Goal: Information Seeking & Learning: Learn about a topic

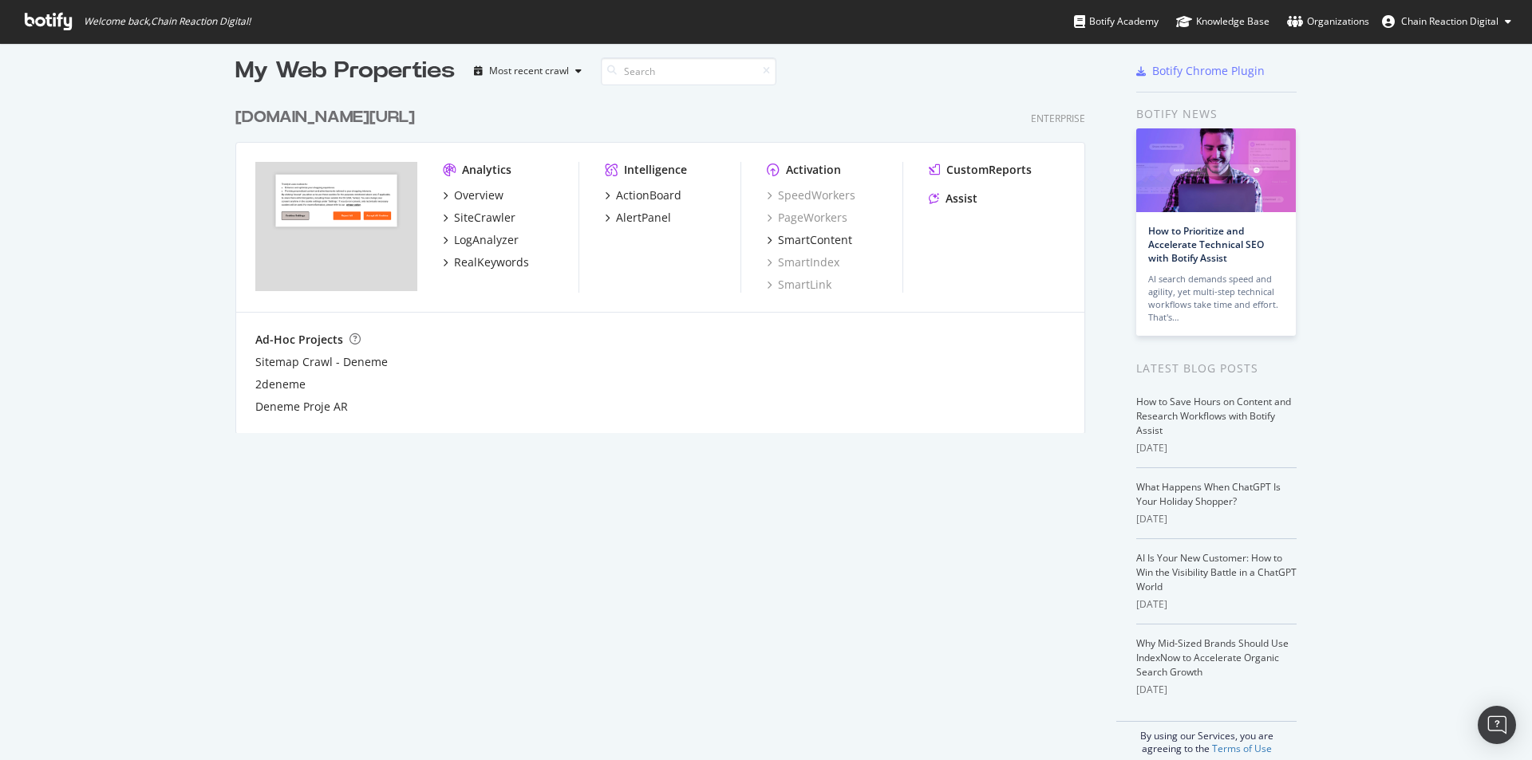
scroll to position [34, 0]
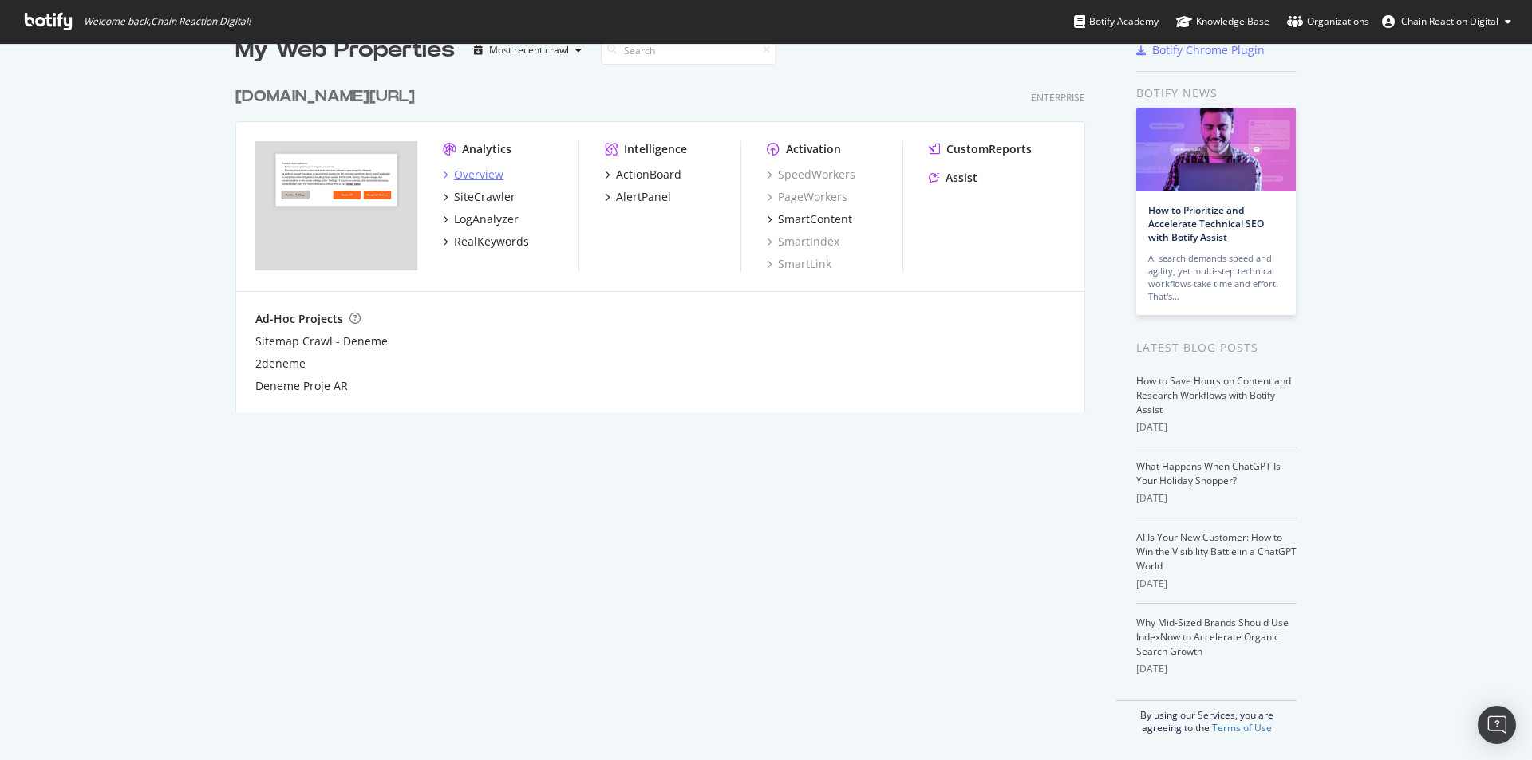
click at [492, 178] on div "Overview" at bounding box center [478, 175] width 49 height 16
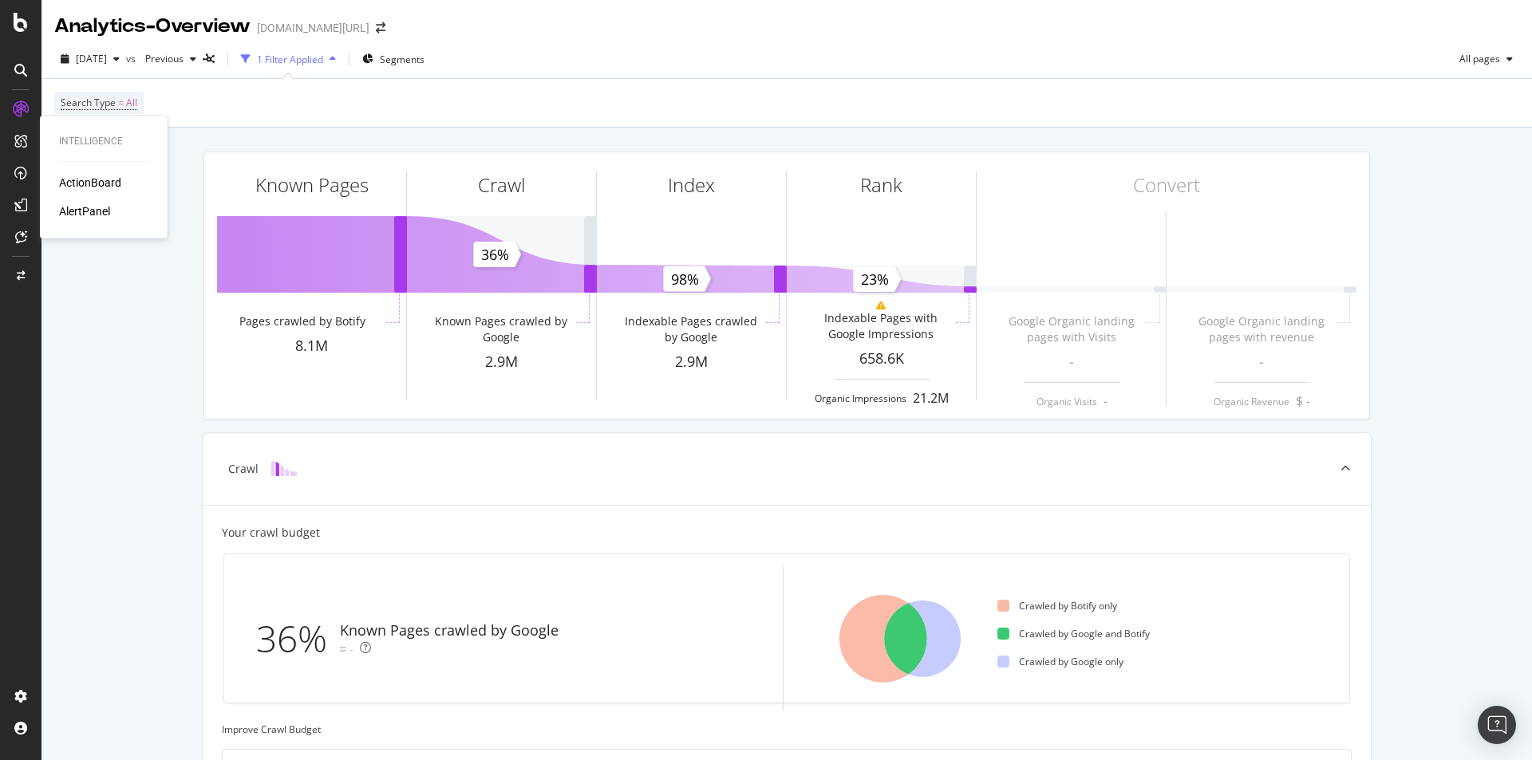
click at [106, 181] on div "ActionBoard" at bounding box center [90, 183] width 62 height 16
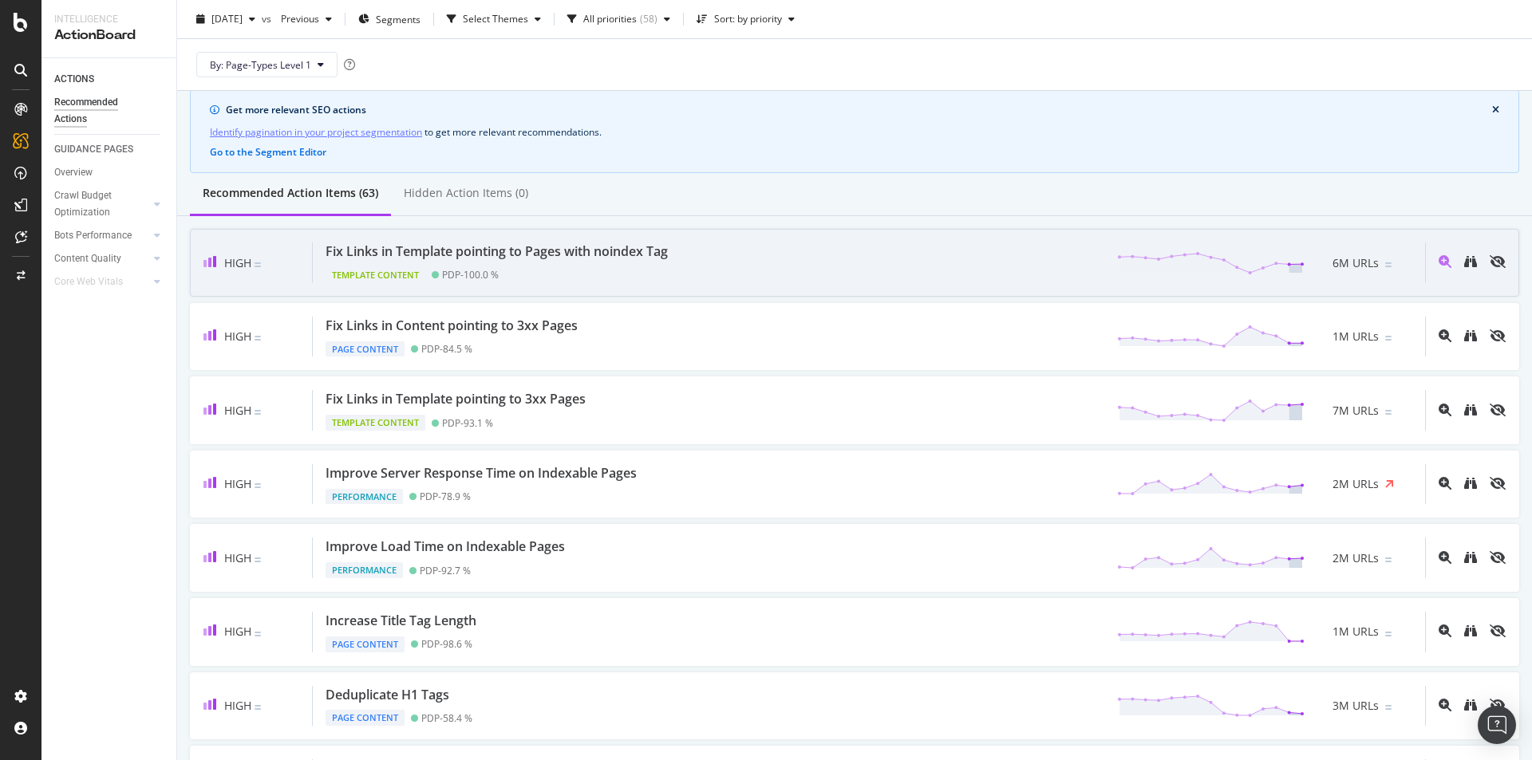
scroll to position [80, 0]
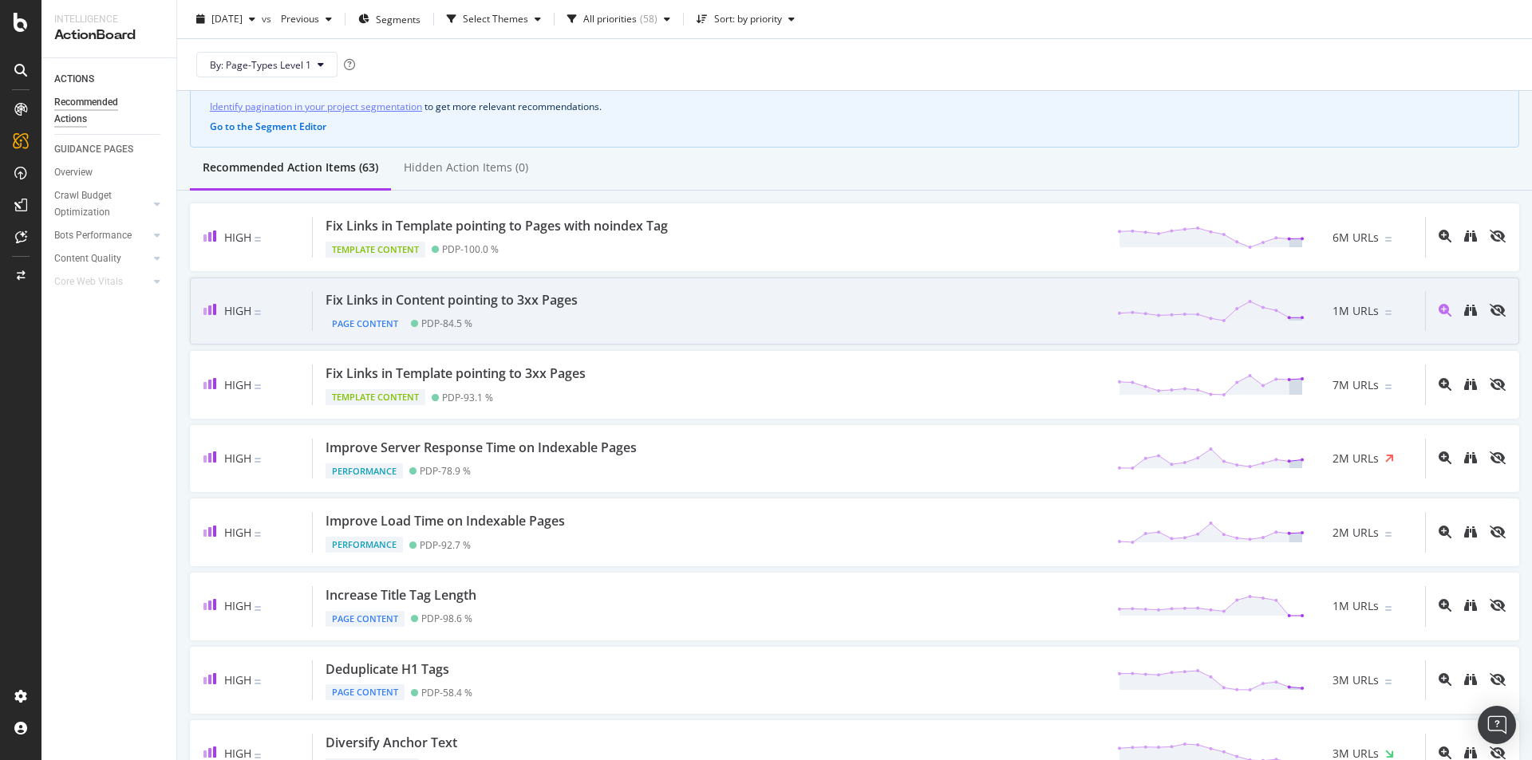
click at [649, 318] on div "Fix Links in Content pointing to 3xx Pages Page Content PDP - 84.5 % 1M URLs" at bounding box center [869, 311] width 1112 height 41
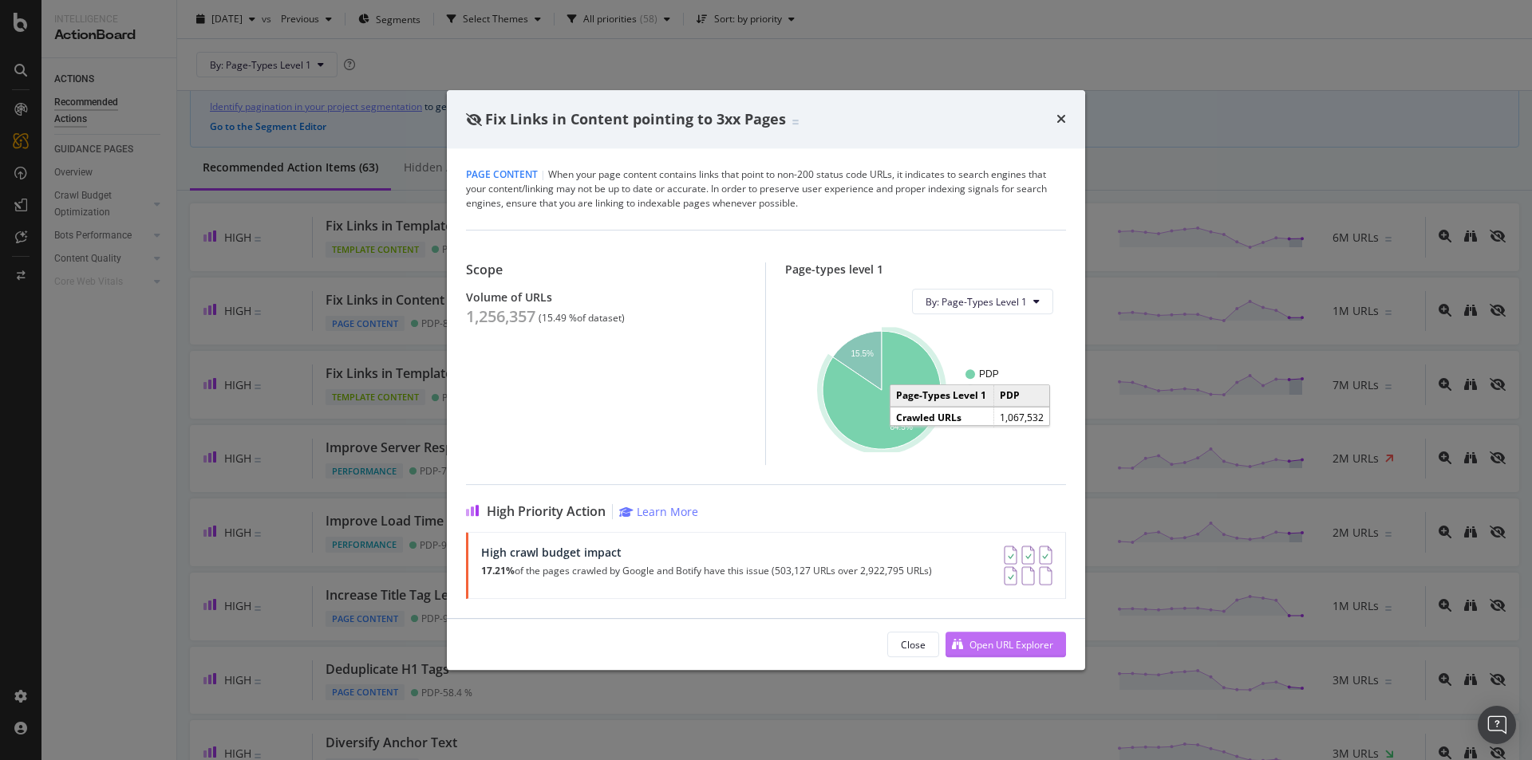
click at [990, 649] on div "Open URL Explorer" at bounding box center [1011, 645] width 84 height 14
click at [1062, 117] on icon "times" at bounding box center [1061, 119] width 10 height 13
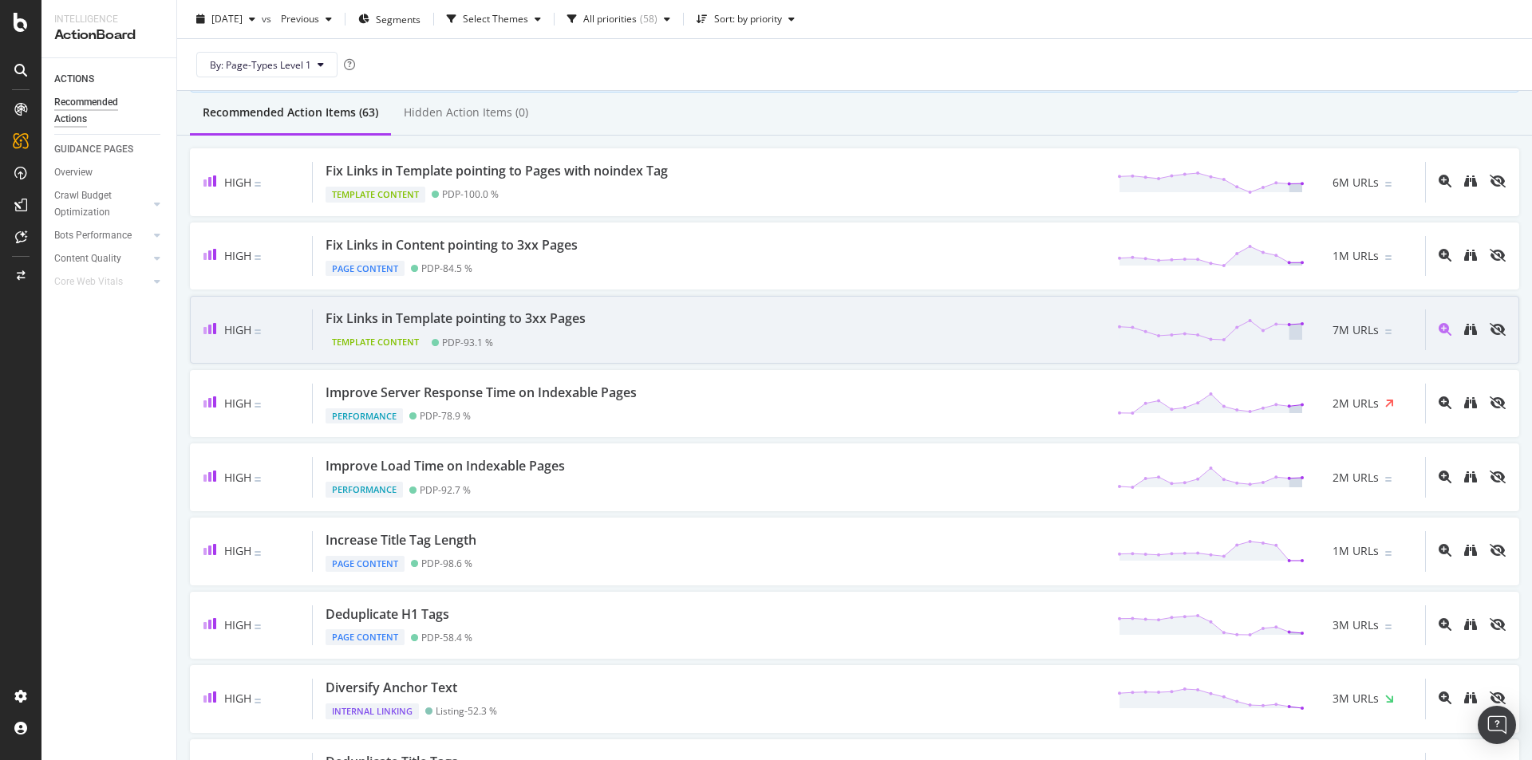
scroll to position [160, 0]
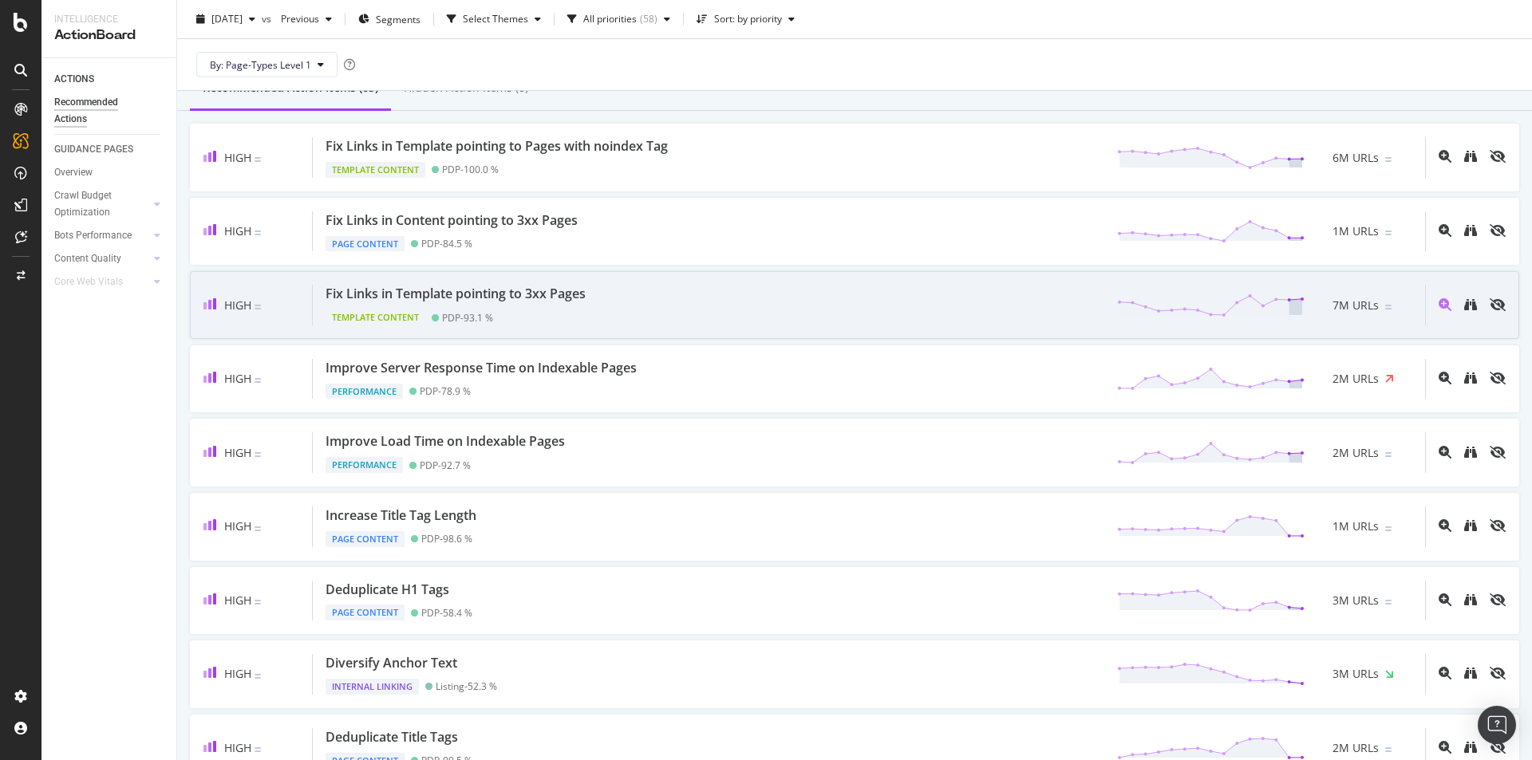
click at [760, 306] on div "Fix Links in Template pointing to 3xx Pages Template Content PDP - 93.1 % 7M UR…" at bounding box center [869, 305] width 1112 height 41
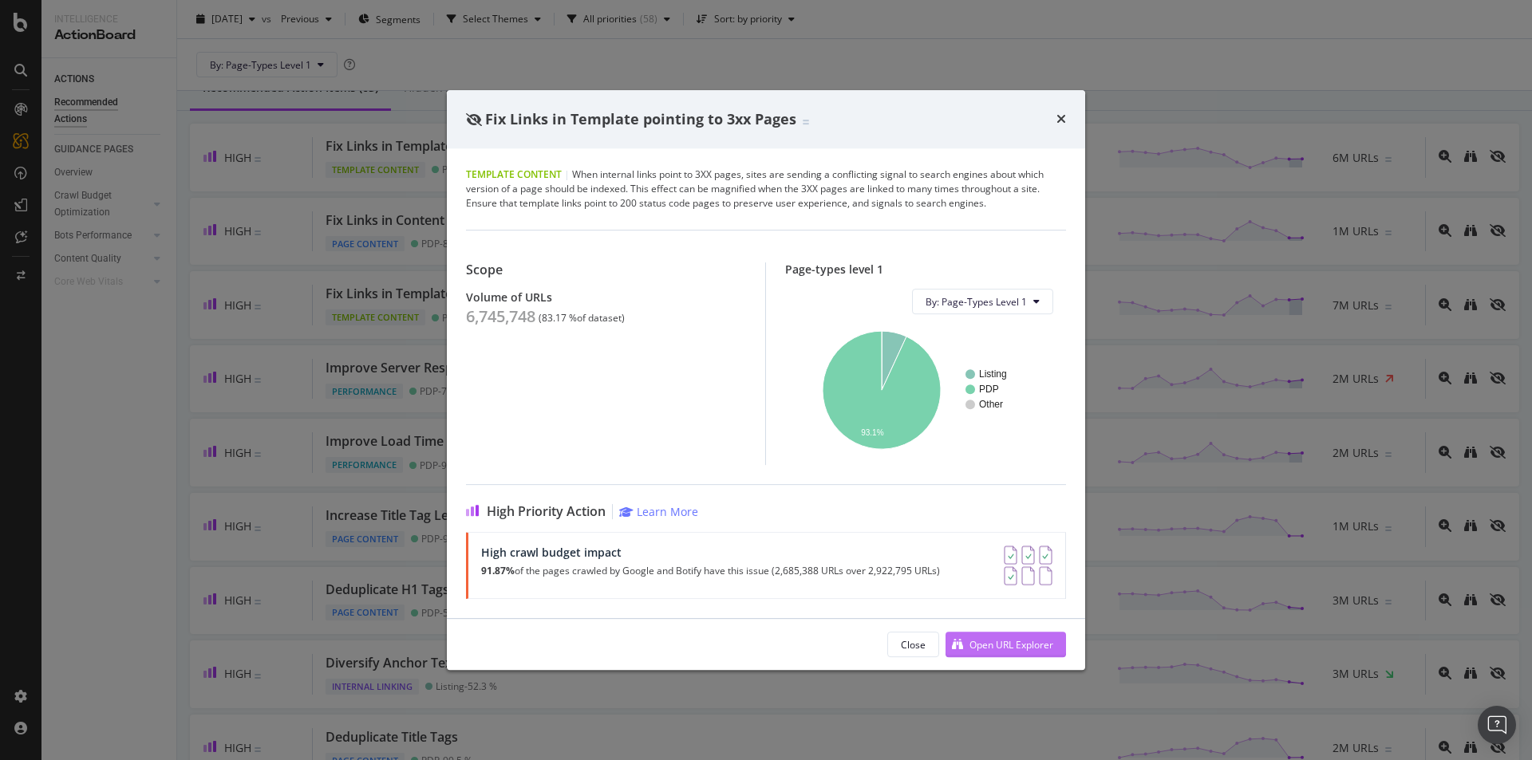
click at [983, 641] on div "Open URL Explorer" at bounding box center [1011, 645] width 84 height 14
click at [1054, 122] on div "Fix Links in Template pointing to 3xx Pages" at bounding box center [766, 119] width 600 height 21
click at [1064, 123] on icon "times" at bounding box center [1061, 119] width 10 height 13
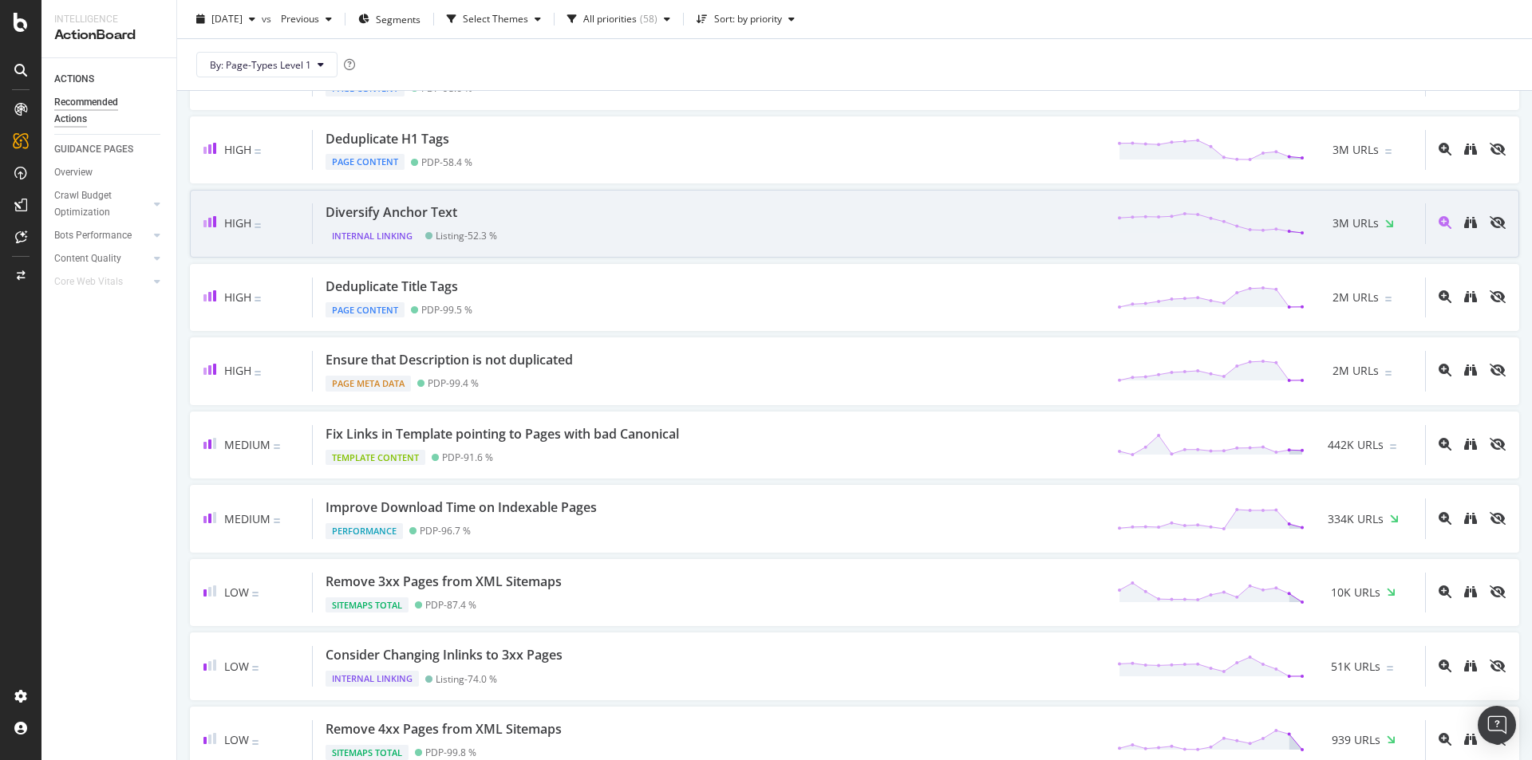
scroll to position [638, 0]
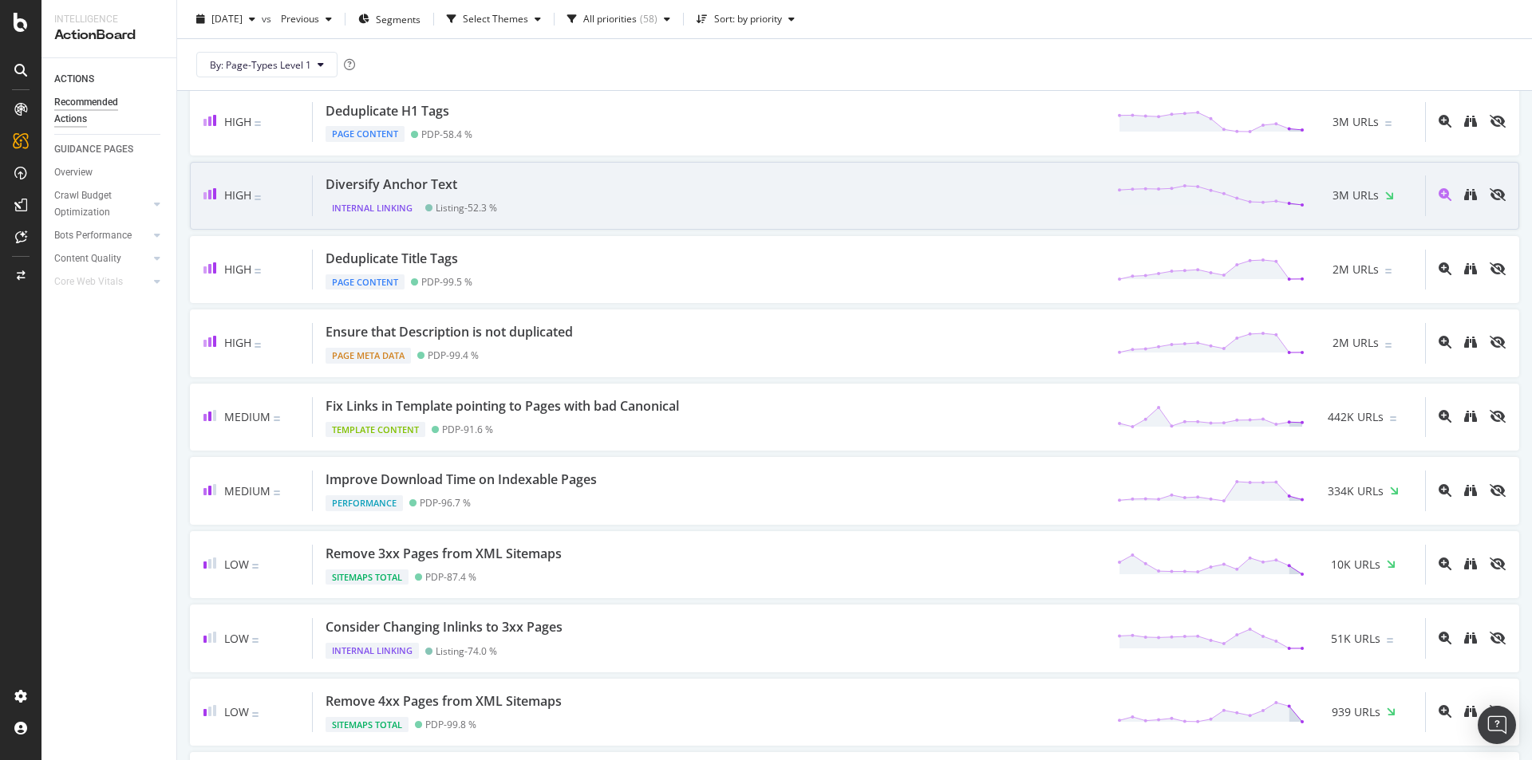
click at [570, 203] on div "Diversify Anchor Text Internal Linking Listing - 52.3 % 3M URLs" at bounding box center [869, 196] width 1112 height 41
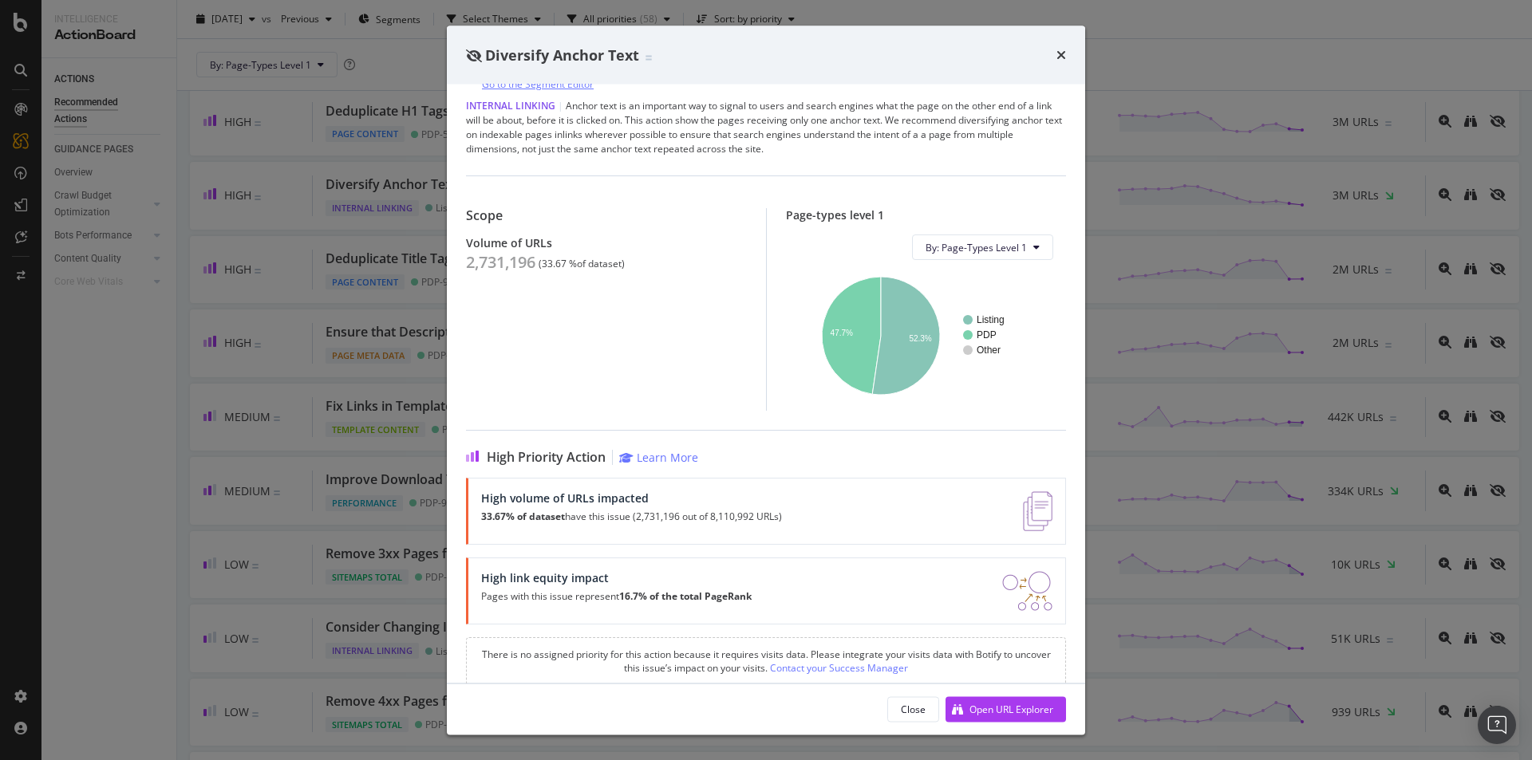
scroll to position [65, 0]
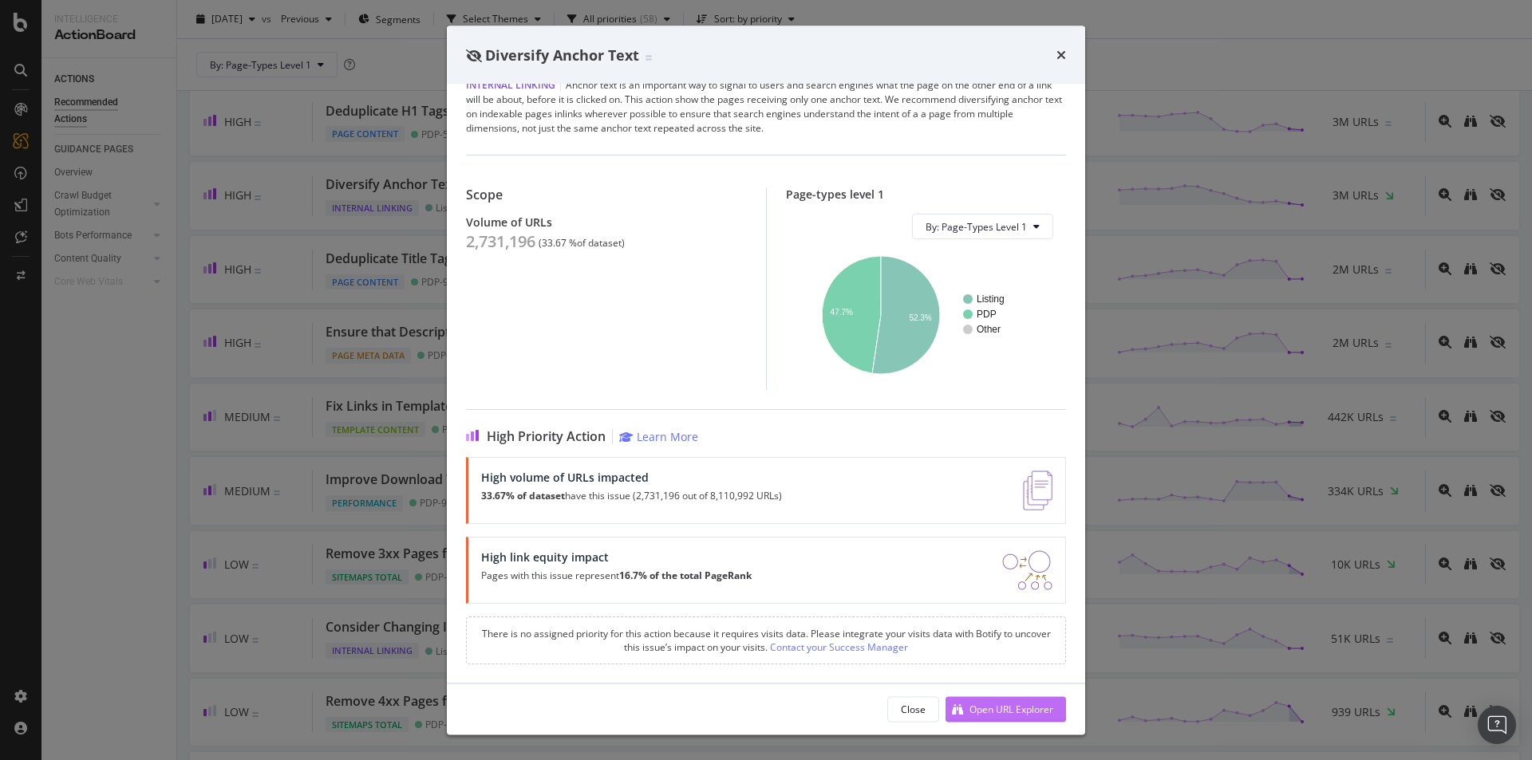
click at [984, 713] on div "Open URL Explorer" at bounding box center [1011, 709] width 84 height 14
drag, startPoint x: 1061, startPoint y: 52, endPoint x: 813, endPoint y: 222, distance: 300.8
click at [1061, 51] on icon "times" at bounding box center [1061, 55] width 10 height 13
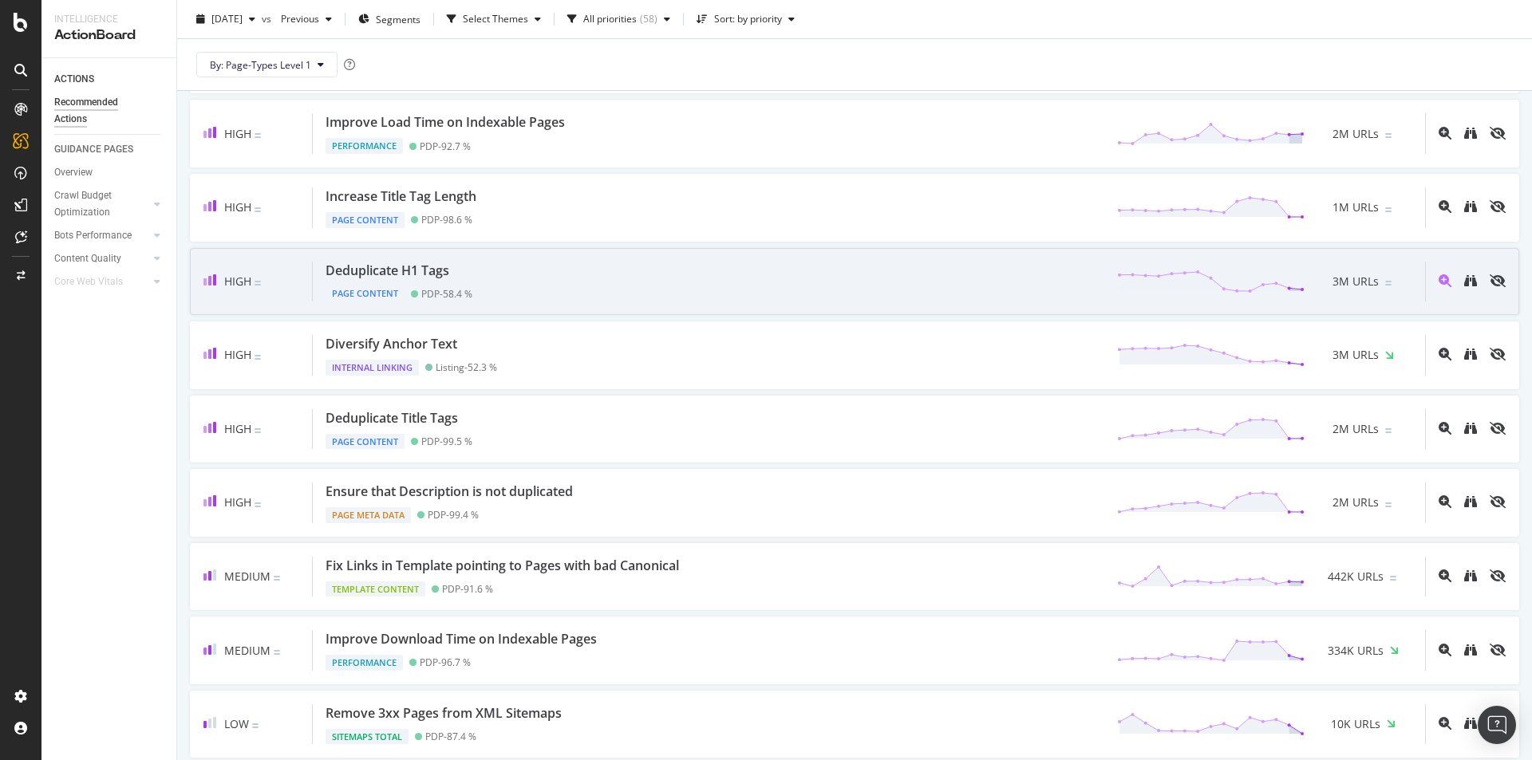
scroll to position [559, 0]
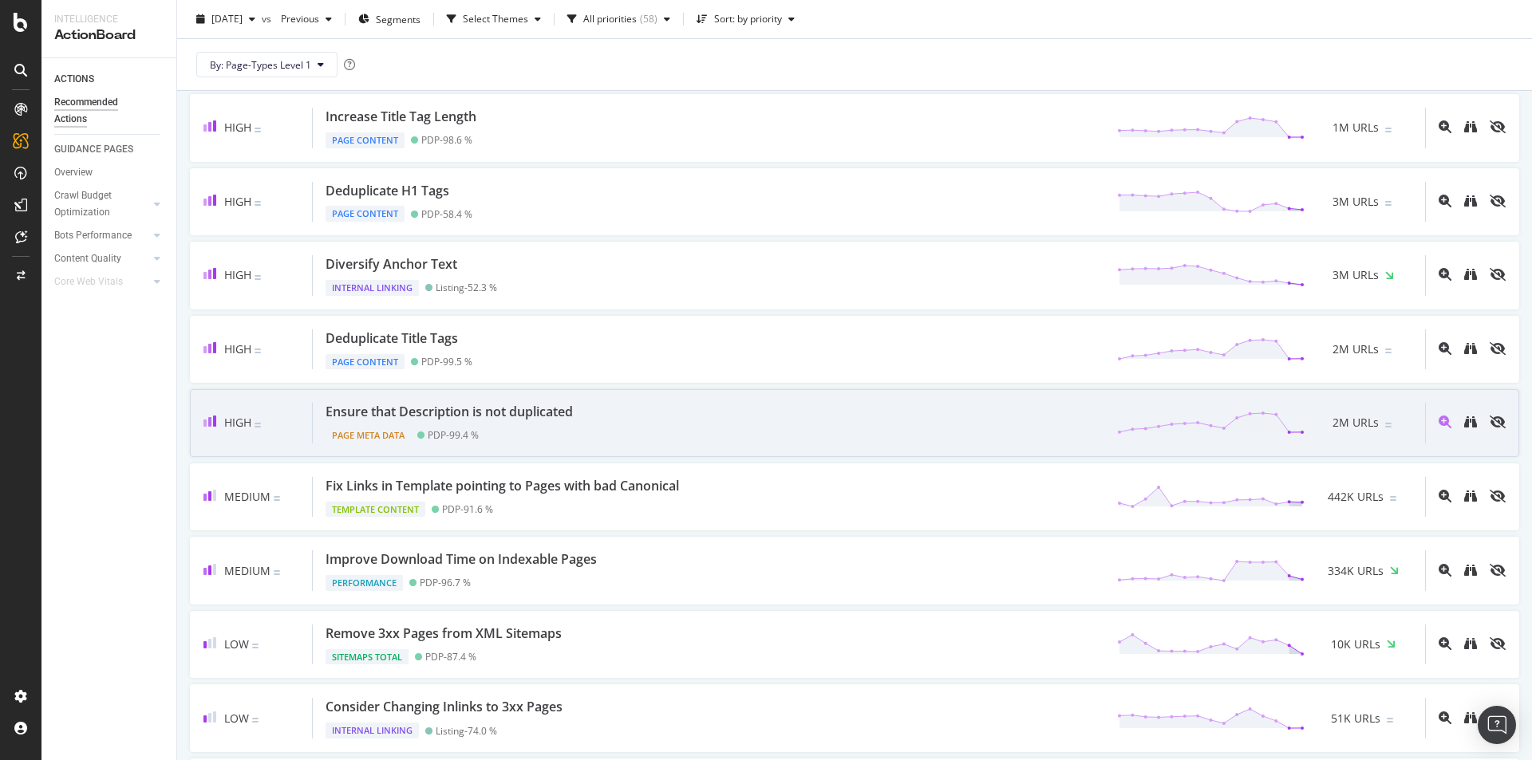
click at [625, 424] on div "Ensure that Description is not duplicated Page Meta Data PDP - 99.4 % 2M URLs" at bounding box center [869, 423] width 1112 height 41
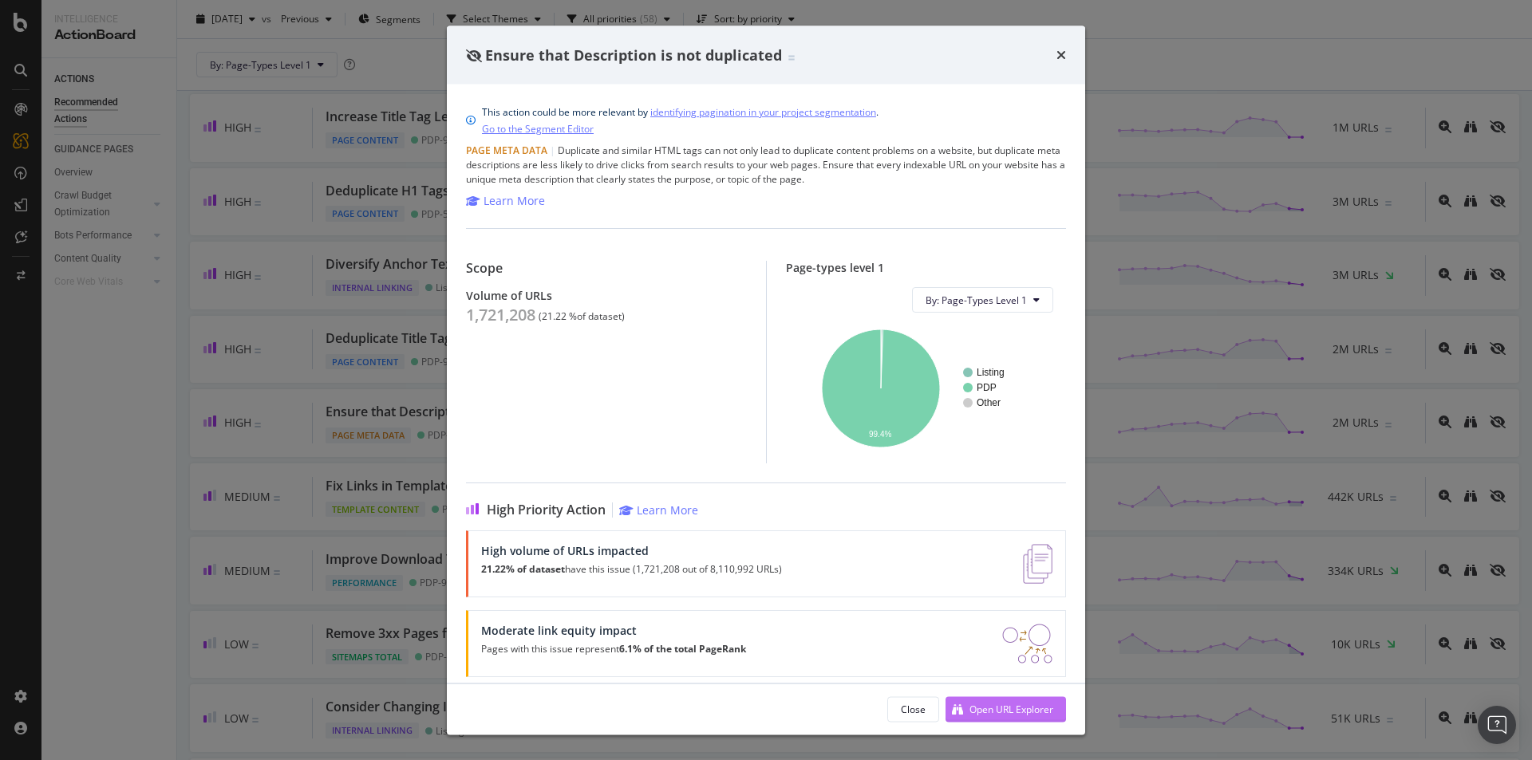
click at [1006, 701] on div "Open URL Explorer" at bounding box center [1000, 709] width 108 height 24
click at [1061, 49] on icon "times" at bounding box center [1061, 55] width 10 height 13
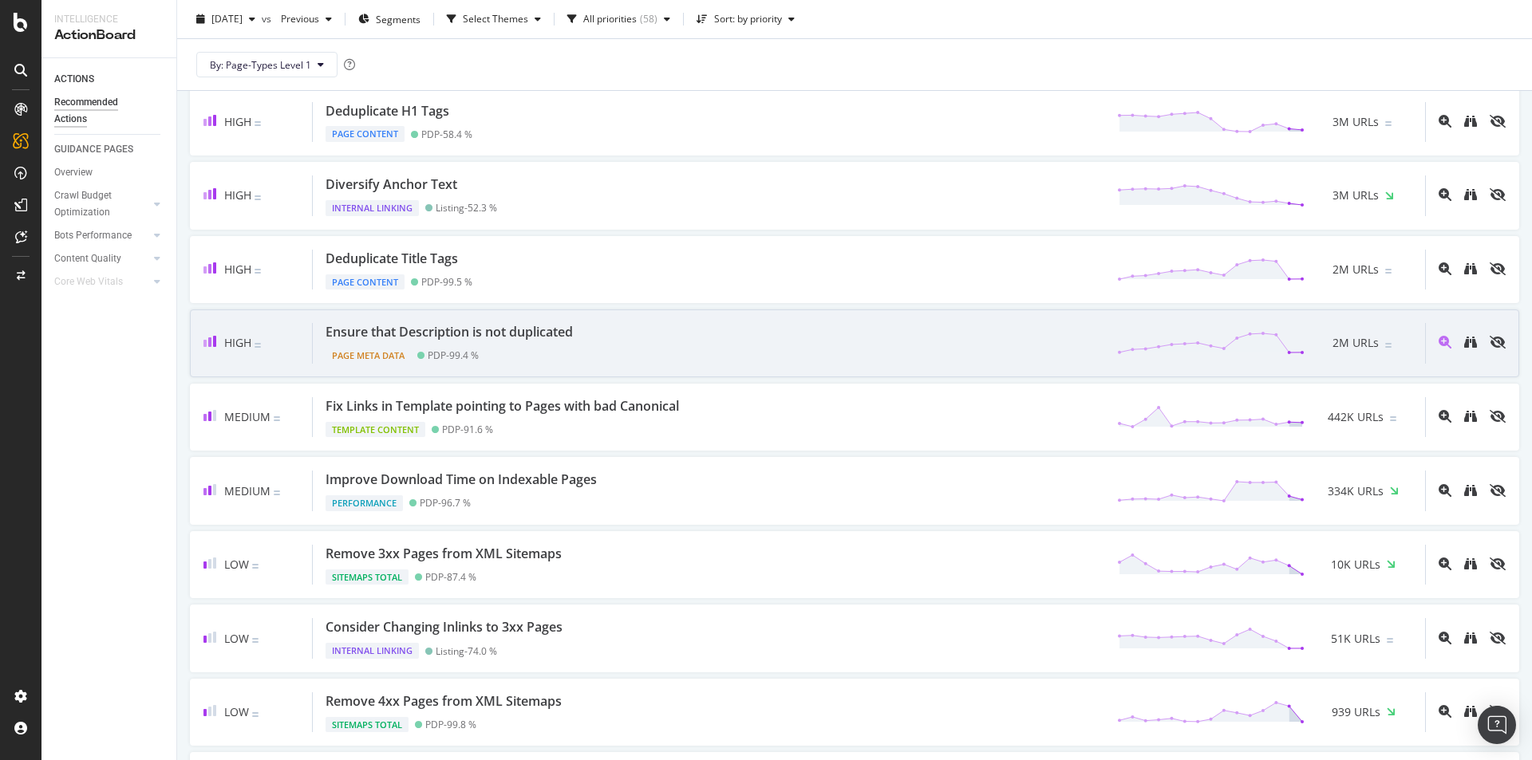
scroll to position [718, 0]
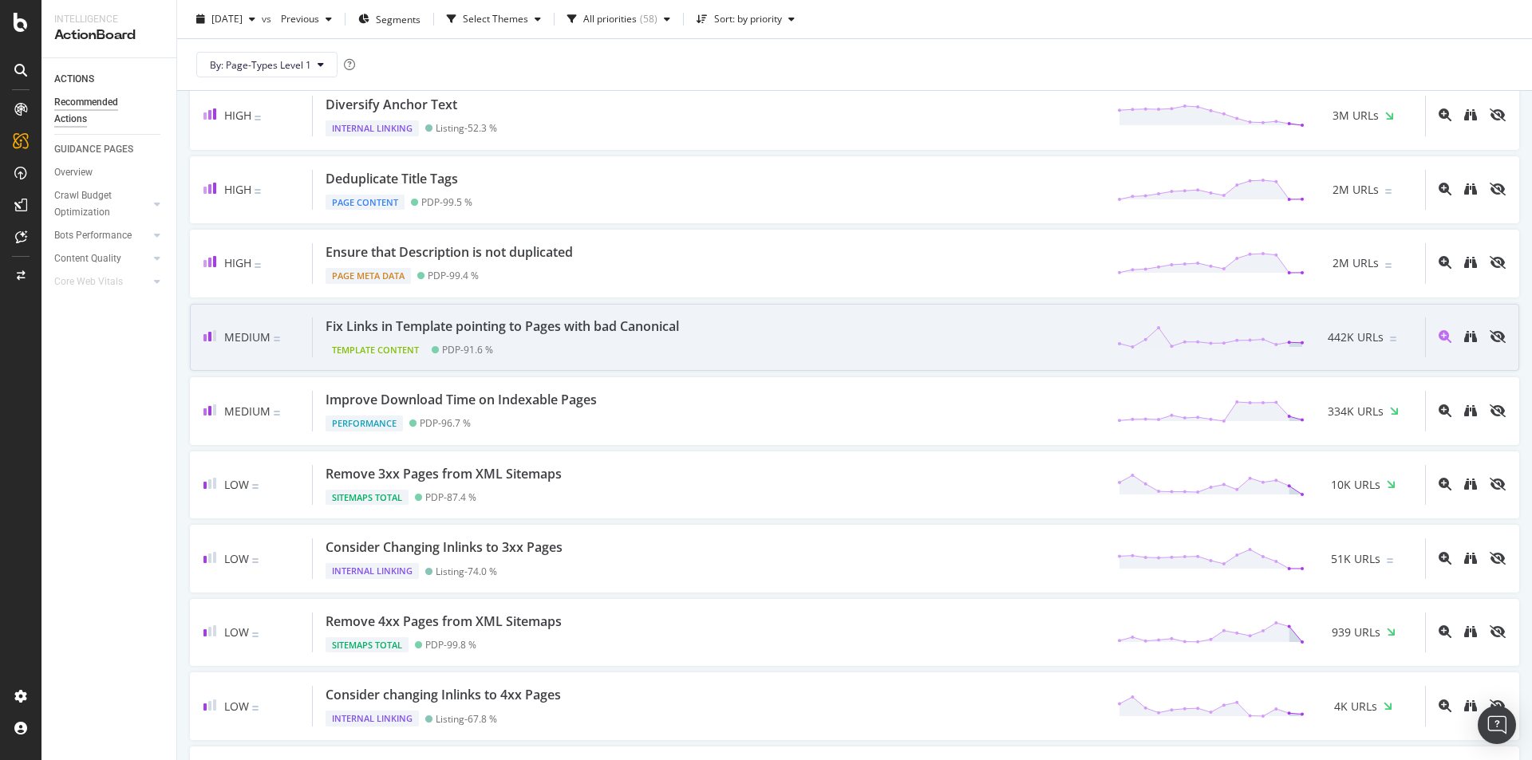
click at [852, 340] on div "Fix Links in Template pointing to Pages with bad Canonical Template Content PDP…" at bounding box center [869, 338] width 1112 height 41
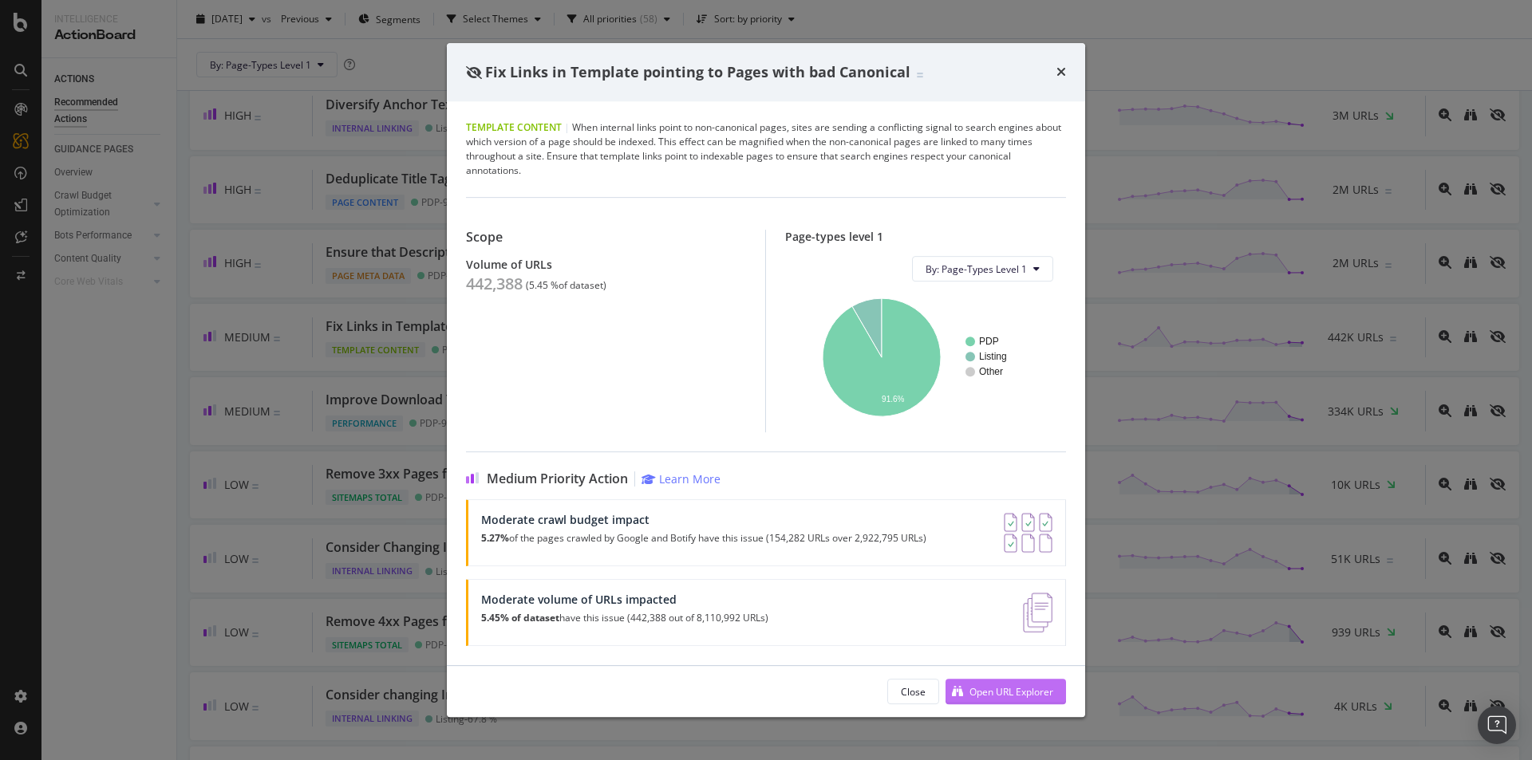
click at [993, 684] on div "Open URL Explorer" at bounding box center [1000, 692] width 108 height 24
click at [1072, 63] on div "Fix Links in Template pointing to Pages with bad Canonical" at bounding box center [766, 72] width 638 height 59
click at [1060, 73] on icon "times" at bounding box center [1061, 71] width 10 height 13
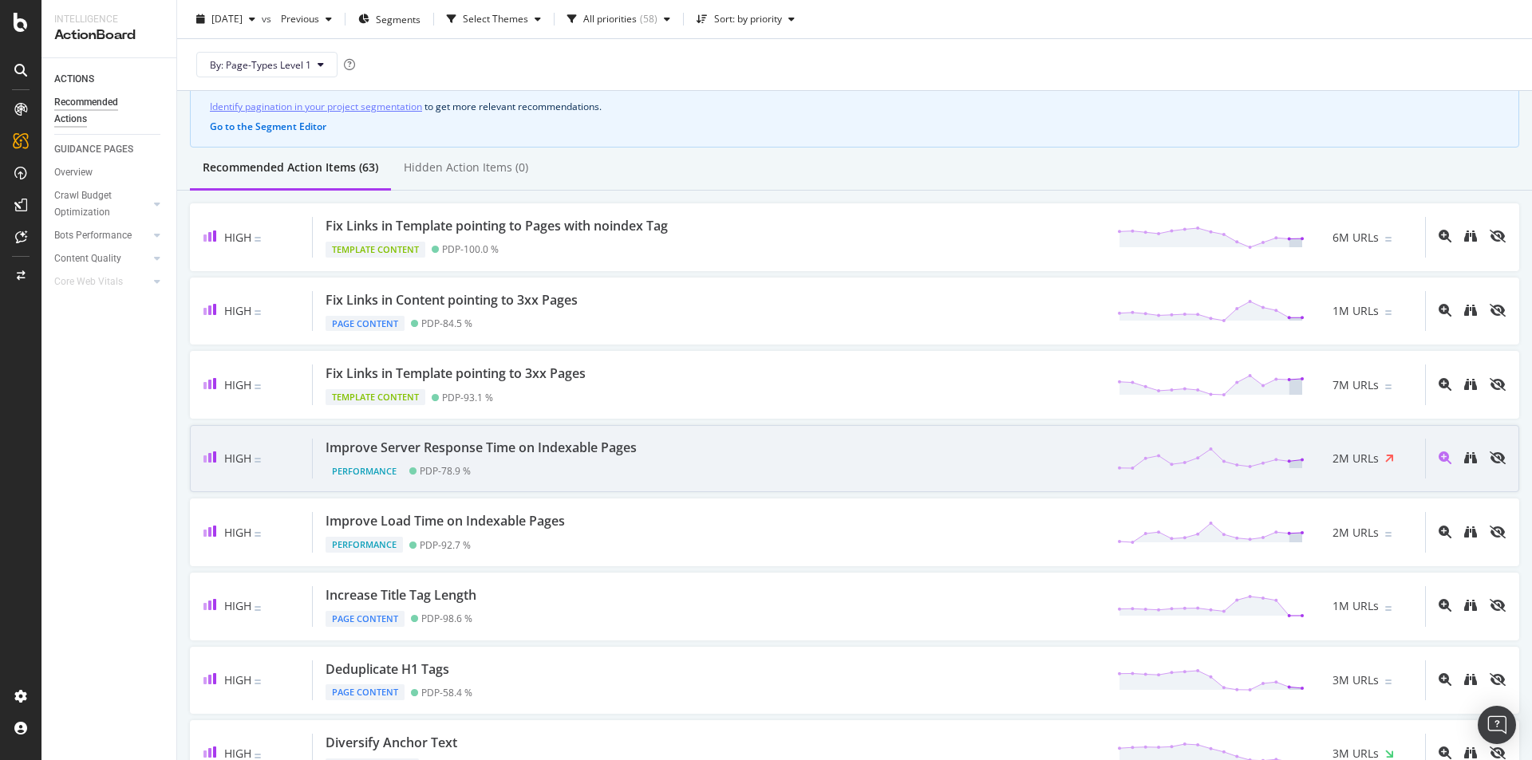
scroll to position [160, 0]
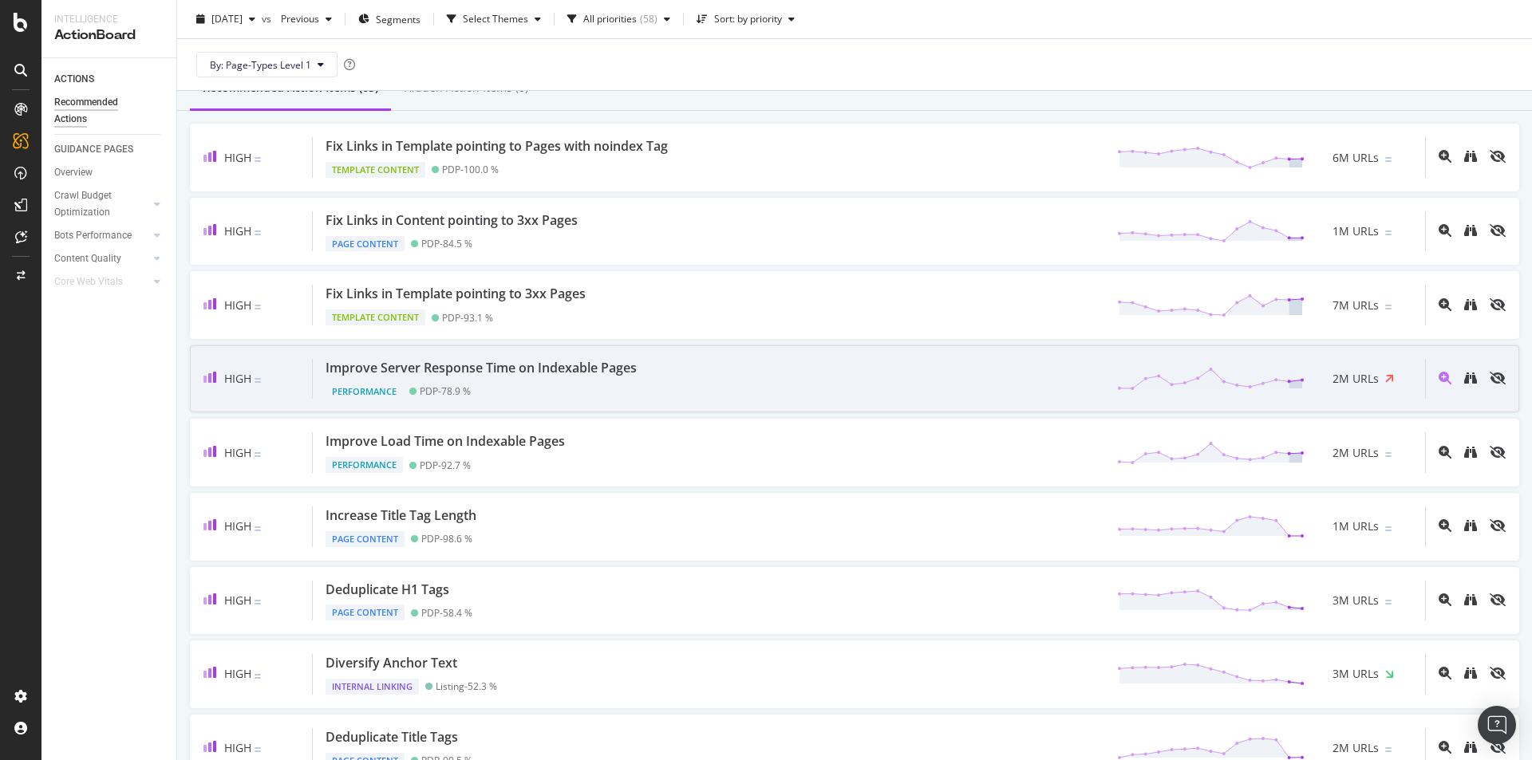
click at [760, 388] on div "Improve Server Response Time on Indexable Pages Performance PDP - 78.9 % 2M URLs" at bounding box center [869, 379] width 1112 height 41
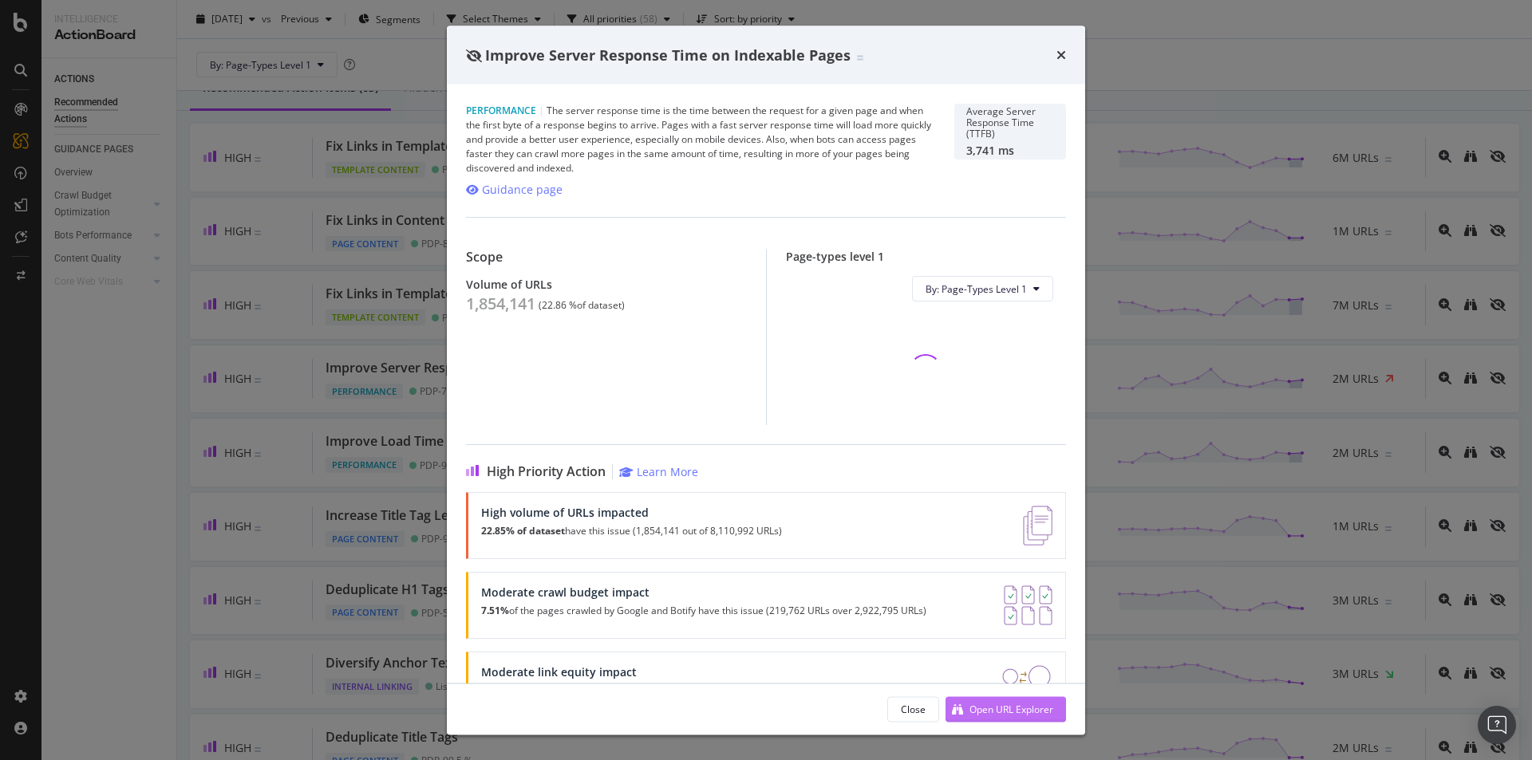
click at [961, 720] on div "Open URL Explorer" at bounding box center [1000, 709] width 108 height 24
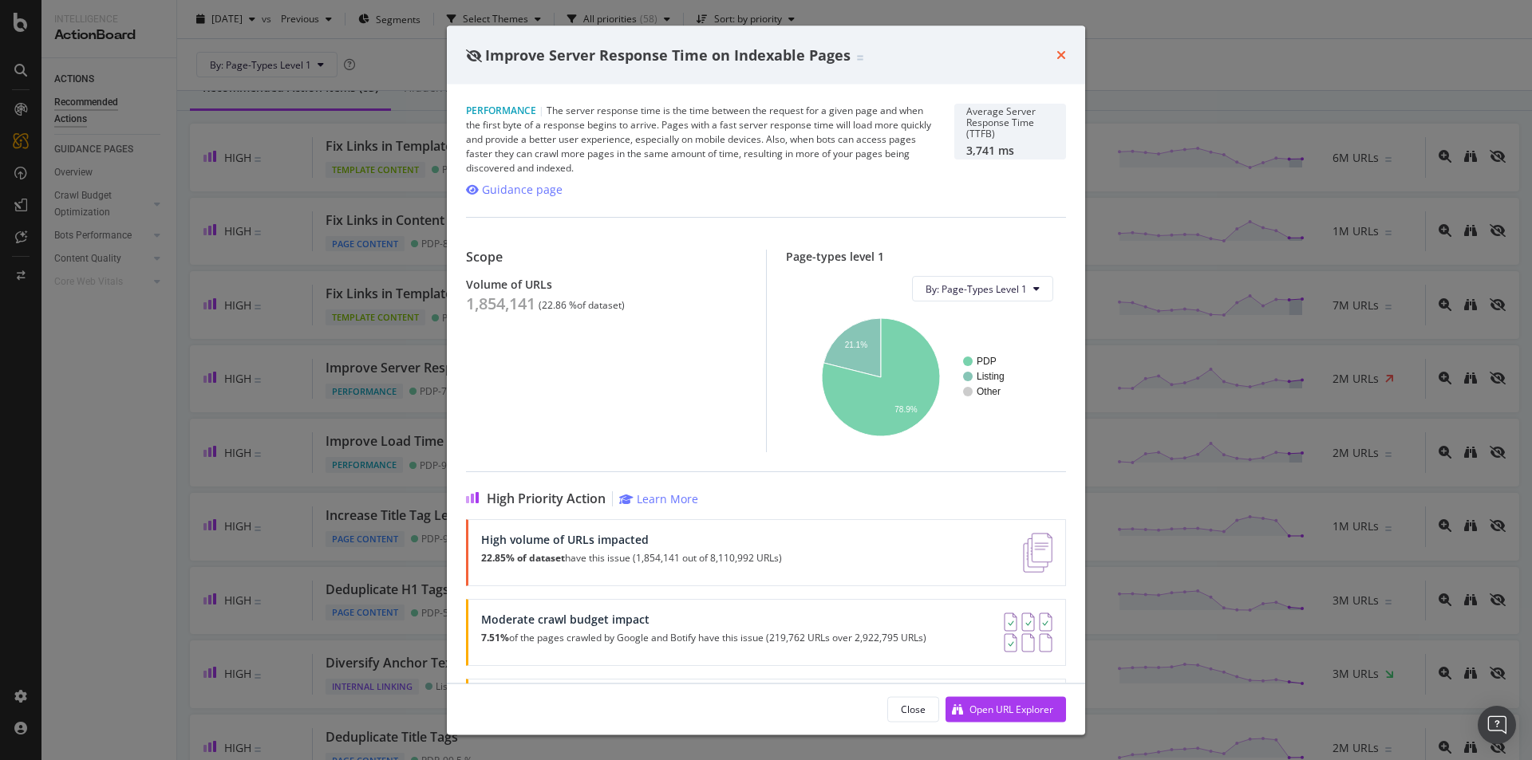
click at [1060, 49] on icon "times" at bounding box center [1061, 55] width 10 height 13
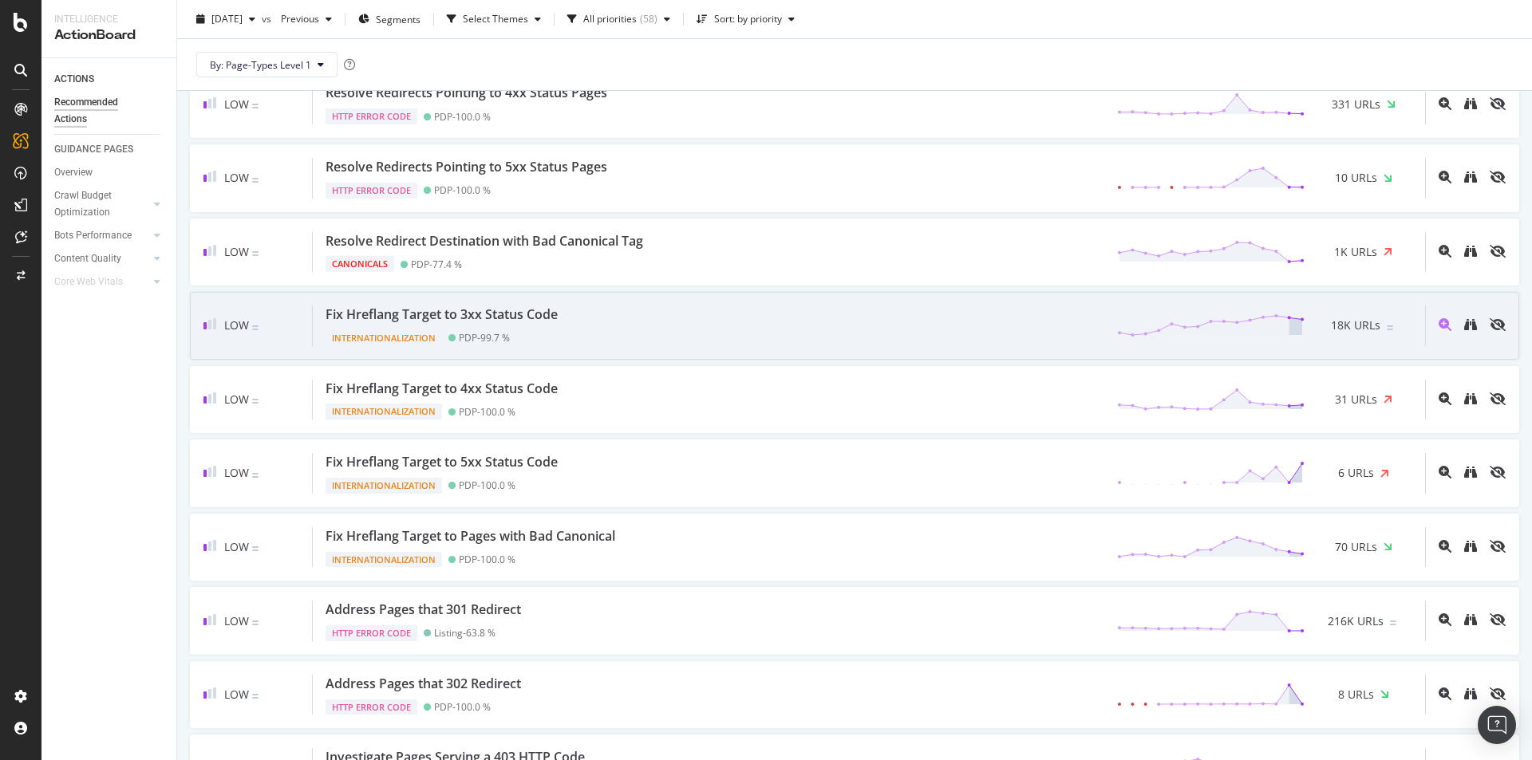
scroll to position [1995, 0]
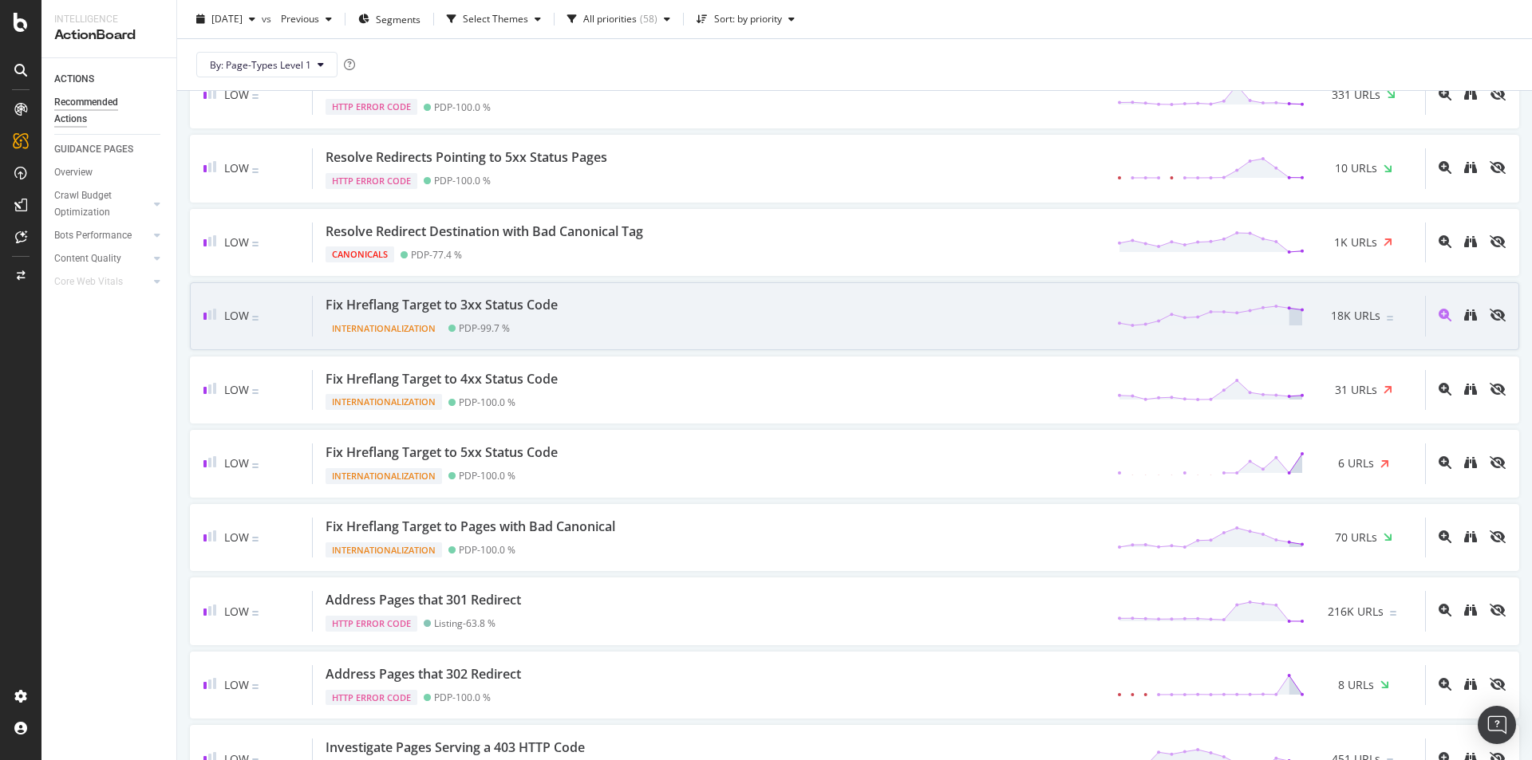
click at [784, 332] on div "Fix Hreflang Target to 3xx Status Code Internationalization PDP - 99.7 % 18K UR…" at bounding box center [869, 316] width 1112 height 41
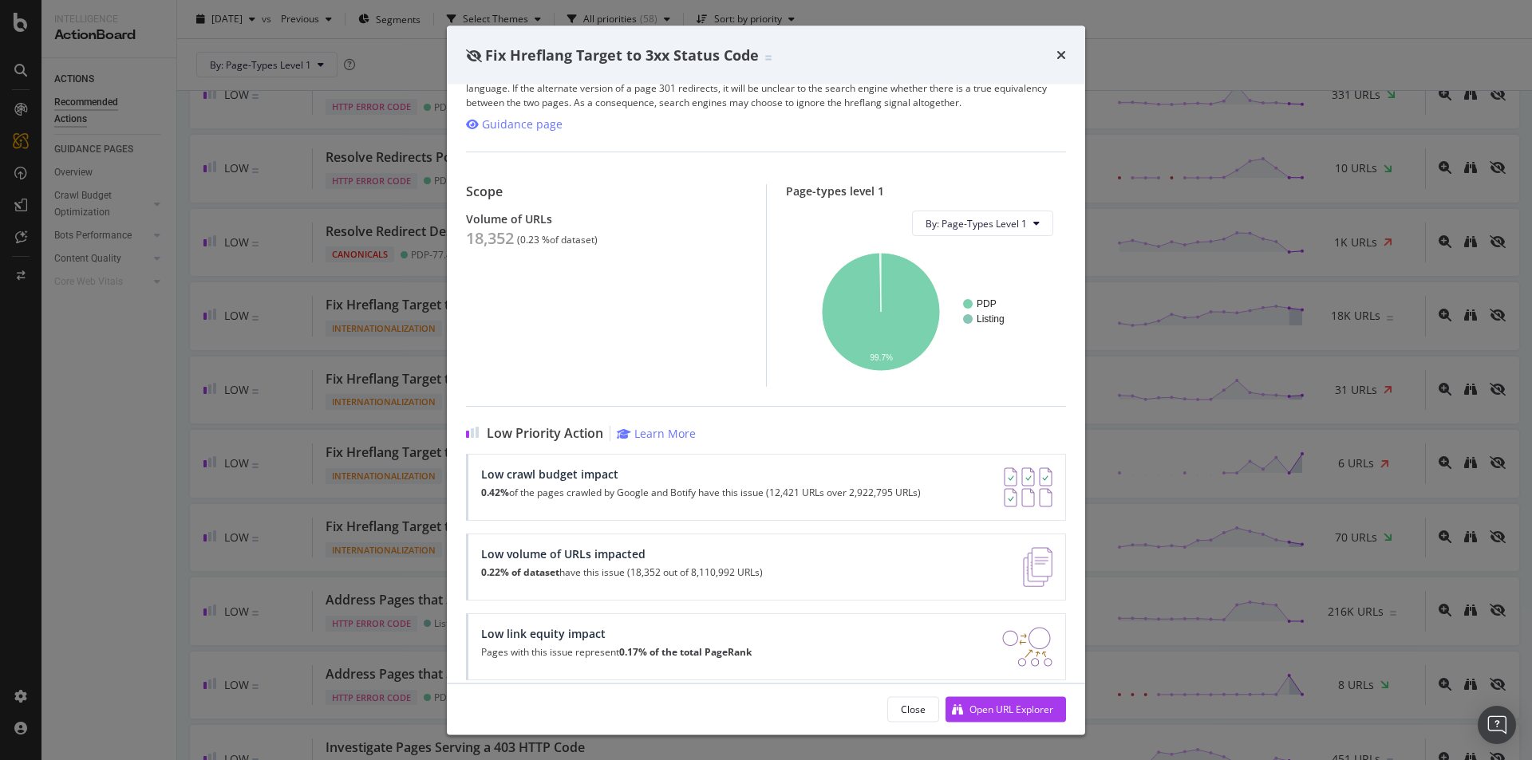
scroll to position [53, 0]
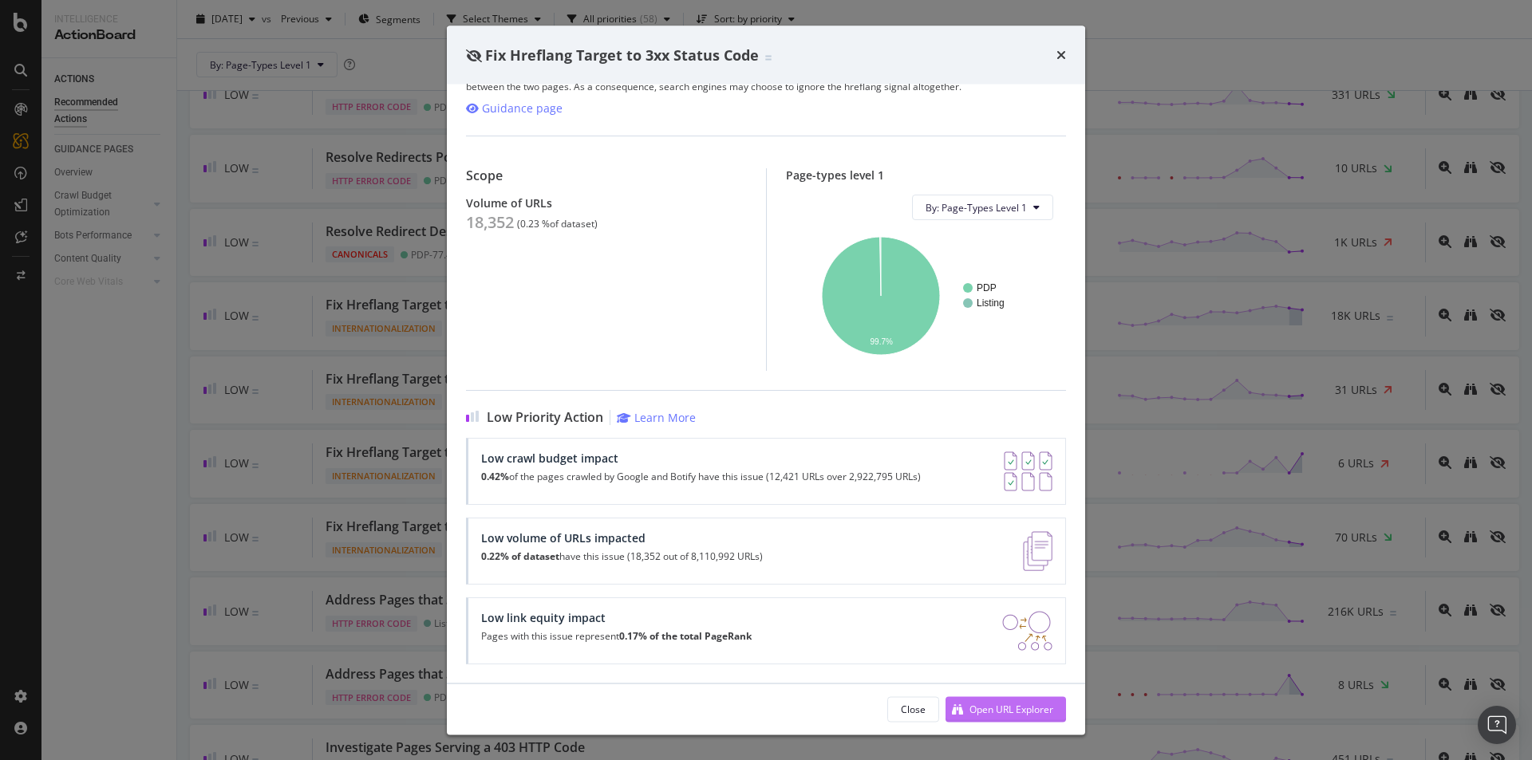
click at [981, 701] on div "Open URL Explorer" at bounding box center [1000, 709] width 108 height 24
click at [1060, 53] on icon "times" at bounding box center [1061, 55] width 10 height 13
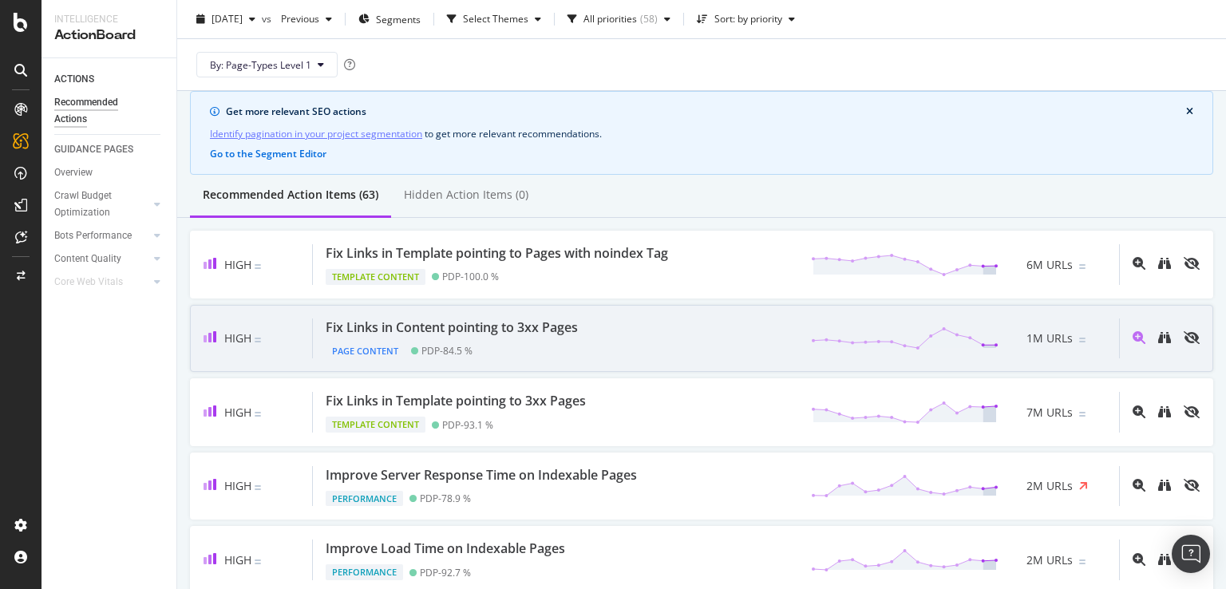
scroll to position [80, 0]
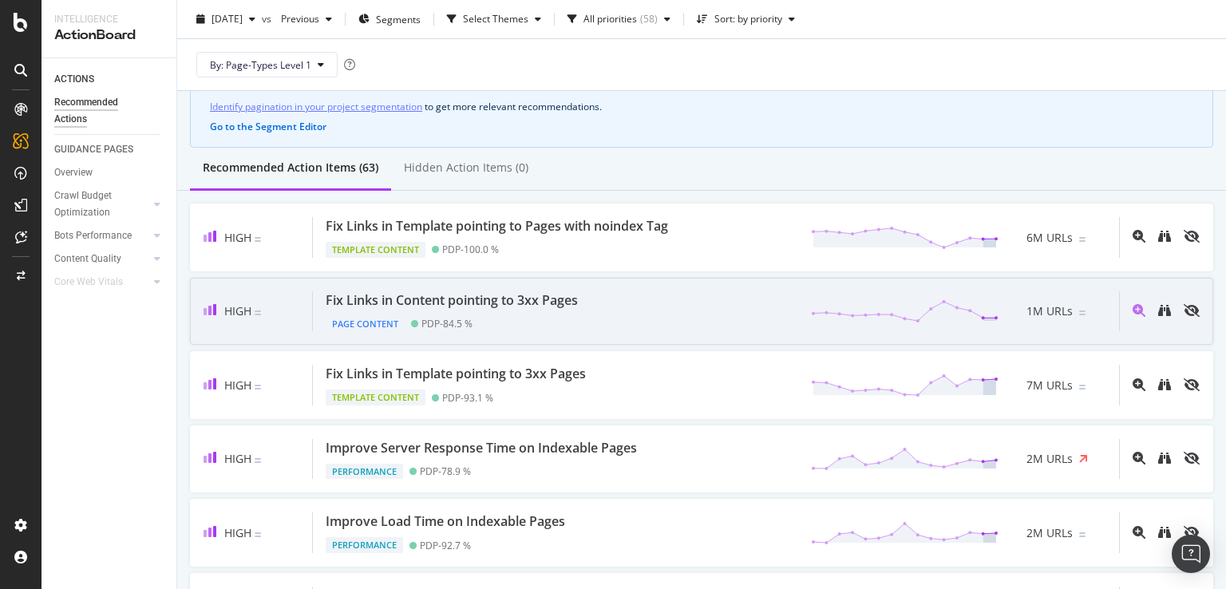
click at [582, 317] on div "Page Content PDP - 84.5 %" at bounding box center [455, 321] width 259 height 22
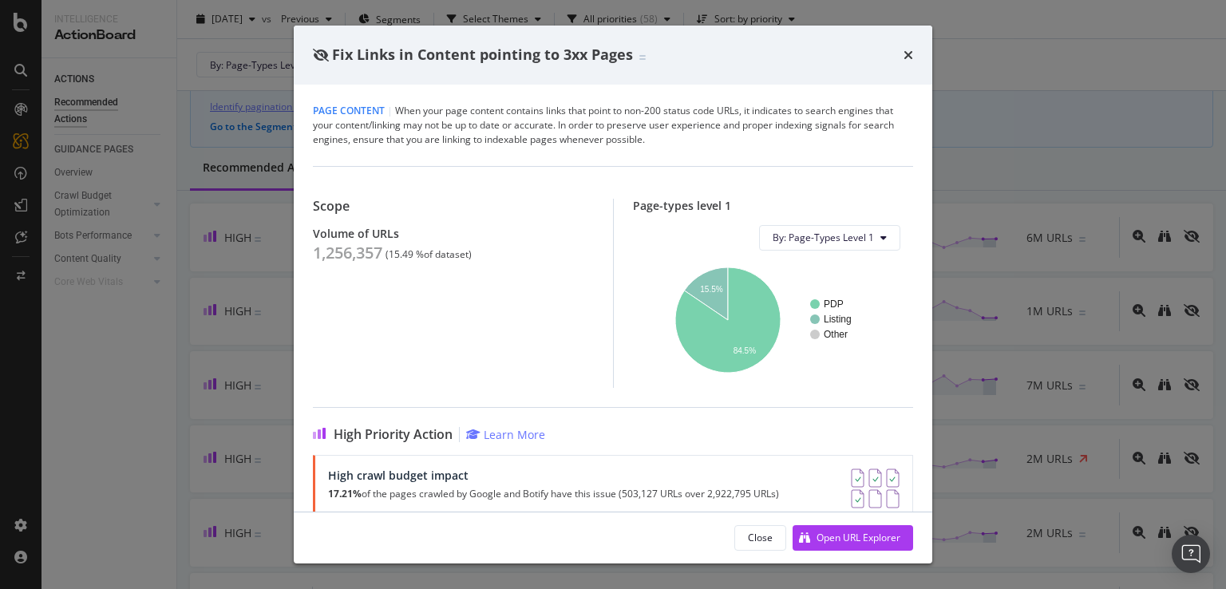
click at [579, 314] on div "Scope Volume of URLs 1,256,357 ( 15.49 % of dataset )" at bounding box center [463, 293] width 300 height 189
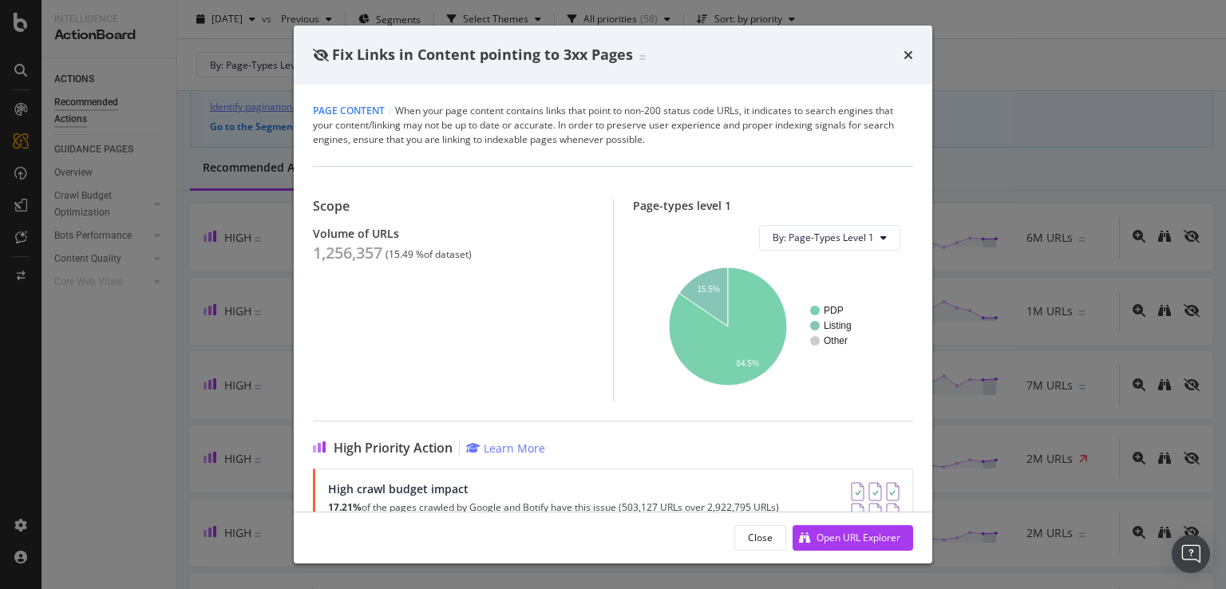
click at [837, 554] on div "Close Open URL Explorer" at bounding box center [613, 537] width 638 height 51
click at [841, 546] on div "Open URL Explorer" at bounding box center [846, 538] width 108 height 24
drag, startPoint x: 909, startPoint y: 49, endPoint x: 662, endPoint y: 189, distance: 283.3
click at [910, 49] on icon "times" at bounding box center [908, 55] width 10 height 13
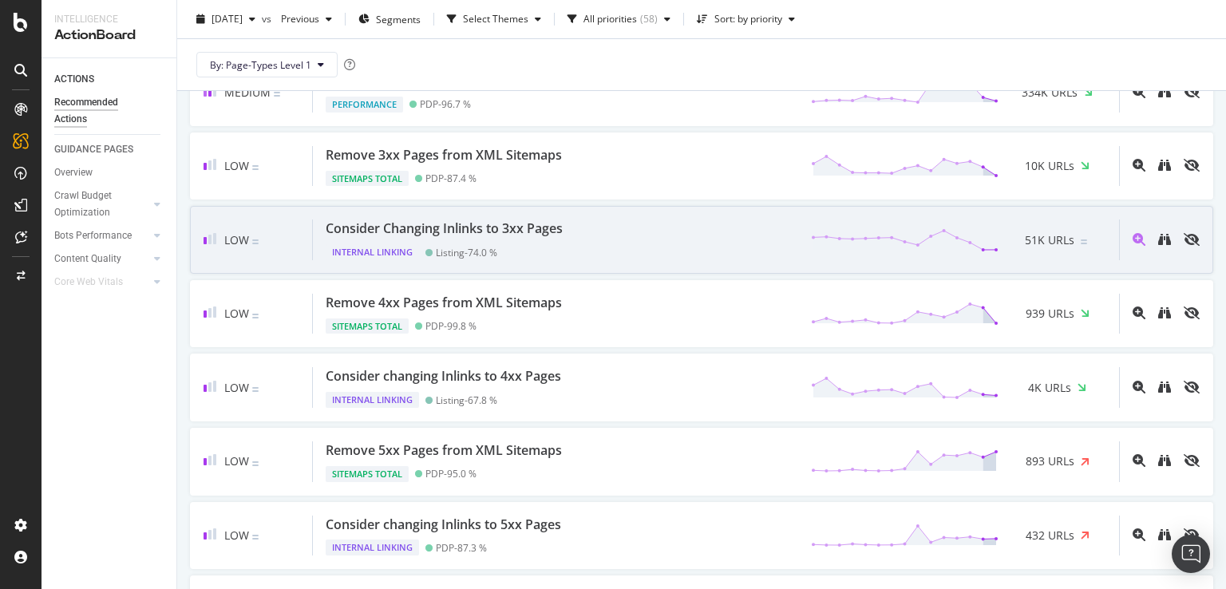
scroll to position [1117, 0]
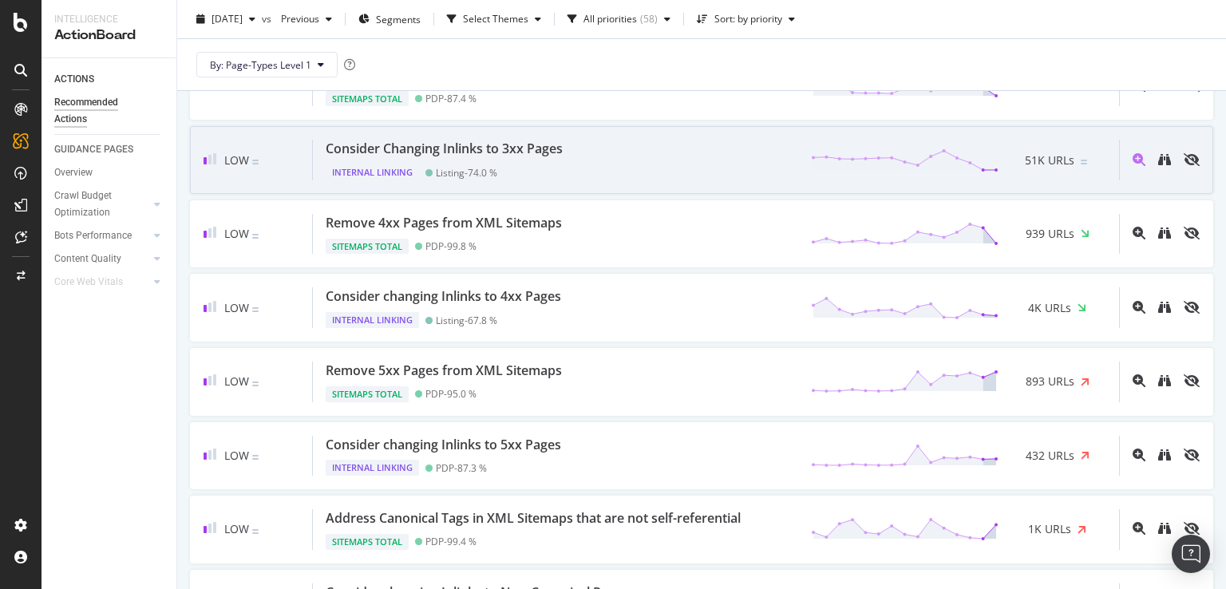
click at [587, 160] on div "Consider Changing Inlinks to 3xx Pages Internal Linking Listing - 74.0 % 51K UR…" at bounding box center [716, 160] width 806 height 41
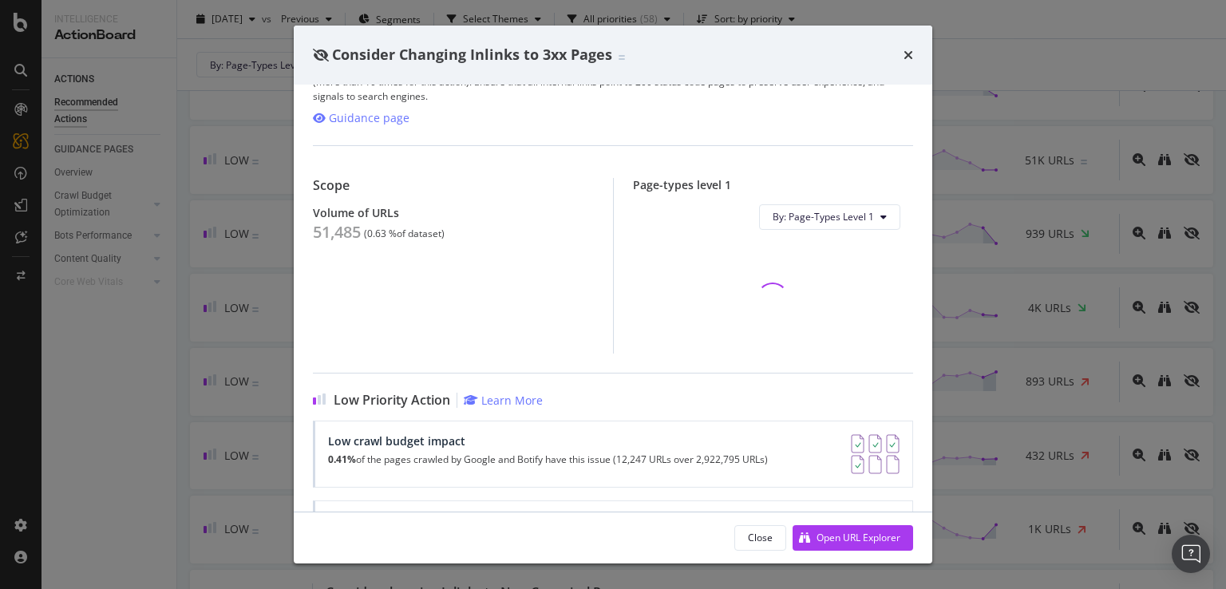
scroll to position [80, 0]
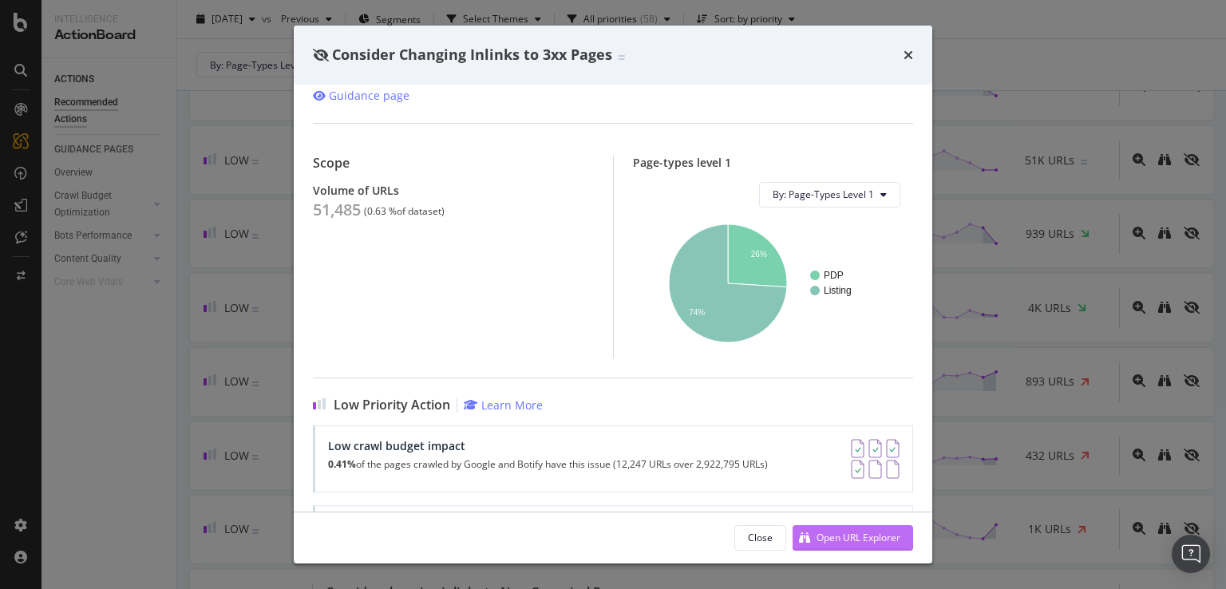
click at [872, 540] on div "Open URL Explorer" at bounding box center [858, 538] width 84 height 14
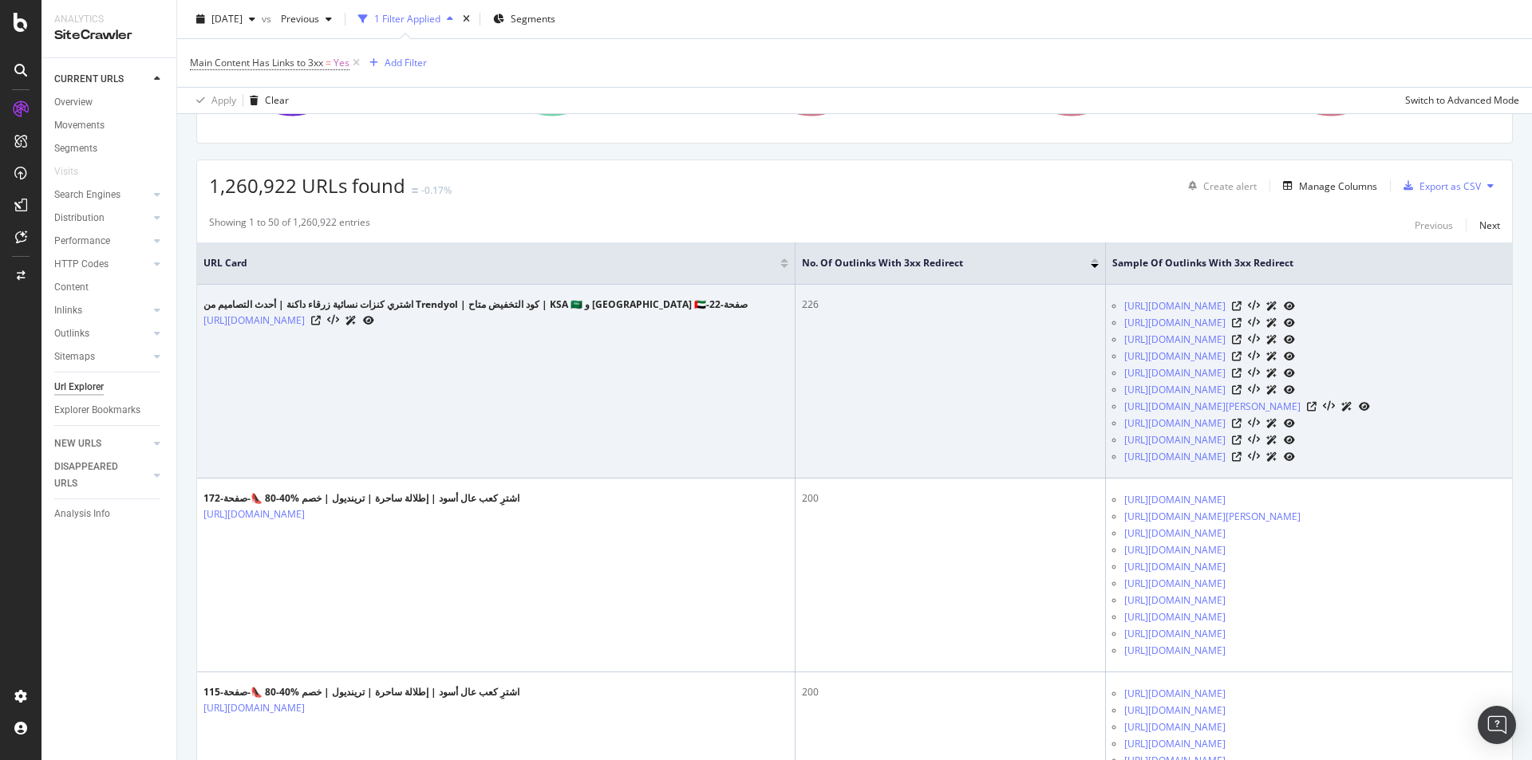
scroll to position [319, 0]
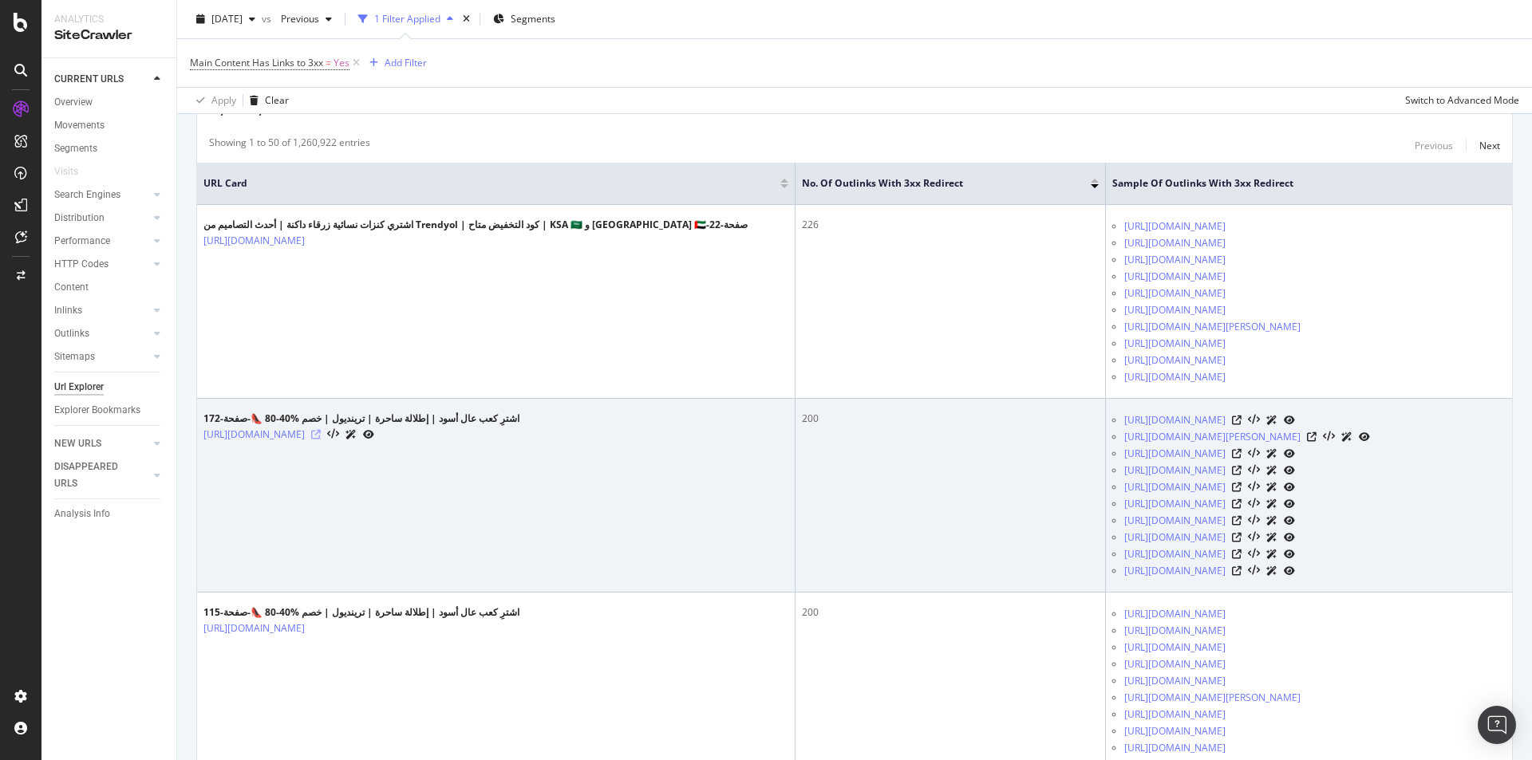
click at [321, 440] on icon at bounding box center [316, 435] width 10 height 10
click at [1242, 425] on icon at bounding box center [1237, 421] width 10 height 10
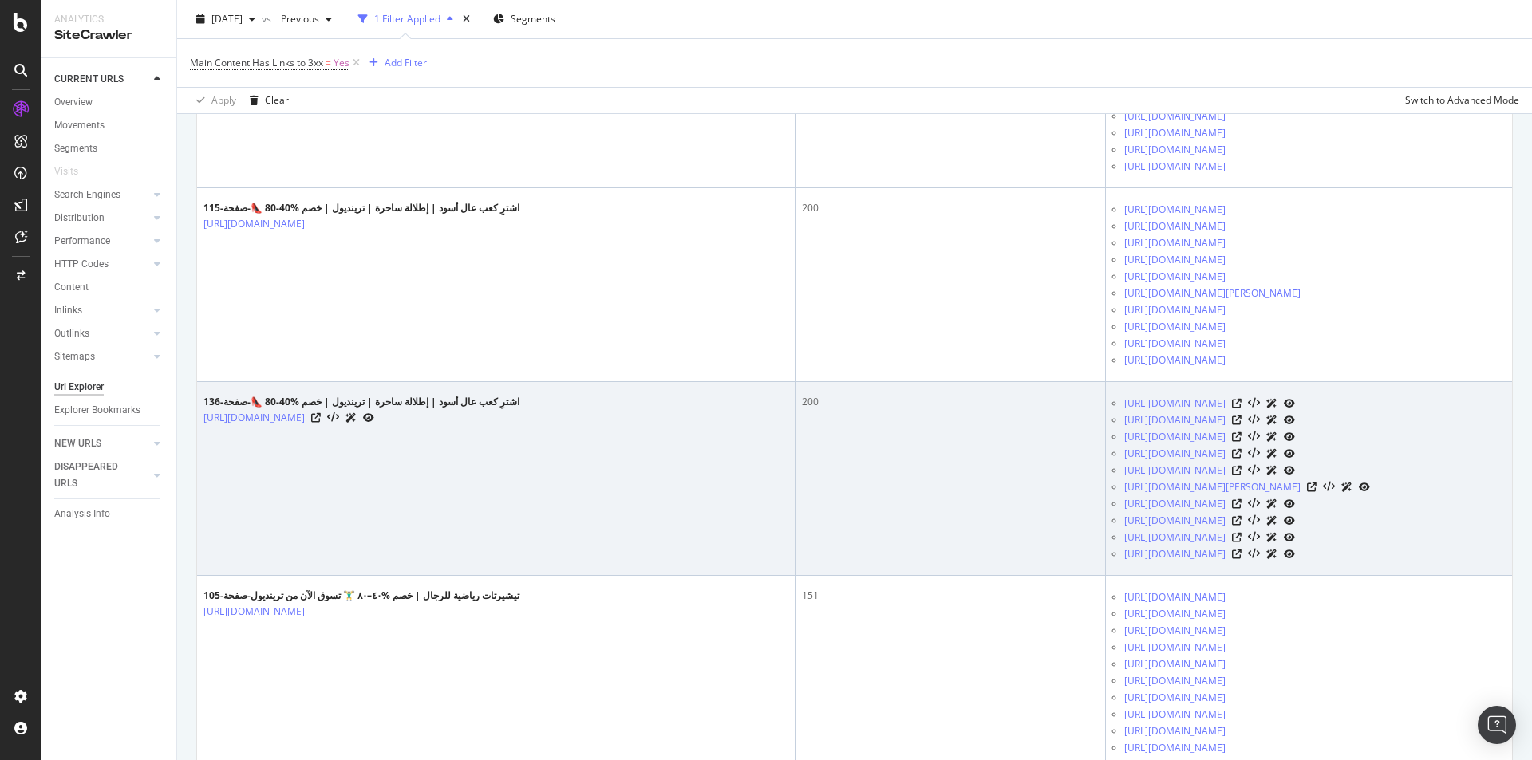
scroll to position [957, 0]
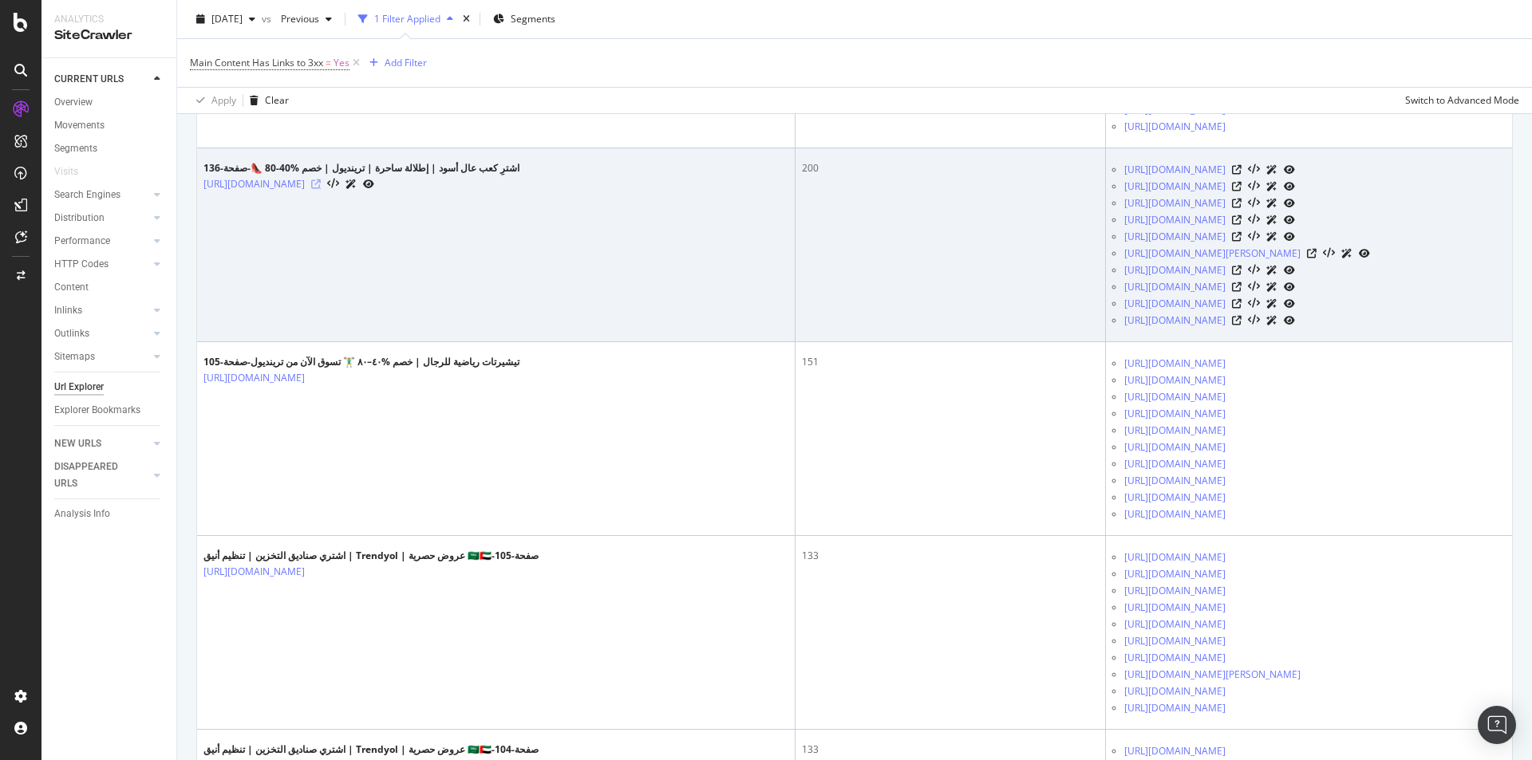
click at [321, 189] on icon at bounding box center [316, 185] width 10 height 10
click at [1242, 191] on icon at bounding box center [1237, 187] width 10 height 10
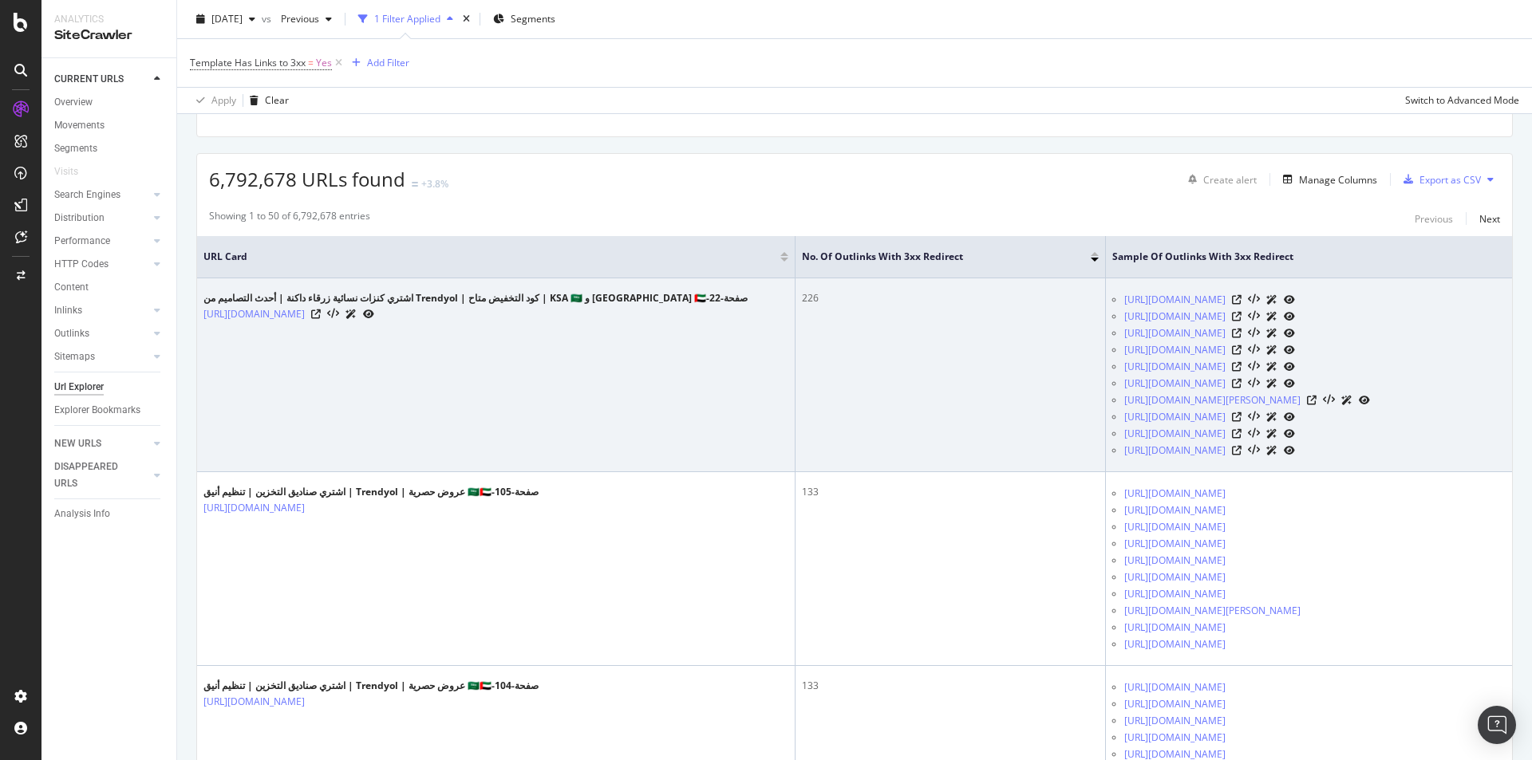
scroll to position [319, 0]
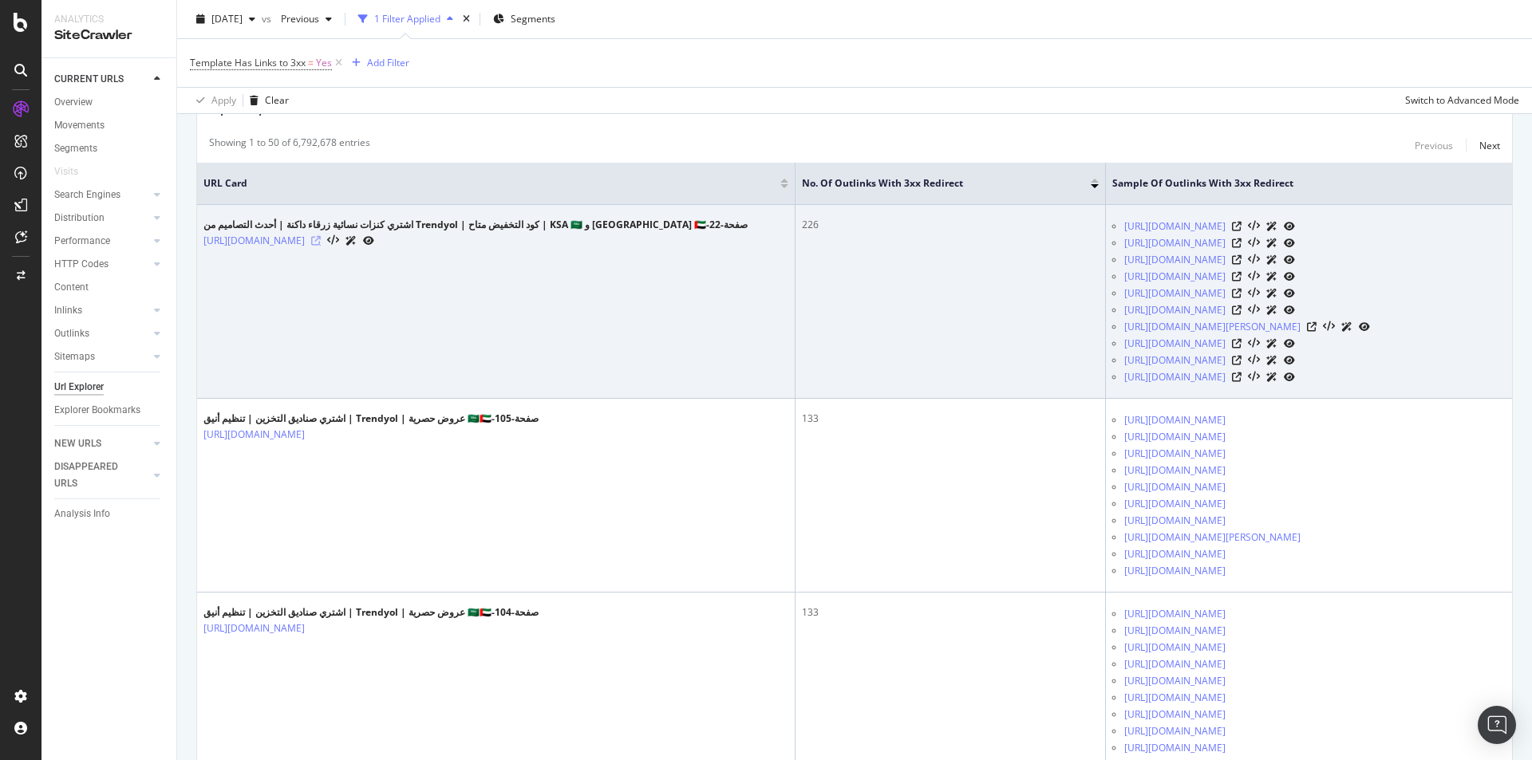
click at [321, 243] on icon at bounding box center [316, 241] width 10 height 10
click at [1242, 231] on icon at bounding box center [1237, 227] width 10 height 10
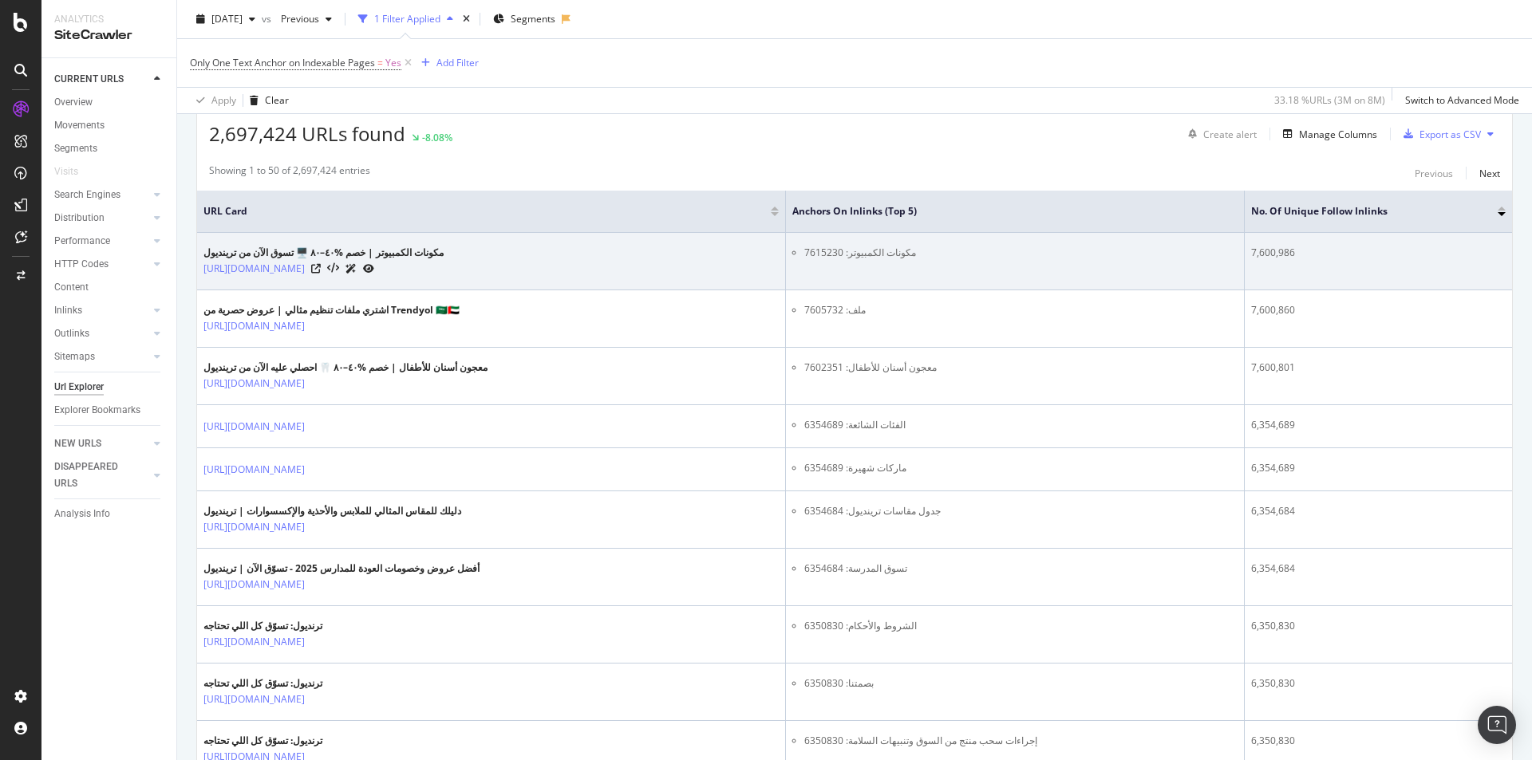
scroll to position [319, 0]
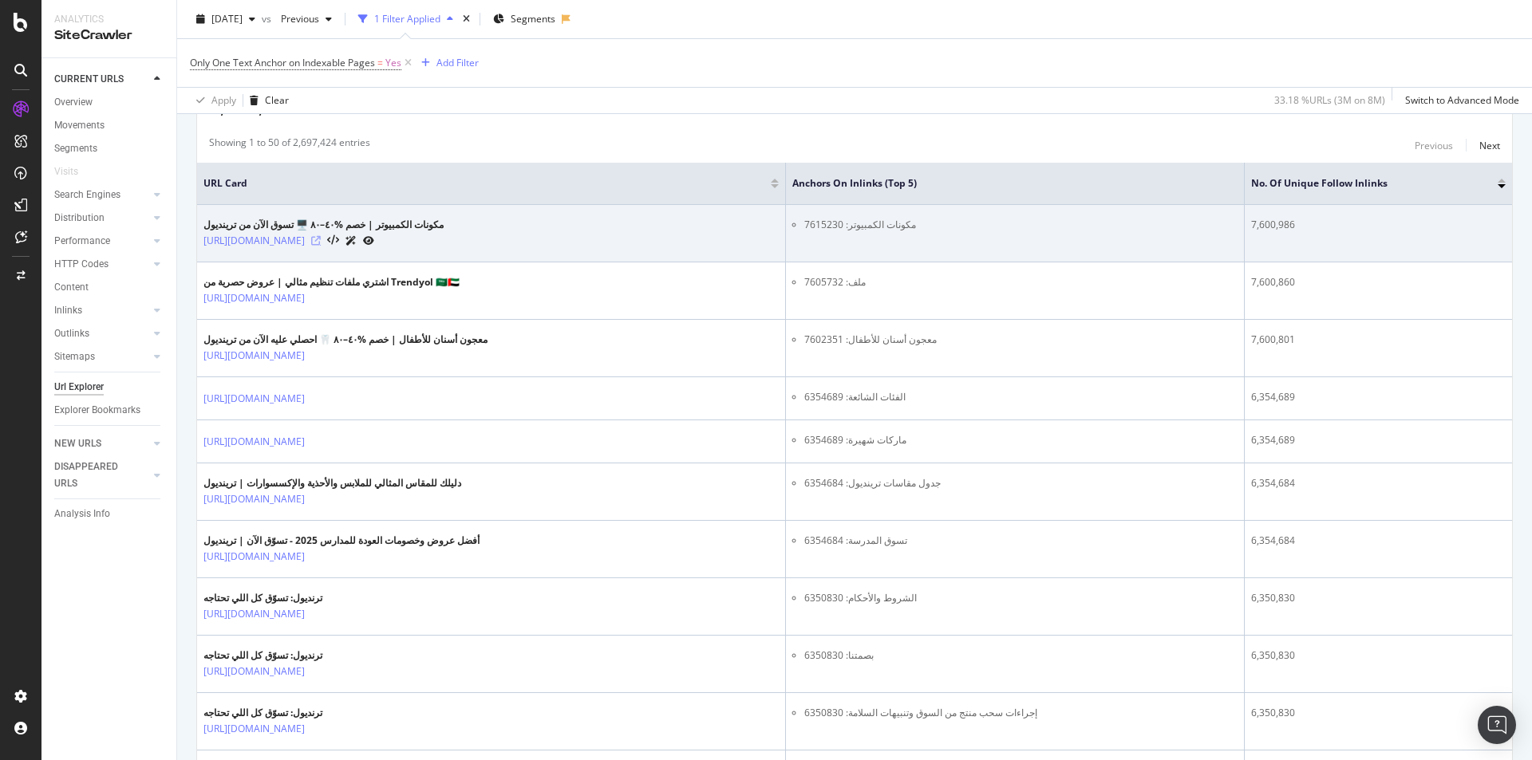
click at [321, 239] on icon at bounding box center [316, 241] width 10 height 10
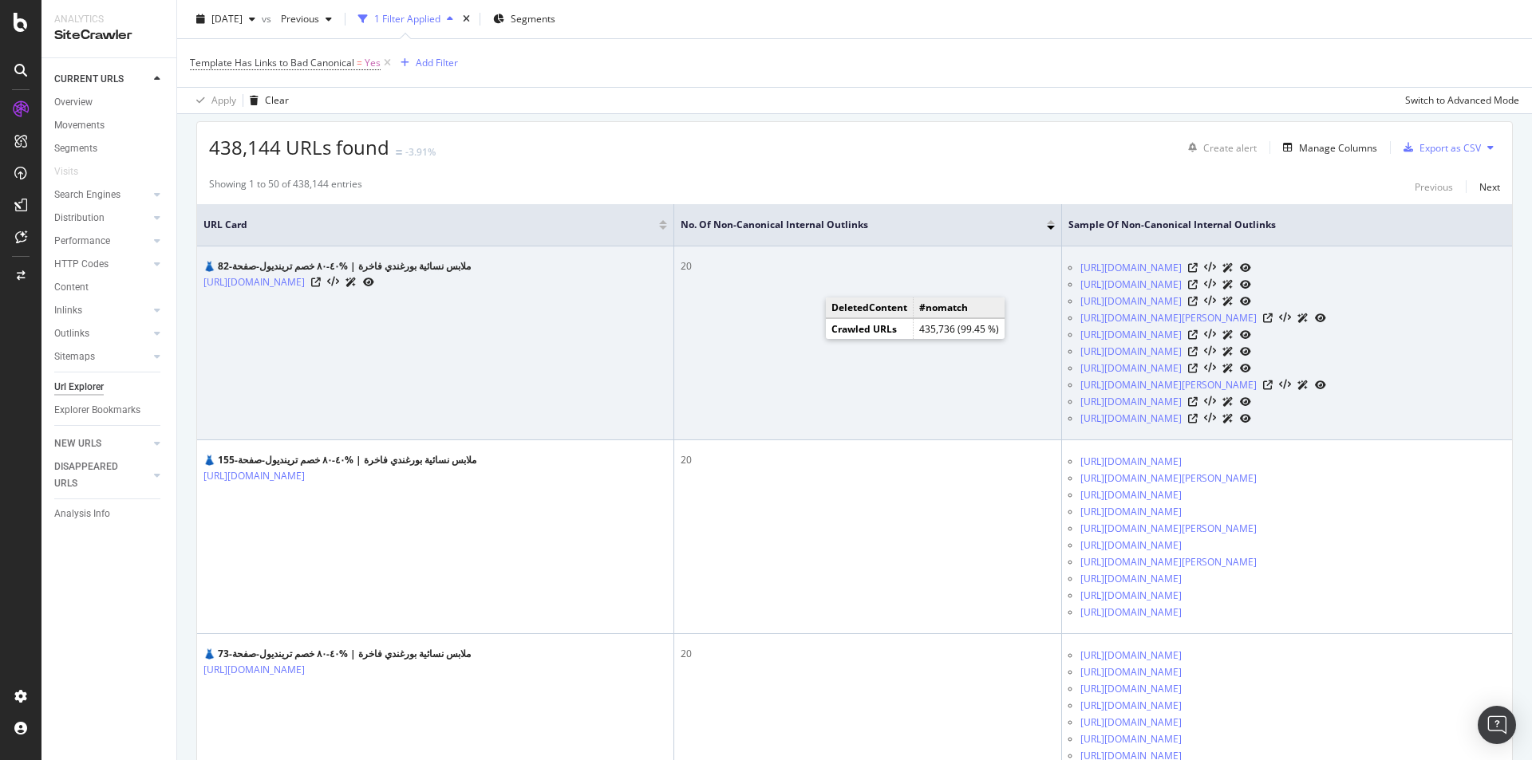
scroll to position [399, 0]
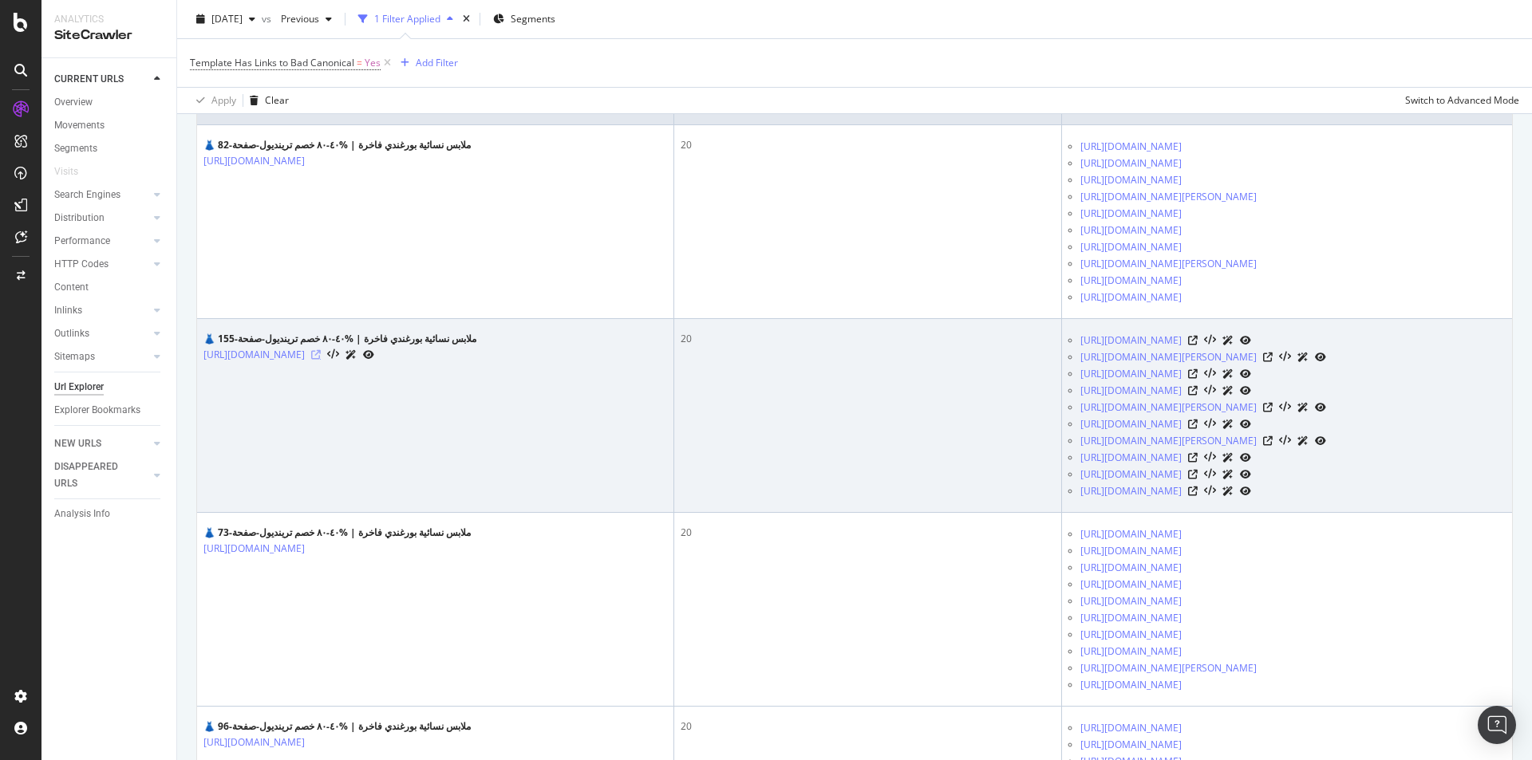
click at [321, 360] on icon at bounding box center [316, 355] width 10 height 10
click at [1198, 345] on icon at bounding box center [1193, 341] width 10 height 10
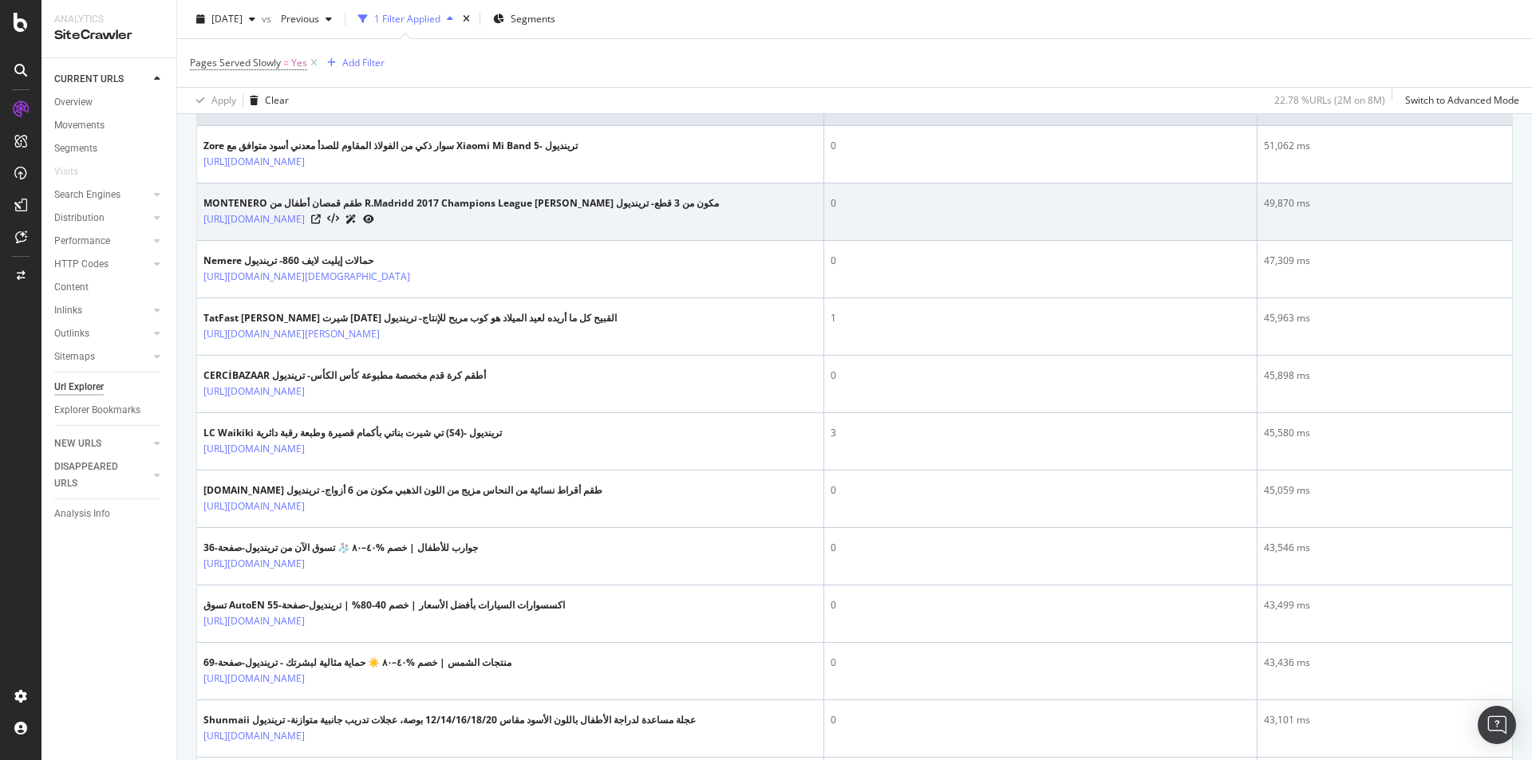
scroll to position [399, 0]
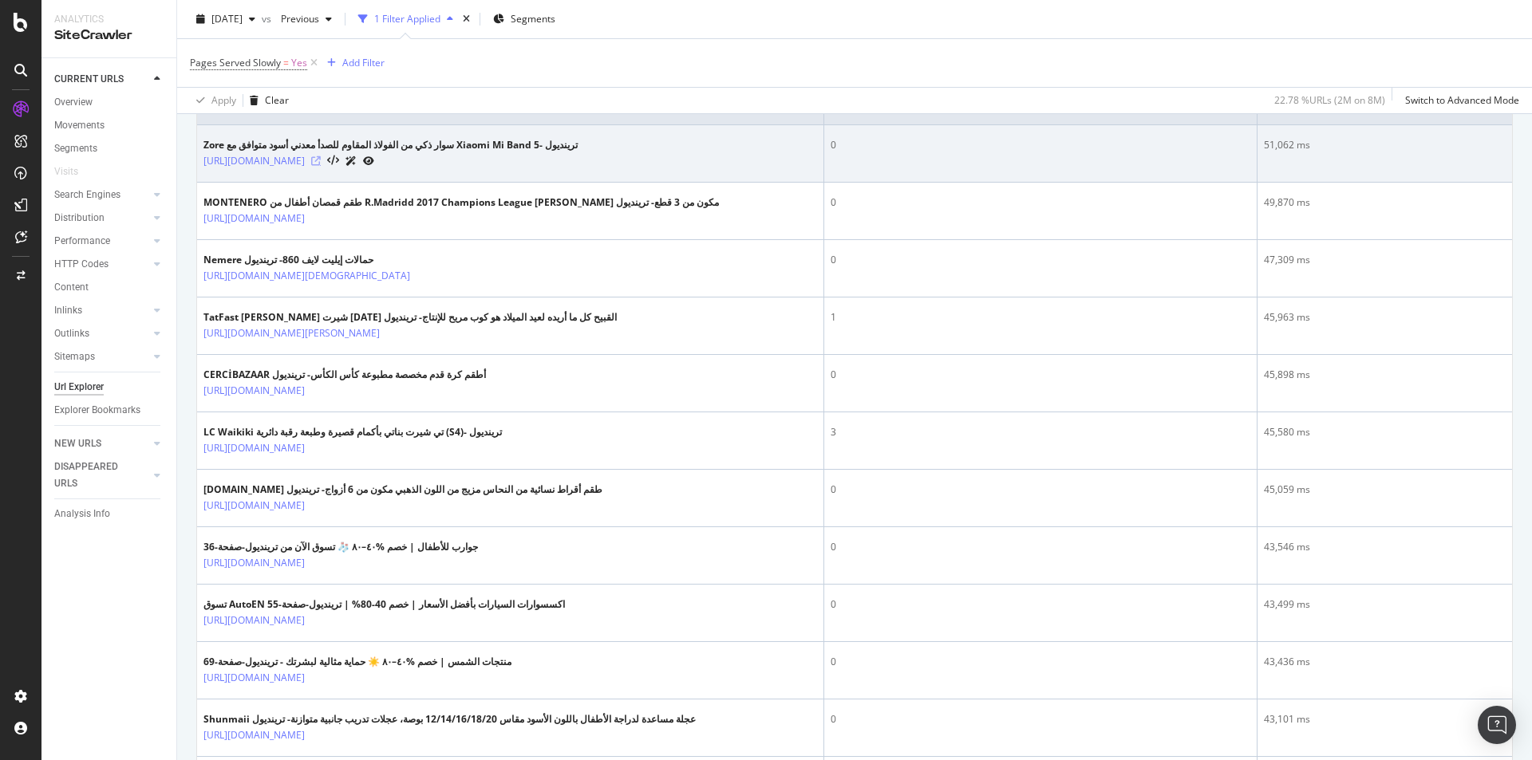
click at [321, 166] on icon at bounding box center [316, 161] width 10 height 10
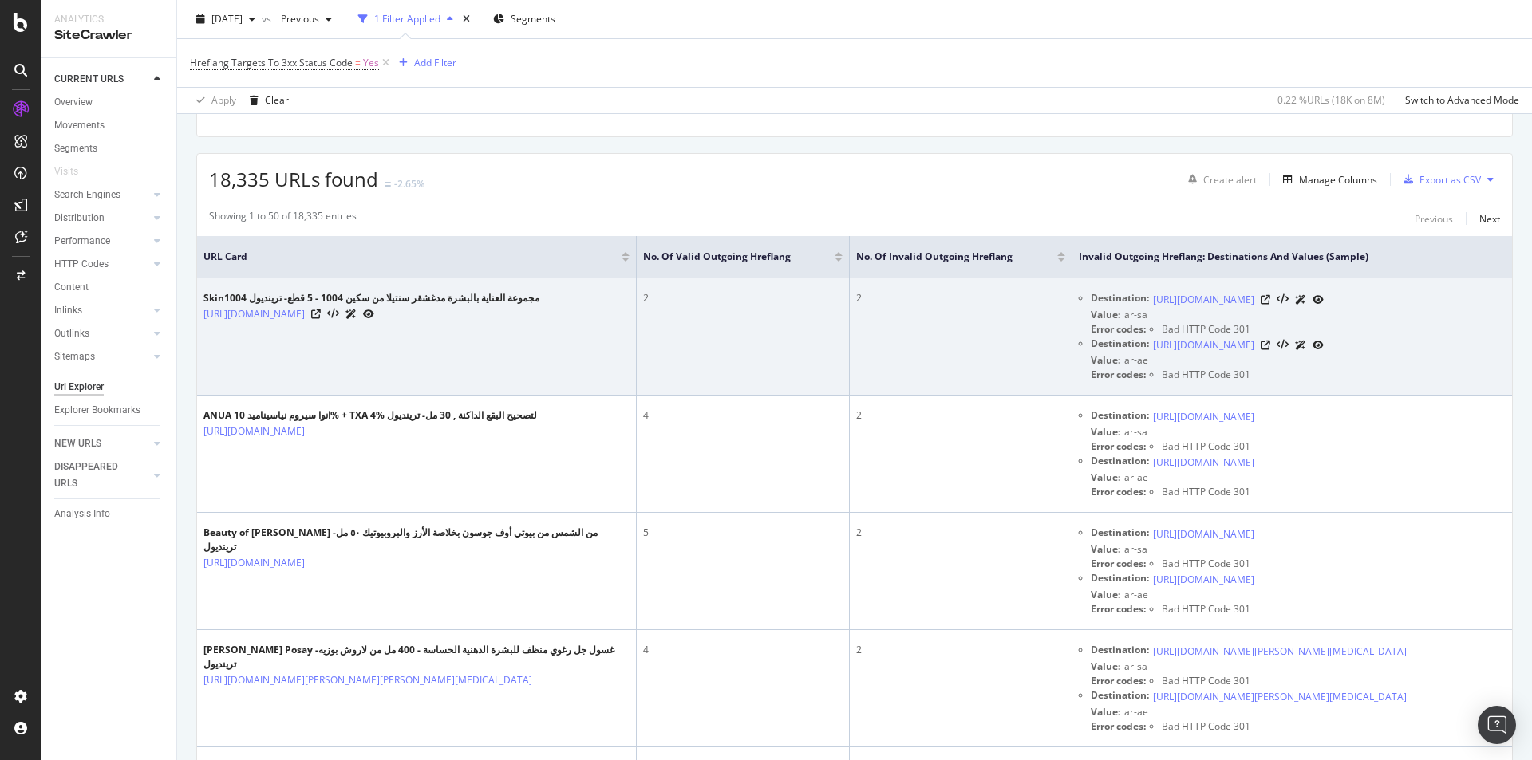
scroll to position [239, 0]
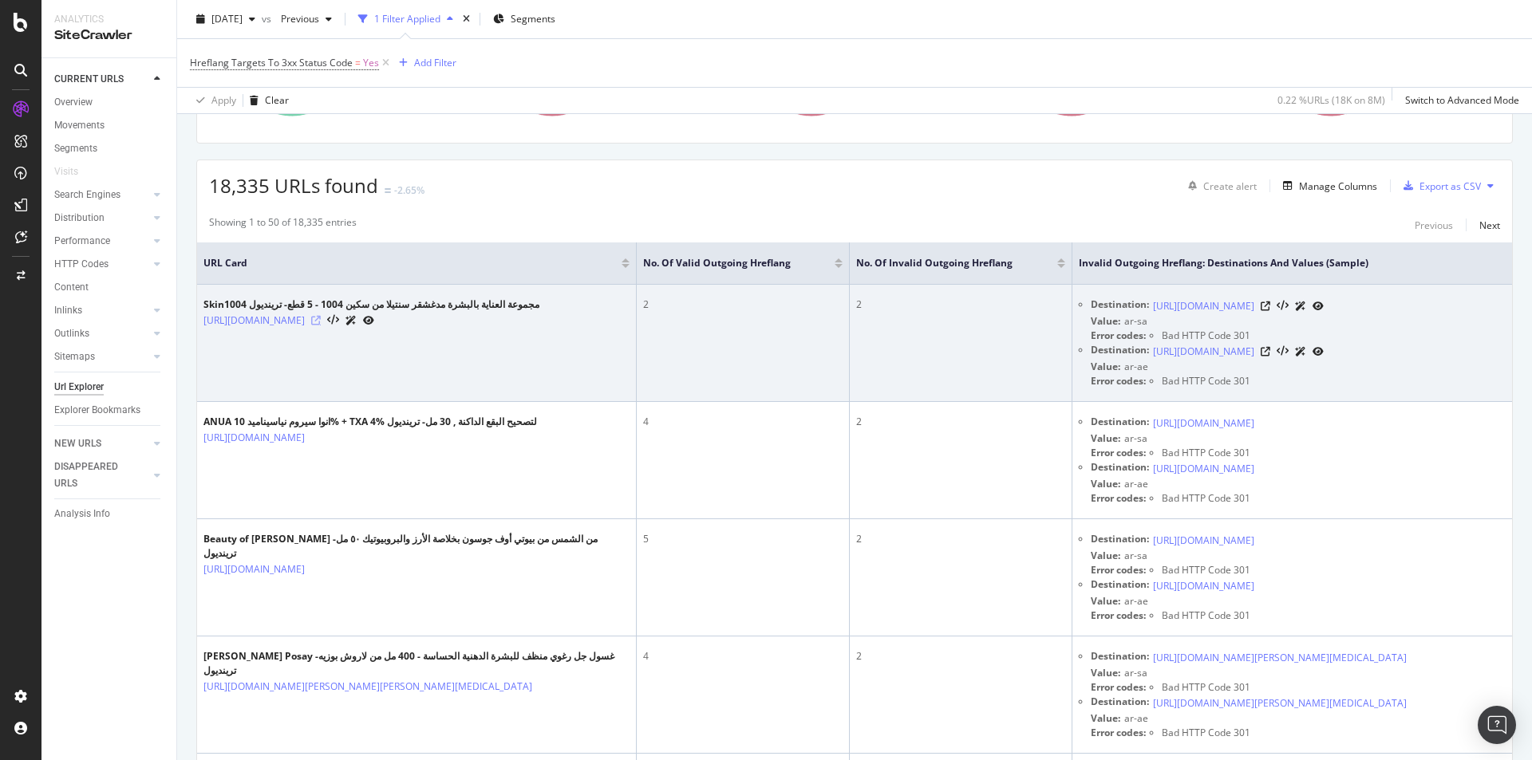
click at [321, 326] on icon at bounding box center [316, 321] width 10 height 10
click at [1270, 311] on icon at bounding box center [1266, 307] width 10 height 10
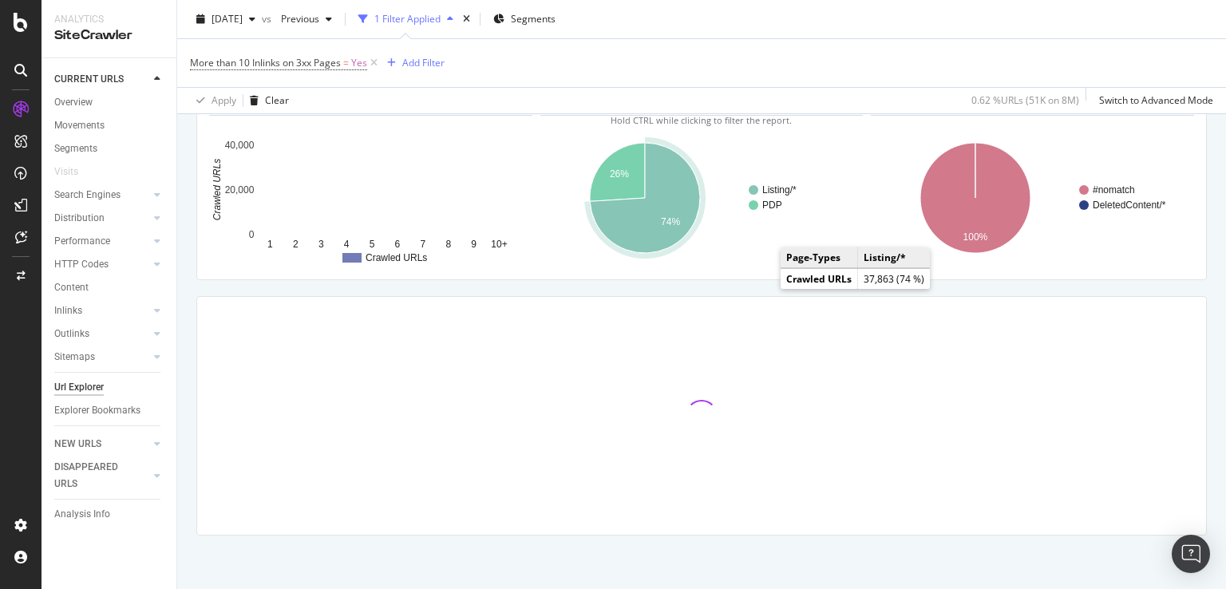
scroll to position [105, 0]
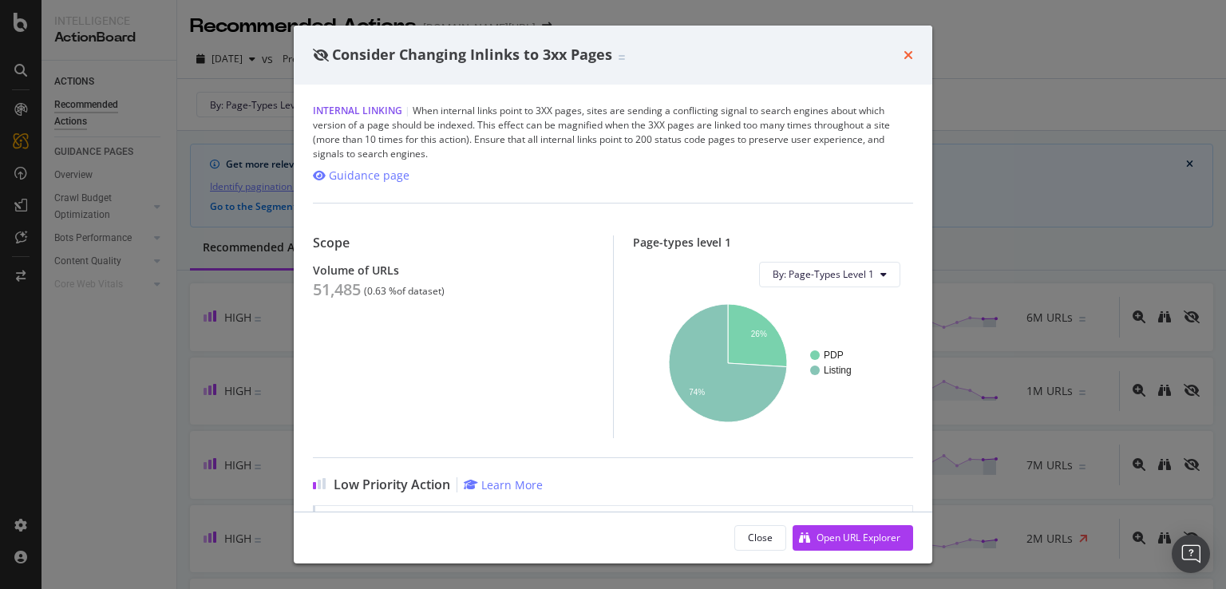
click at [912, 54] on icon "times" at bounding box center [908, 55] width 10 height 13
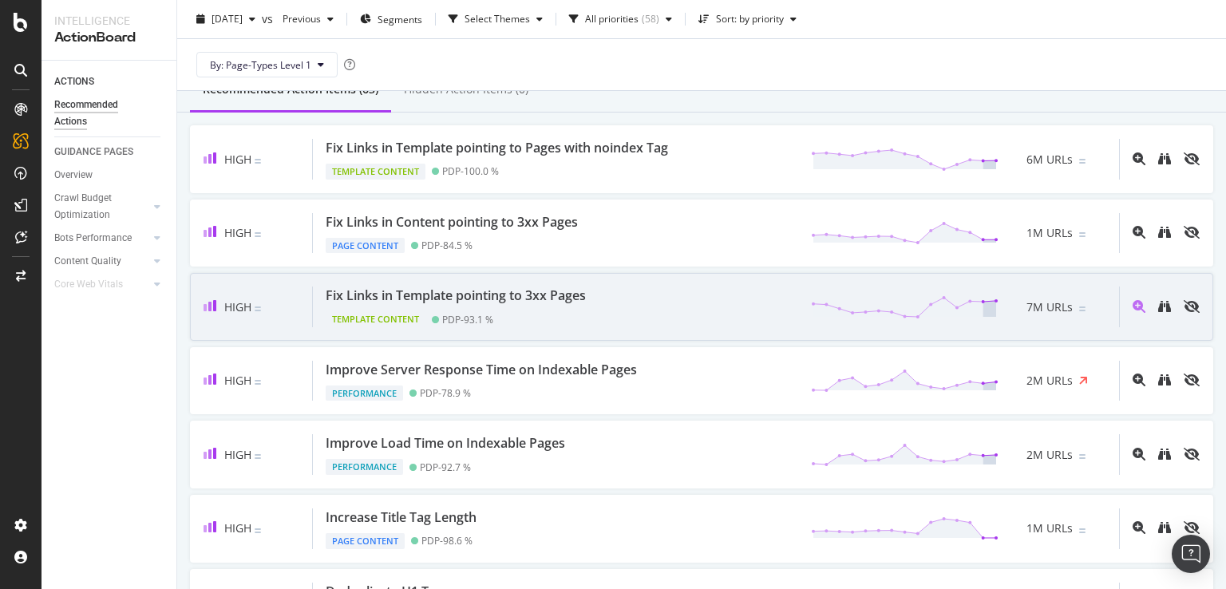
scroll to position [160, 0]
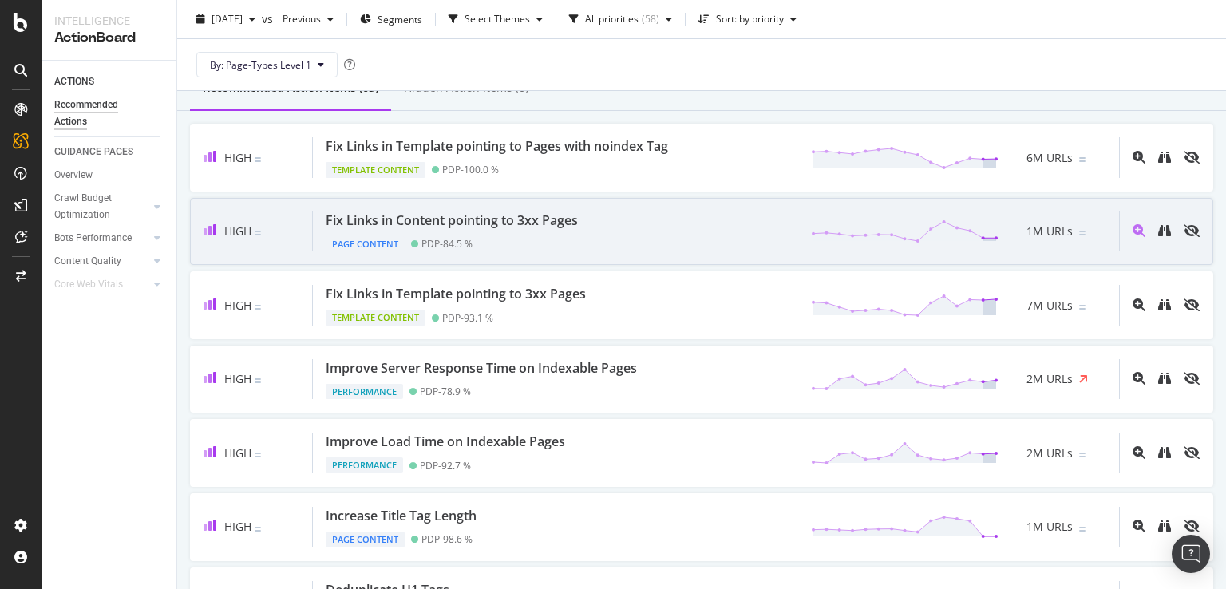
click at [658, 219] on div "Fix Links in Content pointing to 3xx Pages Page Content PDP - 84.5 % 1M URLs" at bounding box center [716, 231] width 806 height 41
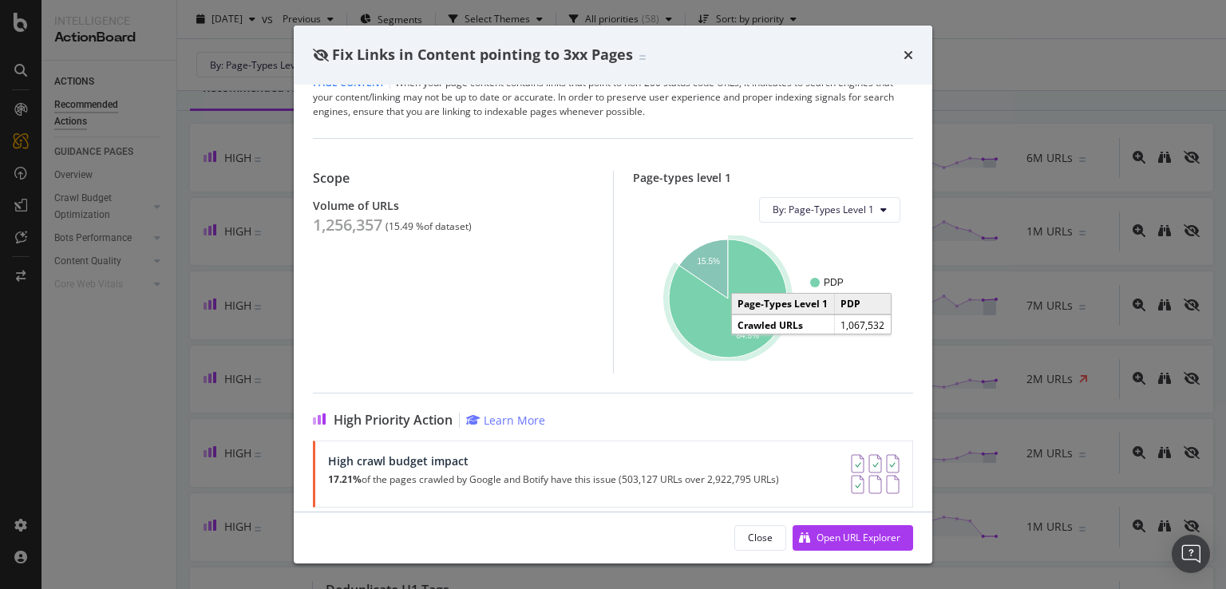
scroll to position [41, 0]
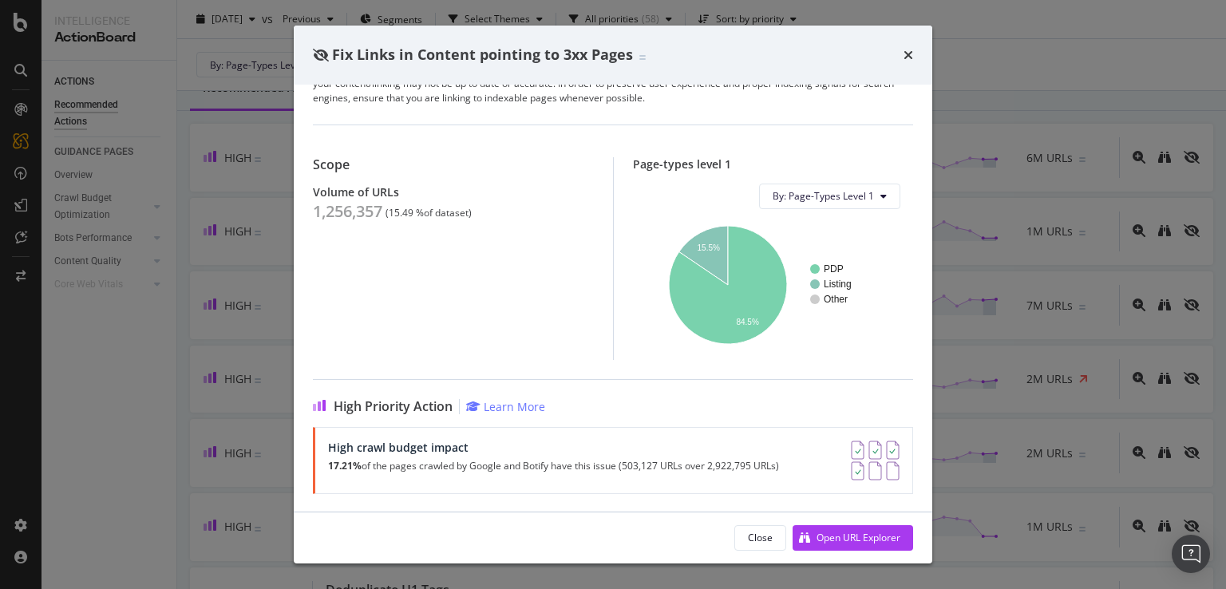
click at [830, 551] on div "Close Open URL Explorer" at bounding box center [613, 537] width 638 height 51
click at [835, 534] on div "Open URL Explorer" at bounding box center [858, 538] width 84 height 14
click at [908, 56] on icon "times" at bounding box center [908, 55] width 10 height 13
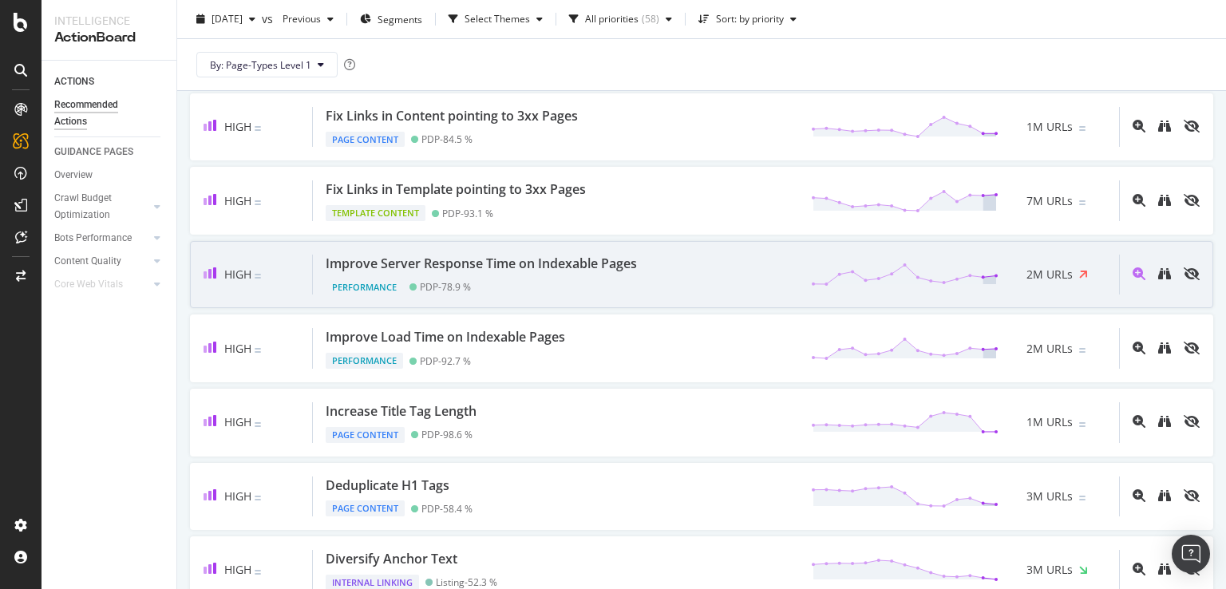
scroll to position [239, 0]
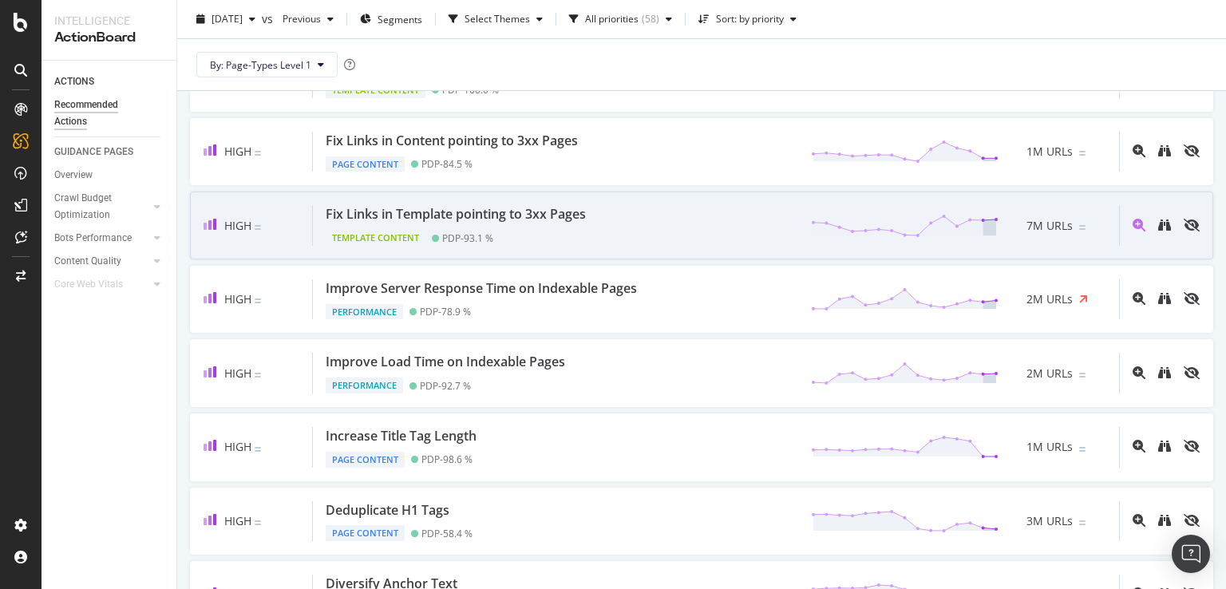
click at [670, 234] on div "Fix Links in Template pointing to 3xx Pages Template Content PDP - 93.1 % 7M UR…" at bounding box center [716, 225] width 806 height 41
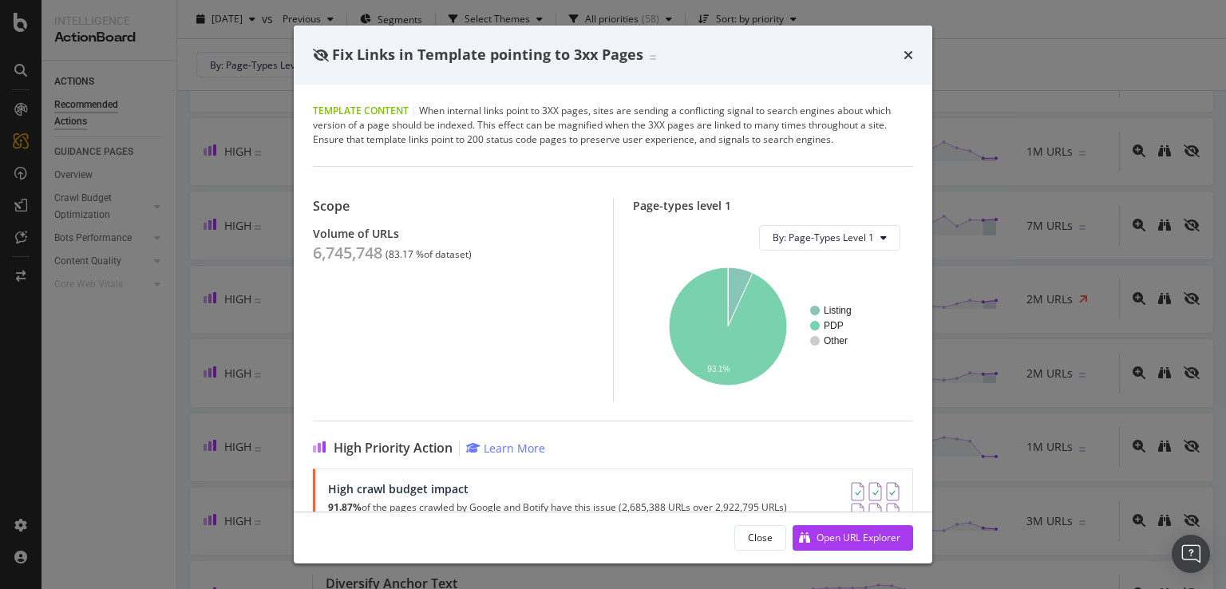
scroll to position [41, 0]
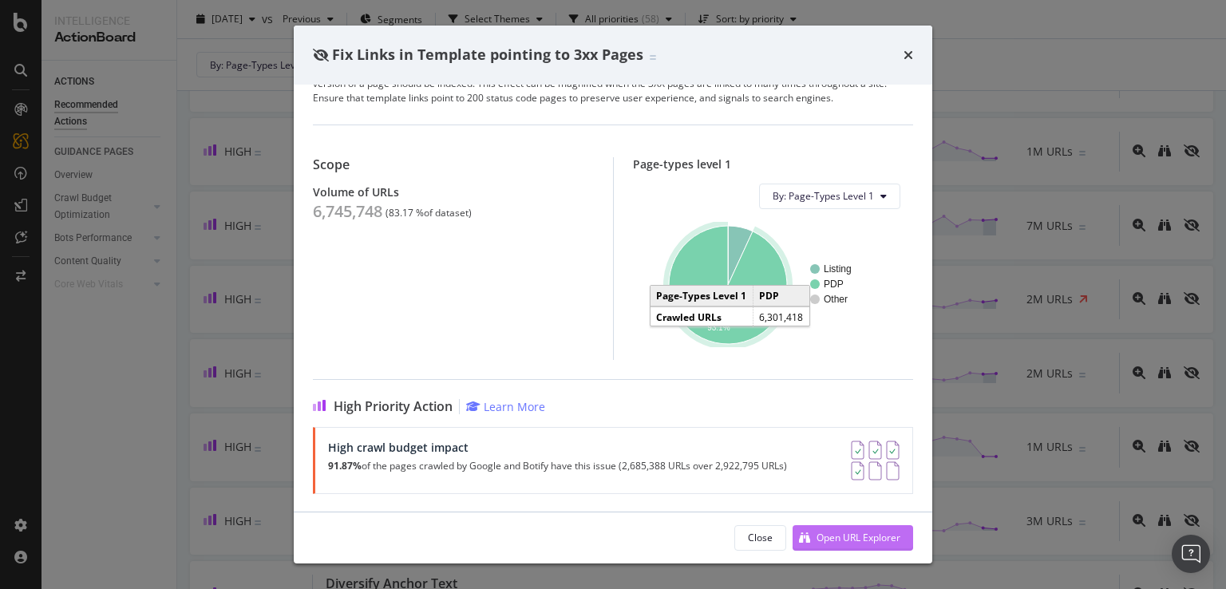
click at [846, 528] on div "Open URL Explorer" at bounding box center [846, 538] width 108 height 24
click at [912, 57] on icon "times" at bounding box center [908, 55] width 10 height 13
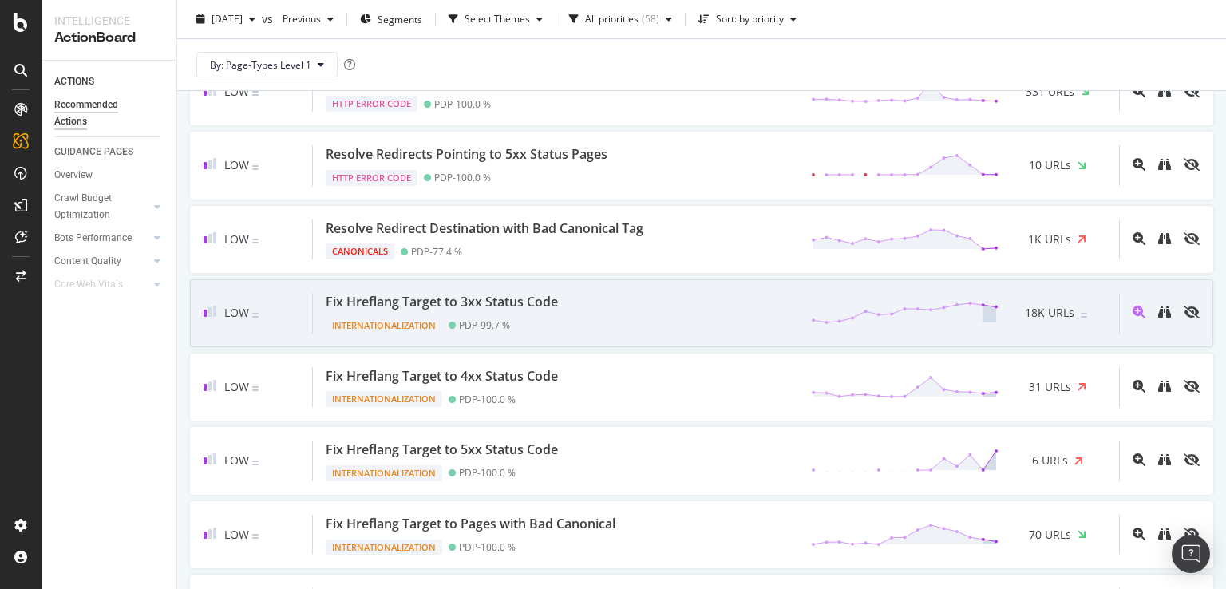
scroll to position [2075, 0]
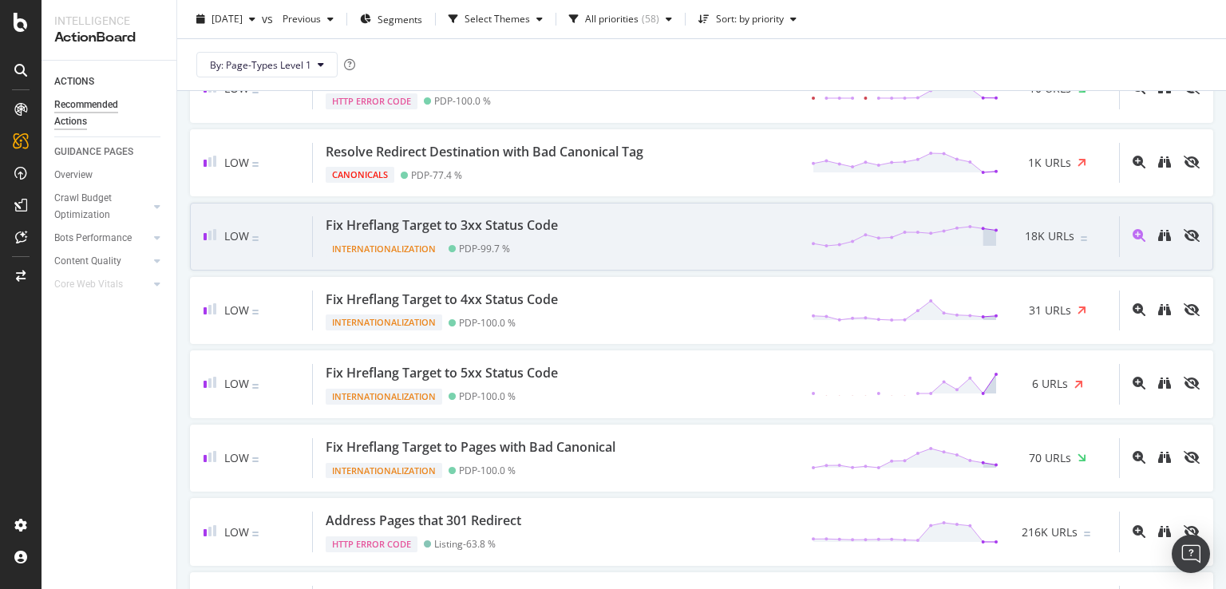
click at [626, 234] on div "Fix Hreflang Target to 3xx Status Code Internationalization PDP - 99.7 % 18K UR…" at bounding box center [716, 236] width 806 height 41
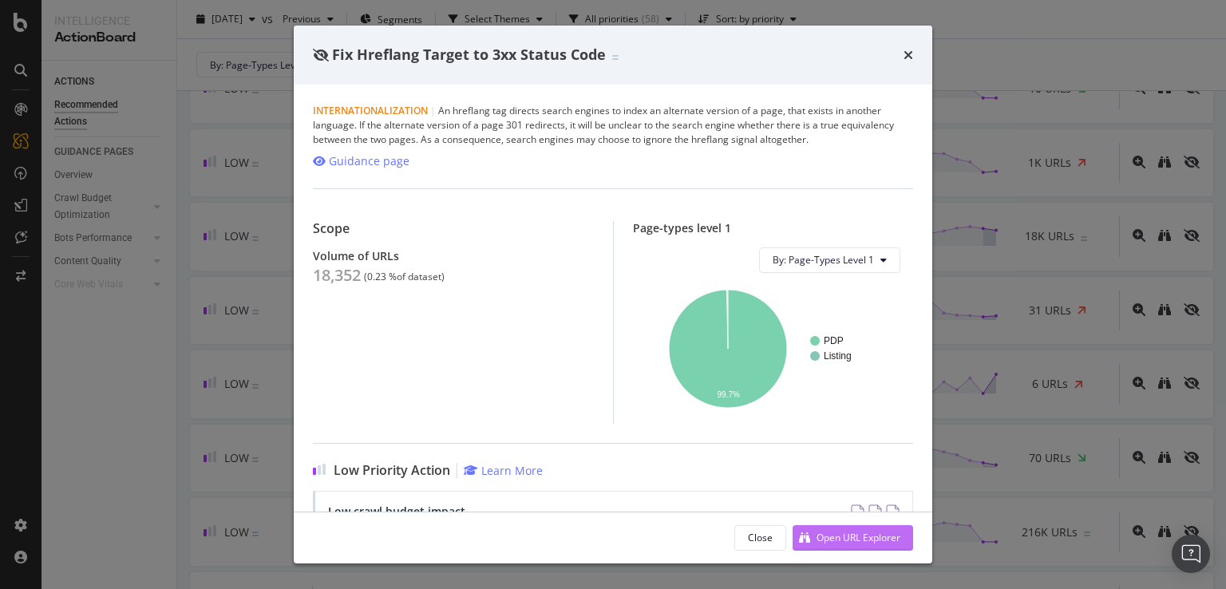
click at [857, 543] on div "Open URL Explorer" at bounding box center [858, 538] width 84 height 14
click at [922, 55] on div "Fix Hreflang Target to 3xx Status Code" at bounding box center [613, 55] width 638 height 59
click at [909, 57] on icon "times" at bounding box center [908, 55] width 10 height 13
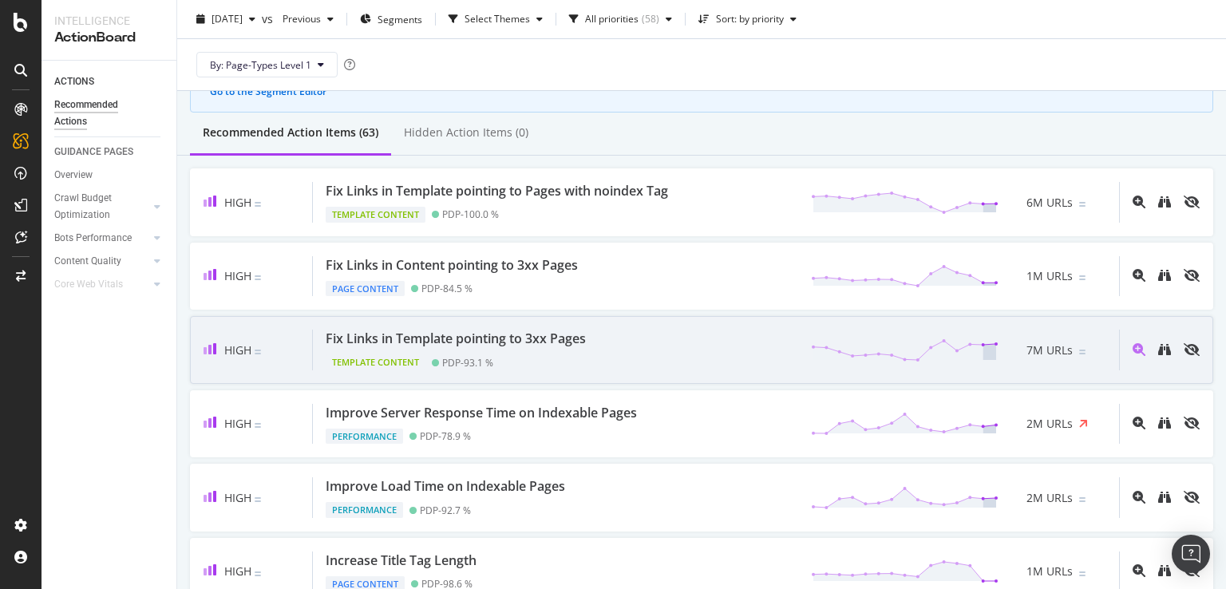
scroll to position [160, 0]
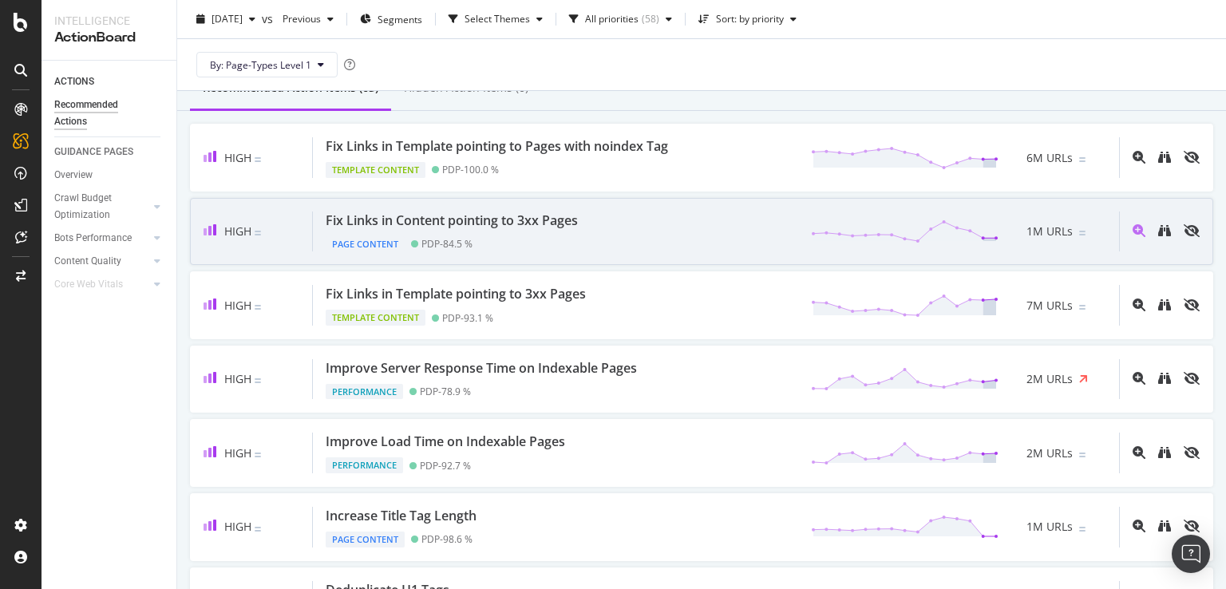
click at [594, 243] on div "Fix Links in Content pointing to 3xx Pages Page Content PDP - 84.5 % 1M URLs" at bounding box center [716, 231] width 806 height 41
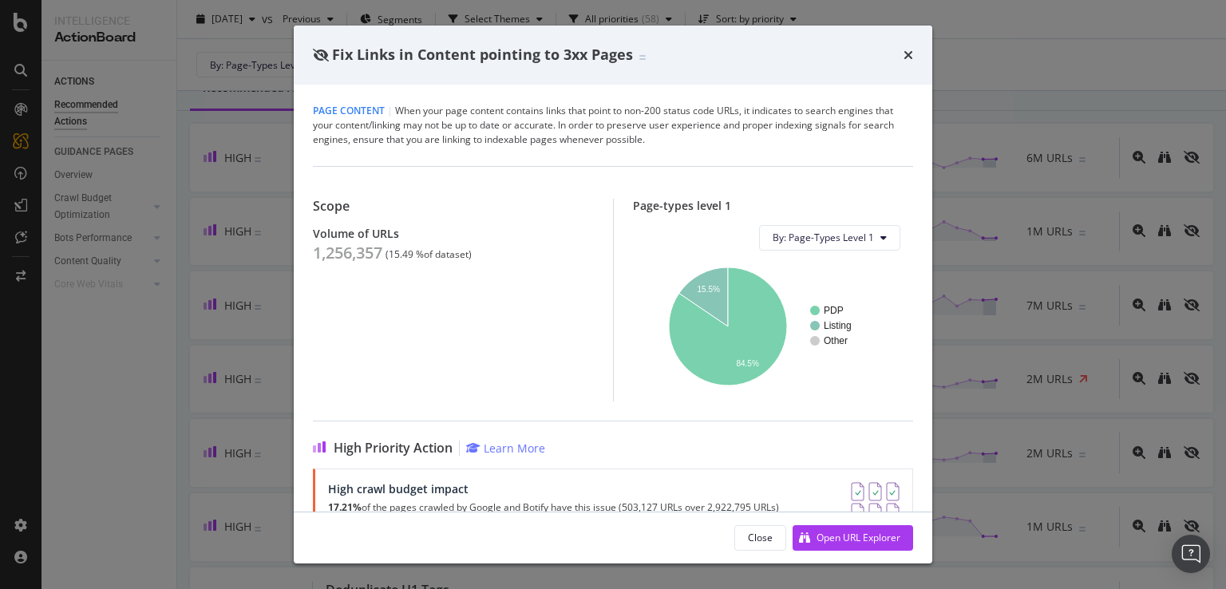
scroll to position [41, 0]
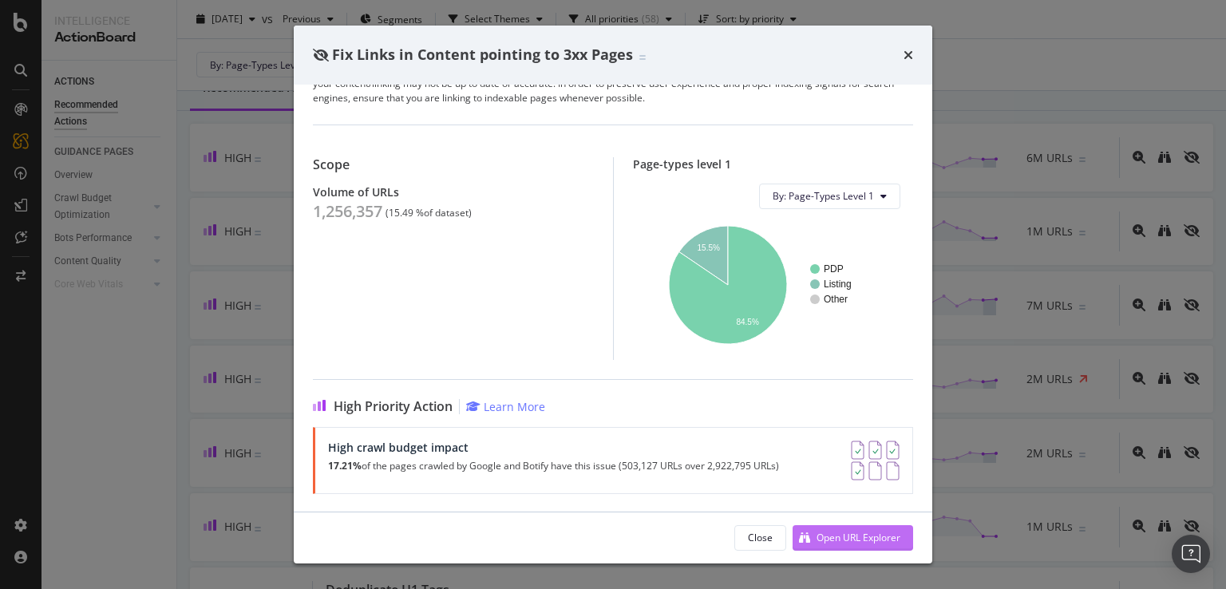
click at [862, 530] on div "Open URL Explorer" at bounding box center [846, 538] width 108 height 24
click at [910, 59] on icon "times" at bounding box center [908, 55] width 10 height 13
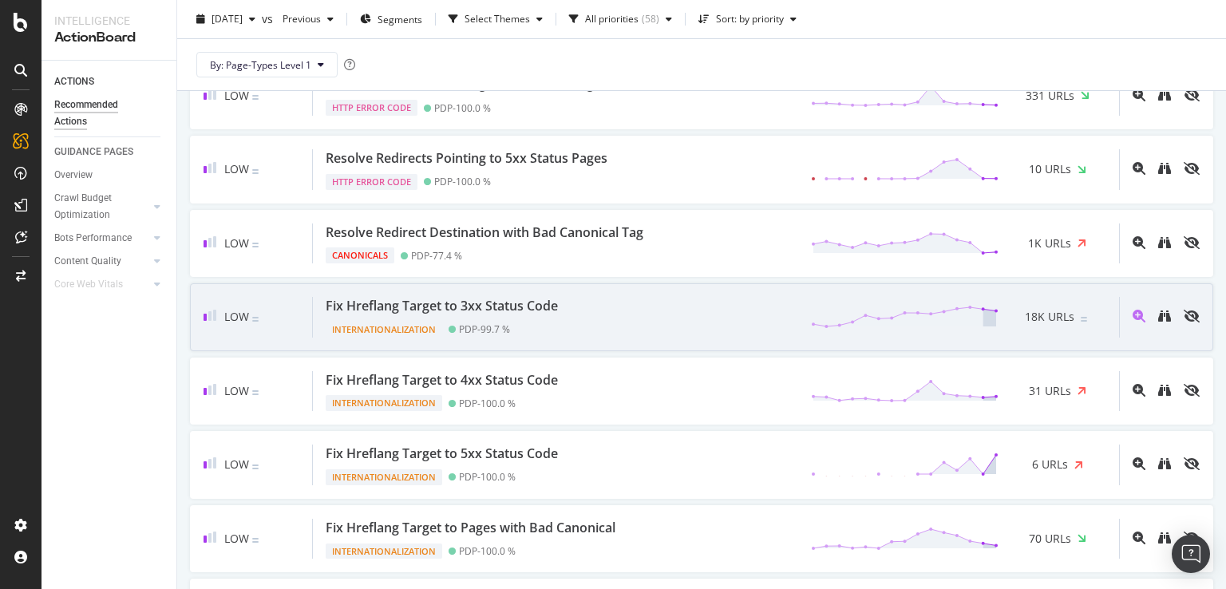
scroll to position [1995, 0]
click at [546, 317] on div "Internationalization PDP - 99.7 %" at bounding box center [445, 325] width 239 height 22
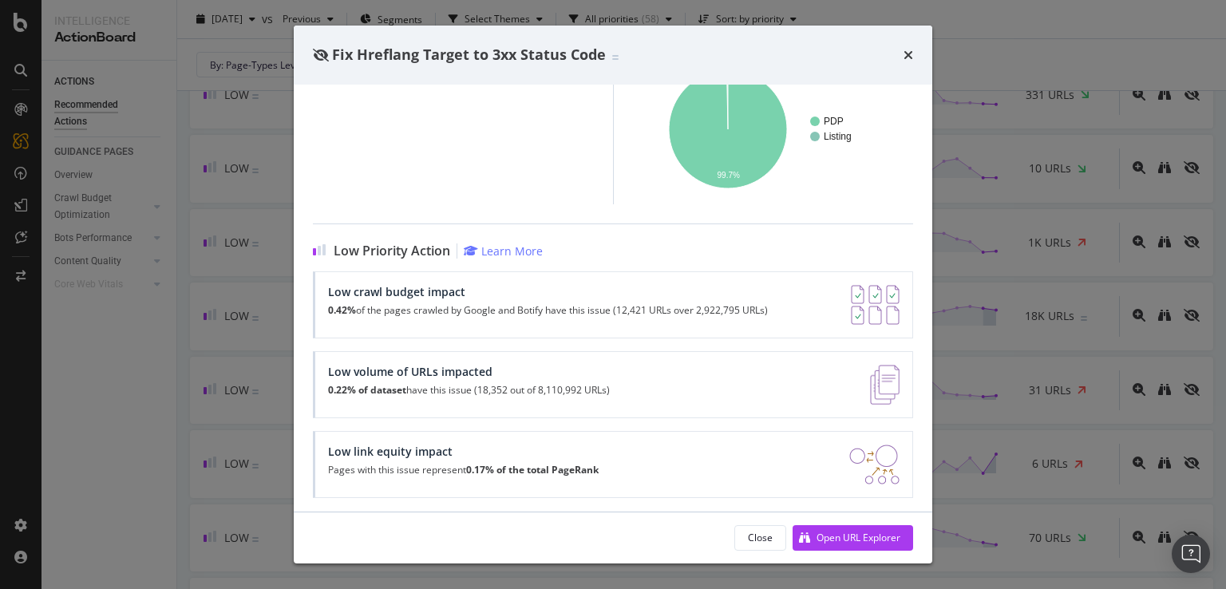
scroll to position [223, 0]
click at [849, 552] on div "Close Open URL Explorer" at bounding box center [613, 537] width 638 height 51
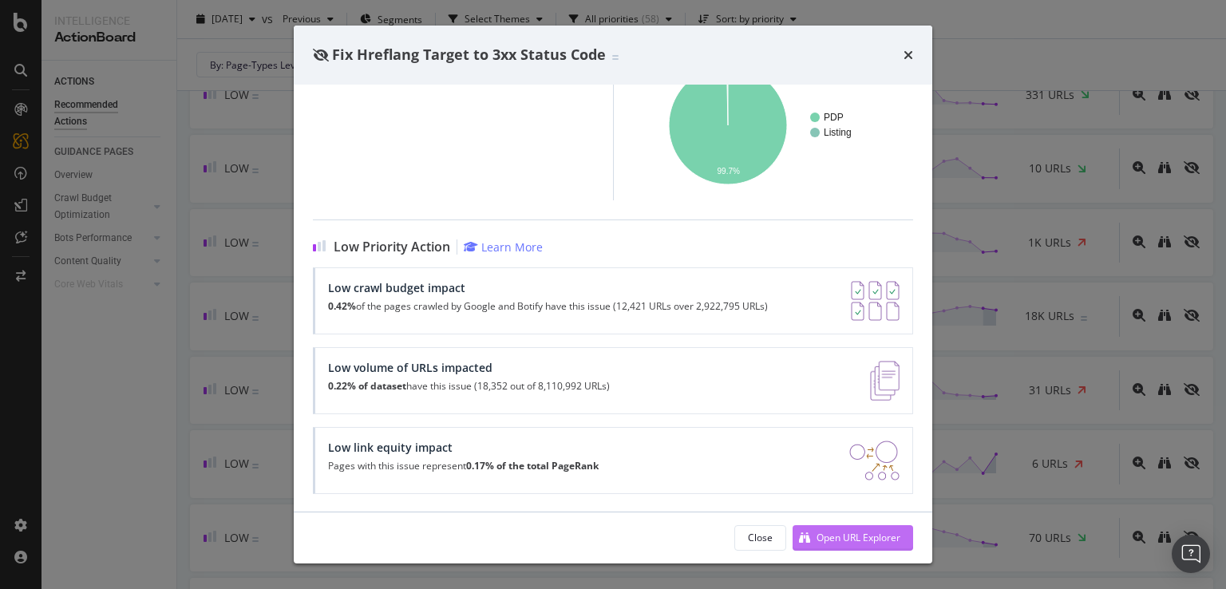
click at [850, 538] on div "Open URL Explorer" at bounding box center [858, 538] width 84 height 14
click at [903, 52] on icon "times" at bounding box center [908, 55] width 10 height 13
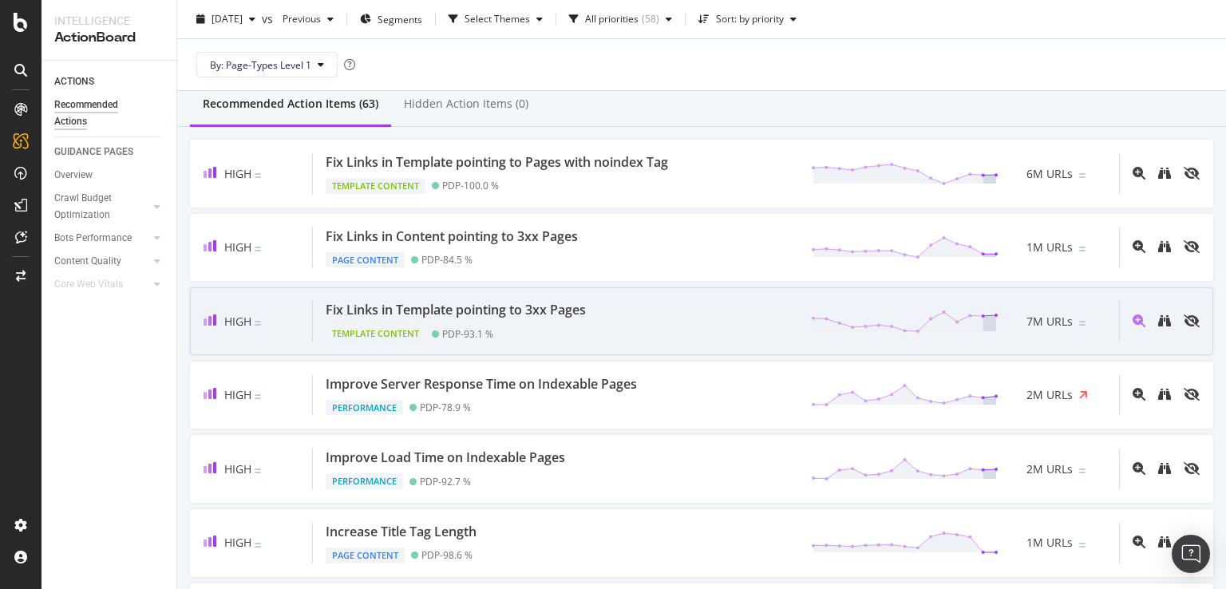
scroll to position [80, 0]
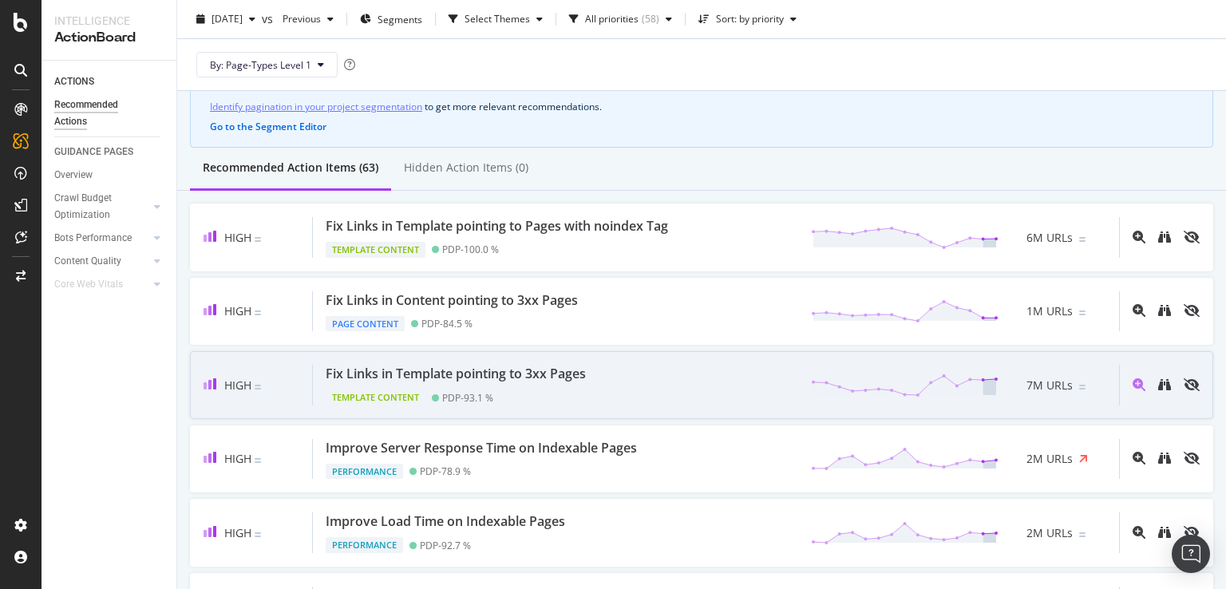
click at [629, 381] on div "Fix Links in Template pointing to 3xx Pages Template Content PDP - 93.1 % 7M UR…" at bounding box center [716, 385] width 806 height 41
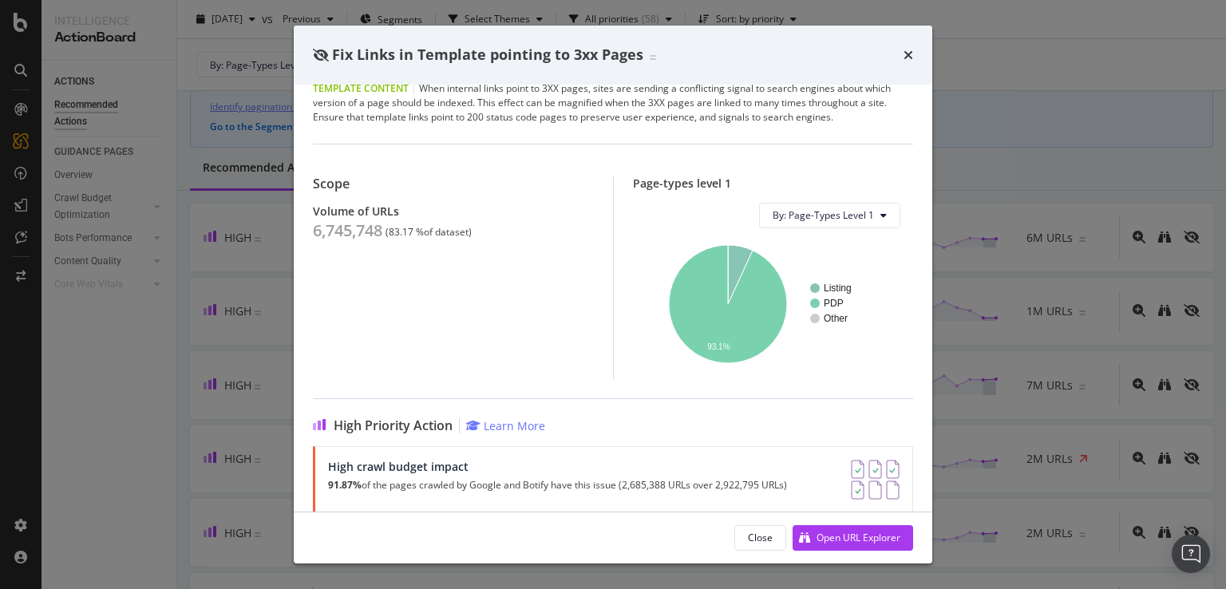
scroll to position [41, 0]
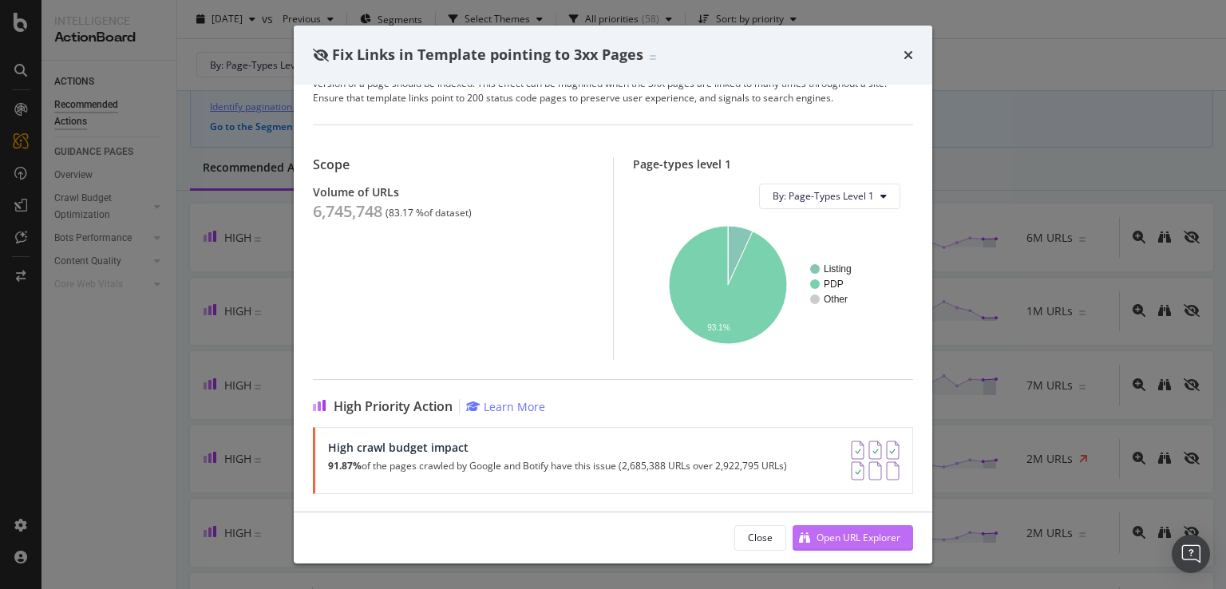
click at [867, 548] on button "Open URL Explorer" at bounding box center [852, 538] width 120 height 26
click at [914, 50] on div "Fix Links in Template pointing to 3xx Pages" at bounding box center [613, 55] width 638 height 59
click at [894, 56] on div "Fix Links in Template pointing to 3xx Pages" at bounding box center [613, 55] width 600 height 21
click at [904, 57] on icon "times" at bounding box center [908, 55] width 10 height 13
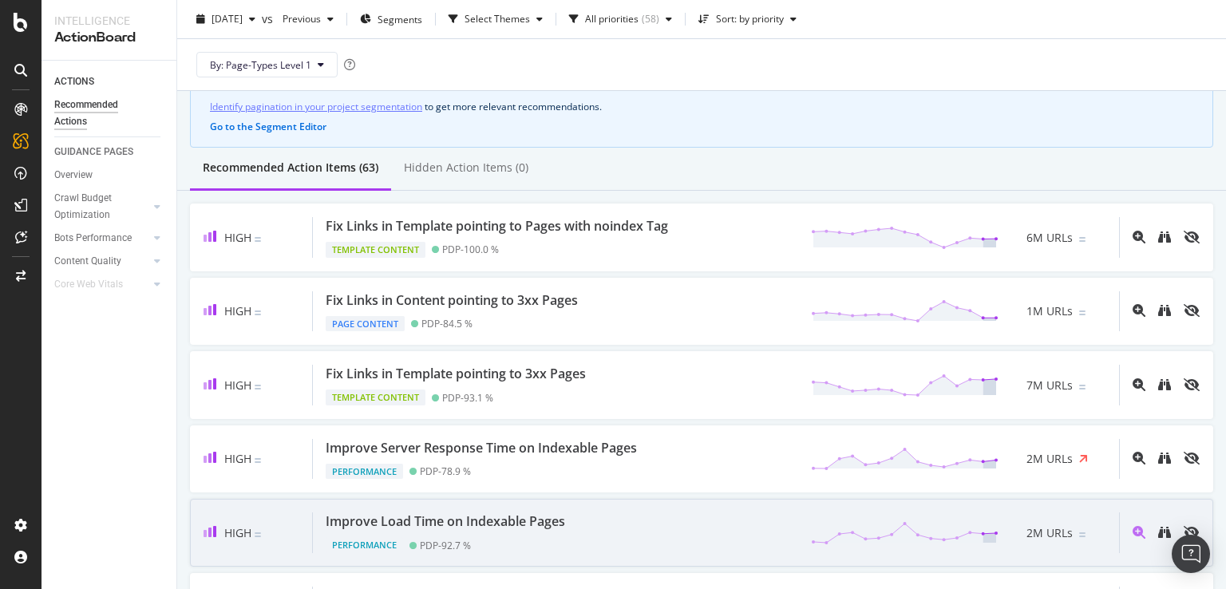
click at [409, 531] on div "Performance PDP - 92.7 %" at bounding box center [449, 542] width 246 height 22
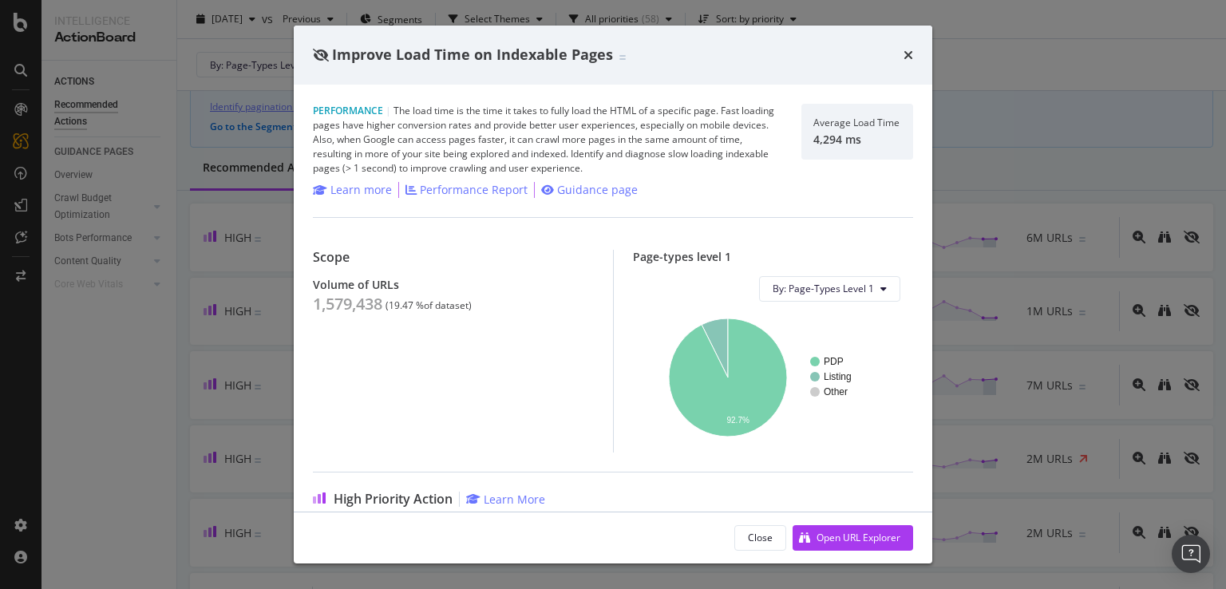
click at [910, 57] on icon "times" at bounding box center [908, 55] width 10 height 13
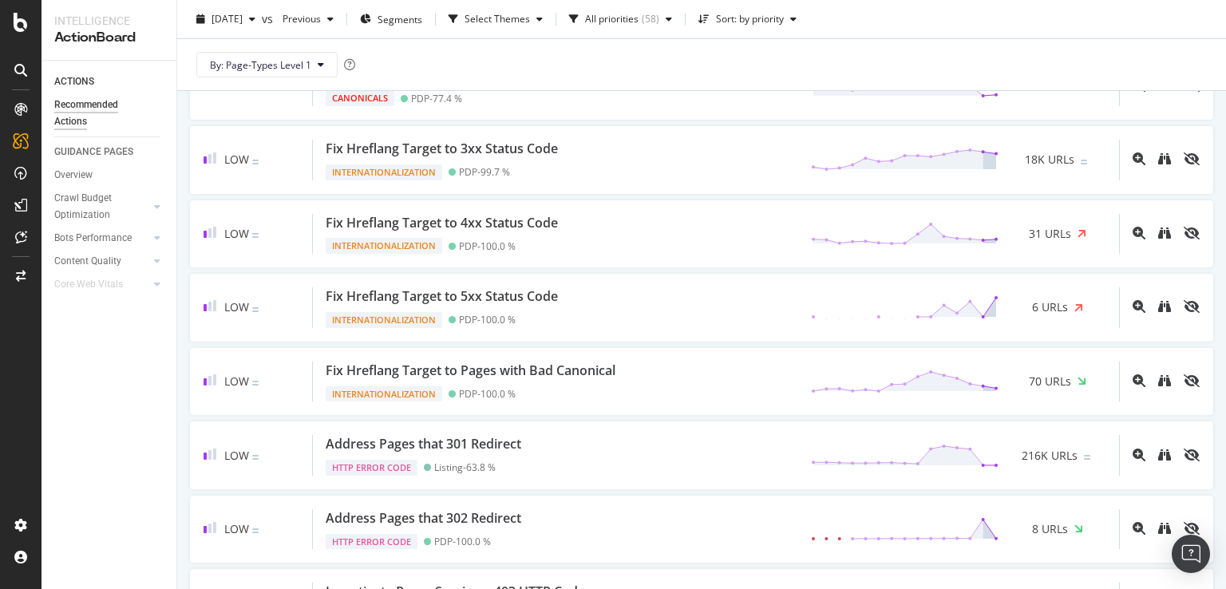
scroll to position [2154, 0]
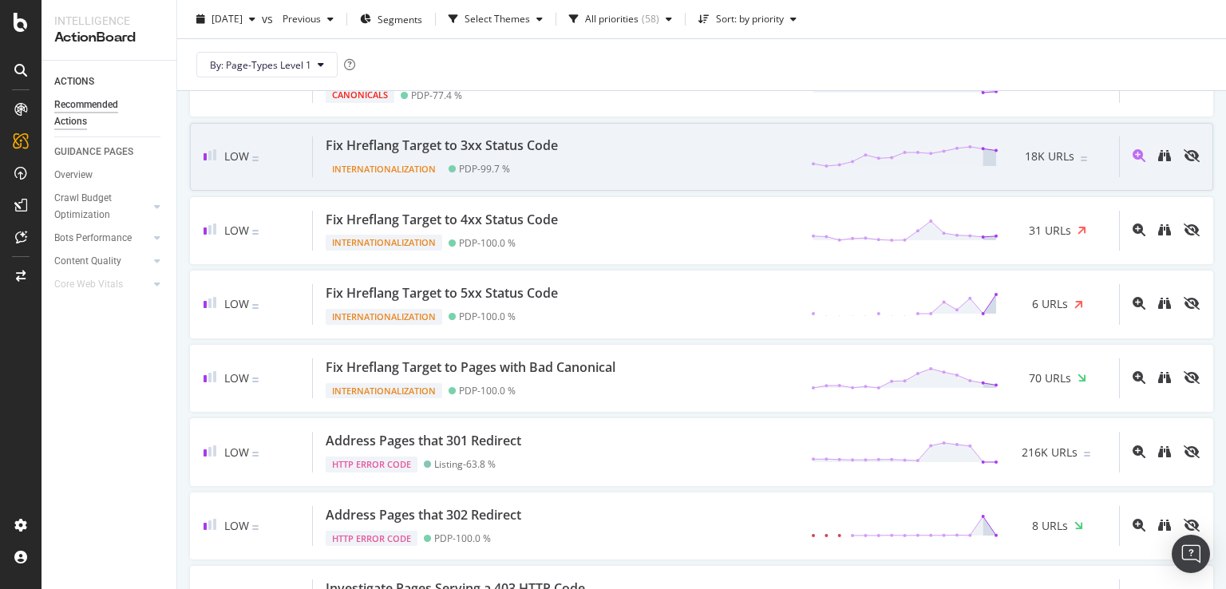
click at [612, 160] on div "Fix Hreflang Target to 3xx Status Code Internationalization PDP - 99.7 % 18K UR…" at bounding box center [716, 156] width 806 height 41
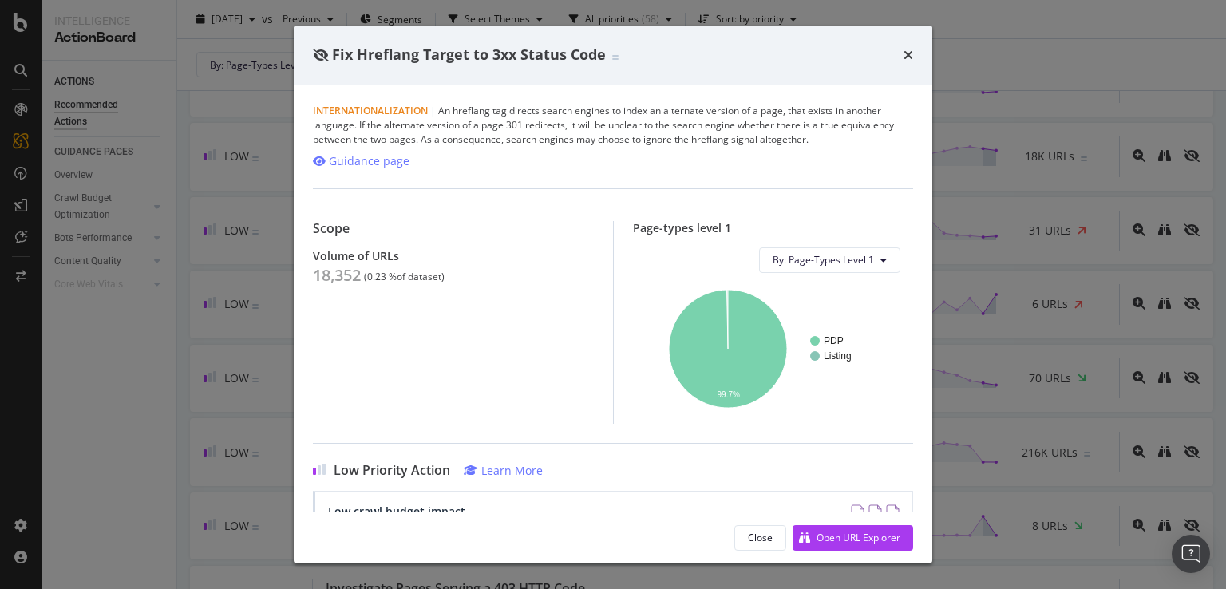
click at [905, 49] on icon "times" at bounding box center [908, 55] width 10 height 13
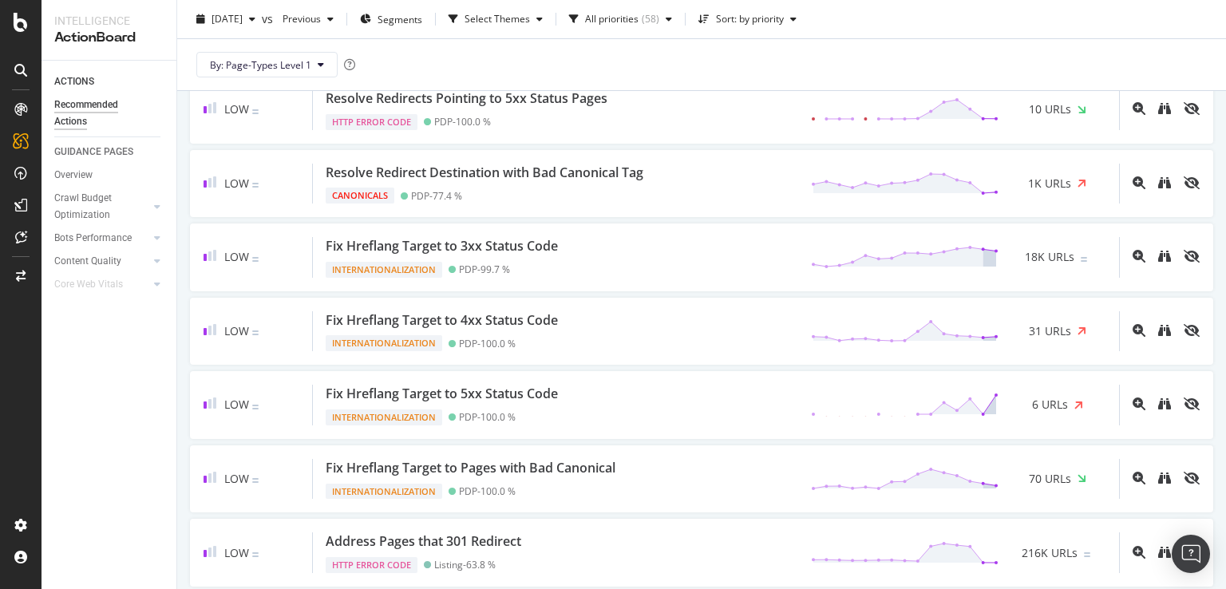
scroll to position [2075, 0]
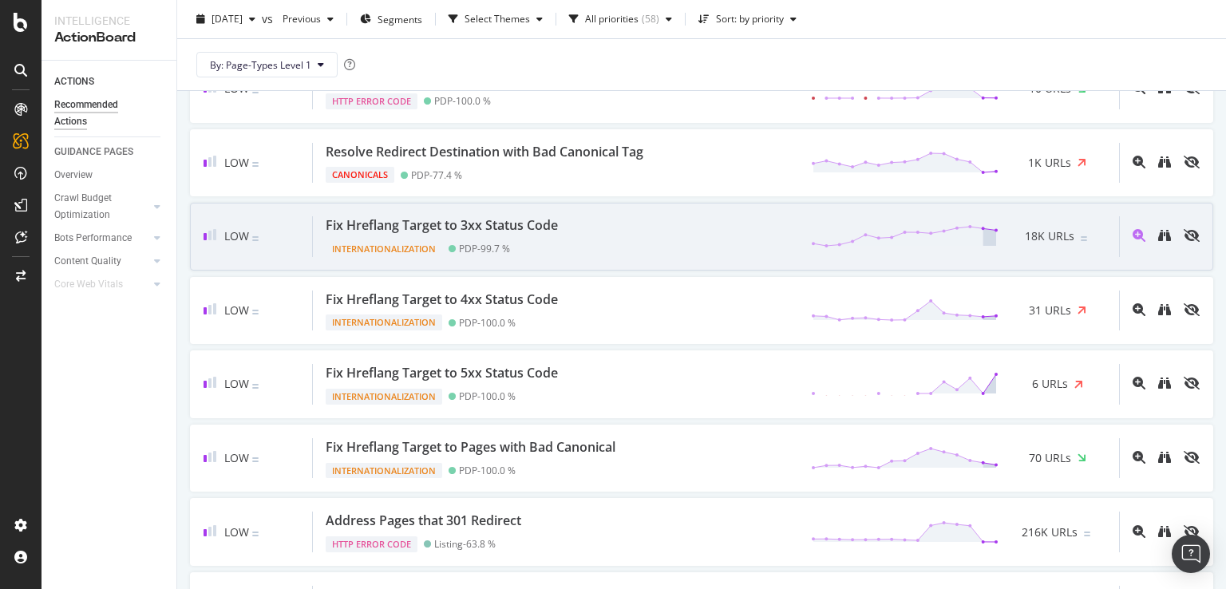
click at [603, 203] on div "Low Fix Hreflang Target to 3xx Status Code Internationalization PDP - 99.7 % 18…" at bounding box center [701, 237] width 1023 height 68
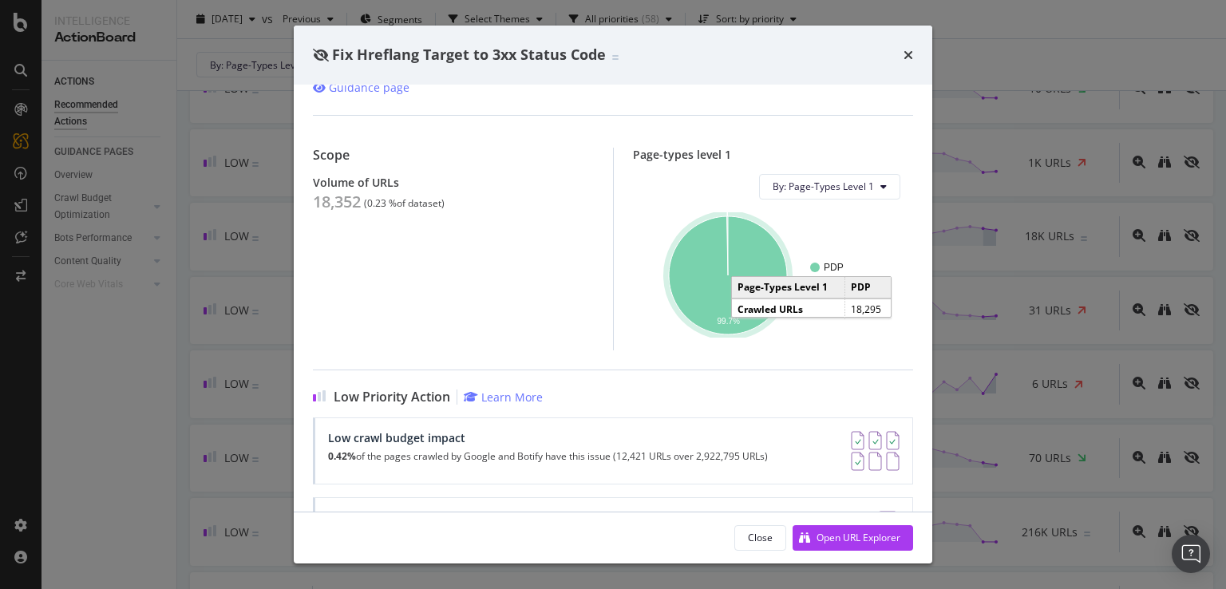
scroll to position [160, 0]
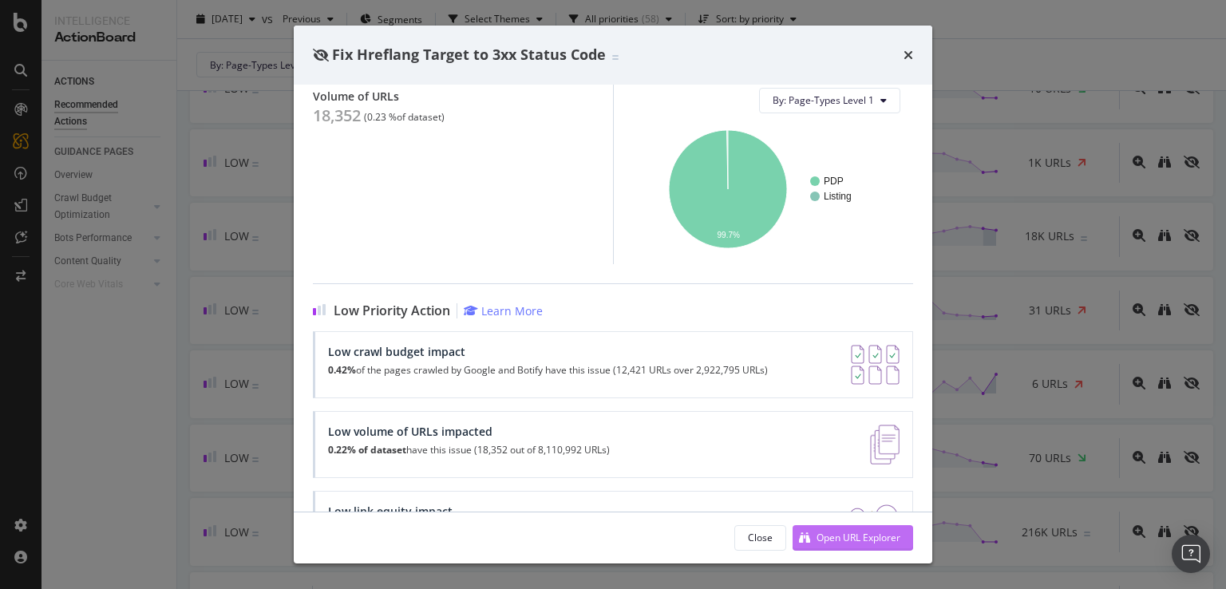
click at [843, 539] on div "Open URL Explorer" at bounding box center [858, 538] width 84 height 14
click at [913, 59] on div "Fix Hreflang Target to 3xx Status Code" at bounding box center [613, 55] width 638 height 59
click at [906, 55] on icon "times" at bounding box center [908, 55] width 10 height 13
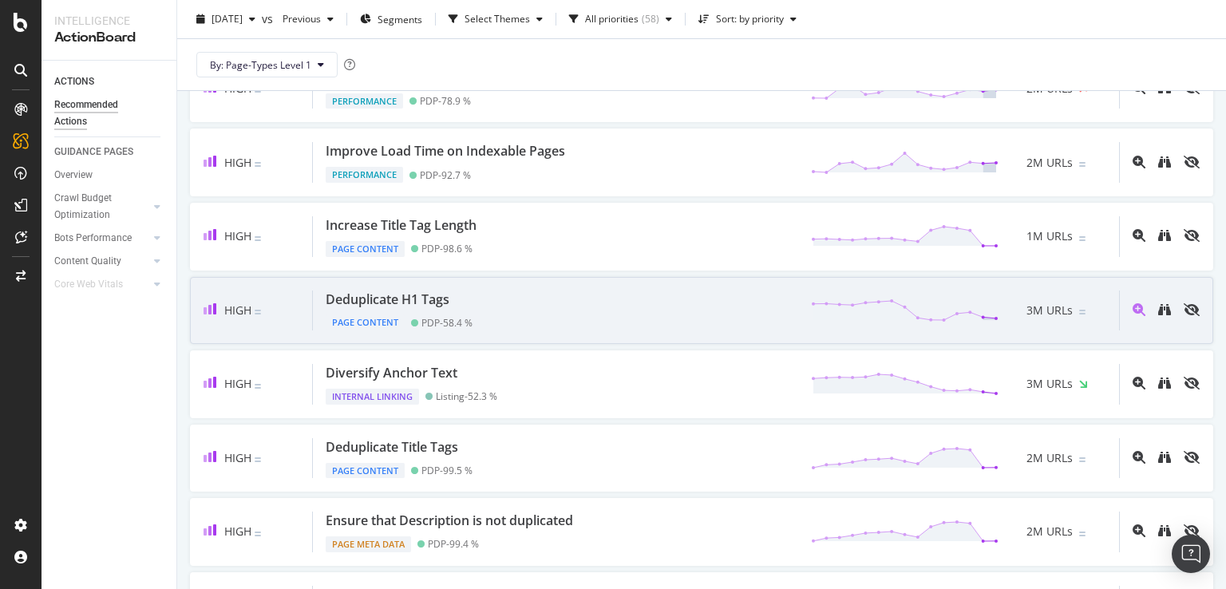
scroll to position [479, 0]
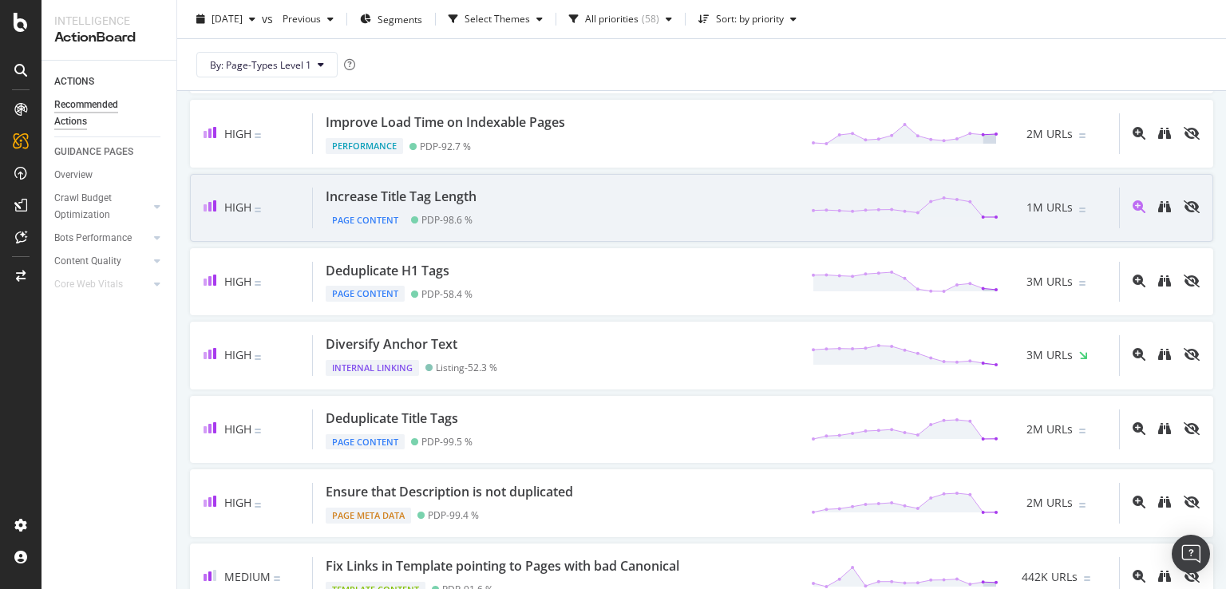
click at [530, 207] on div "Increase Title Tag Length Page Content PDP - 98.6 % 1M URLs" at bounding box center [716, 208] width 806 height 41
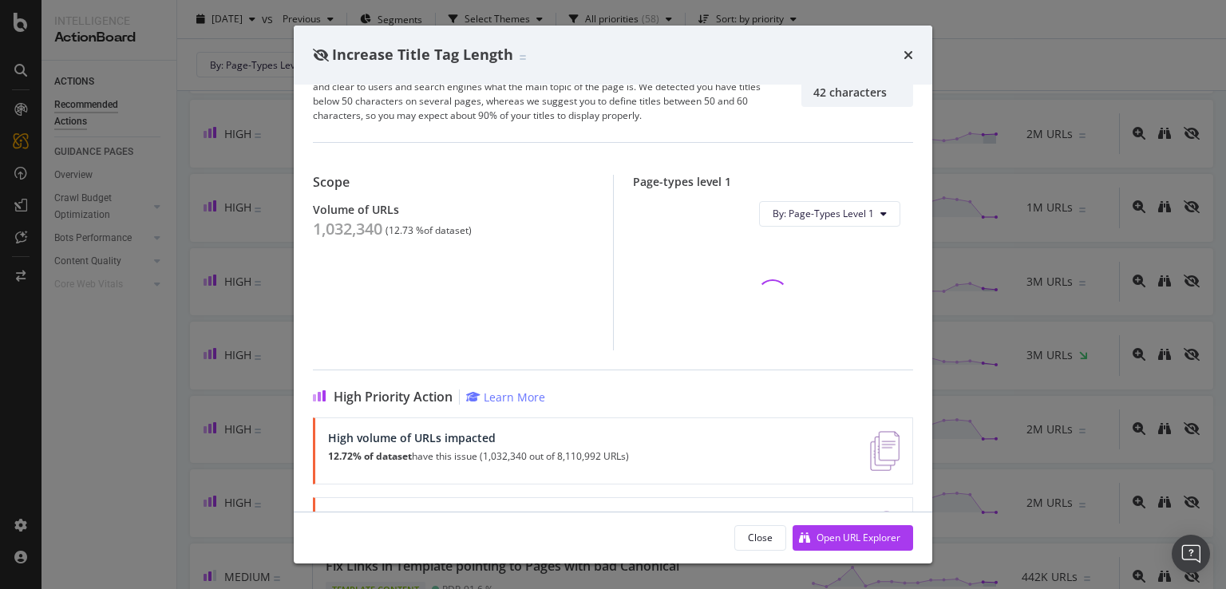
scroll to position [160, 0]
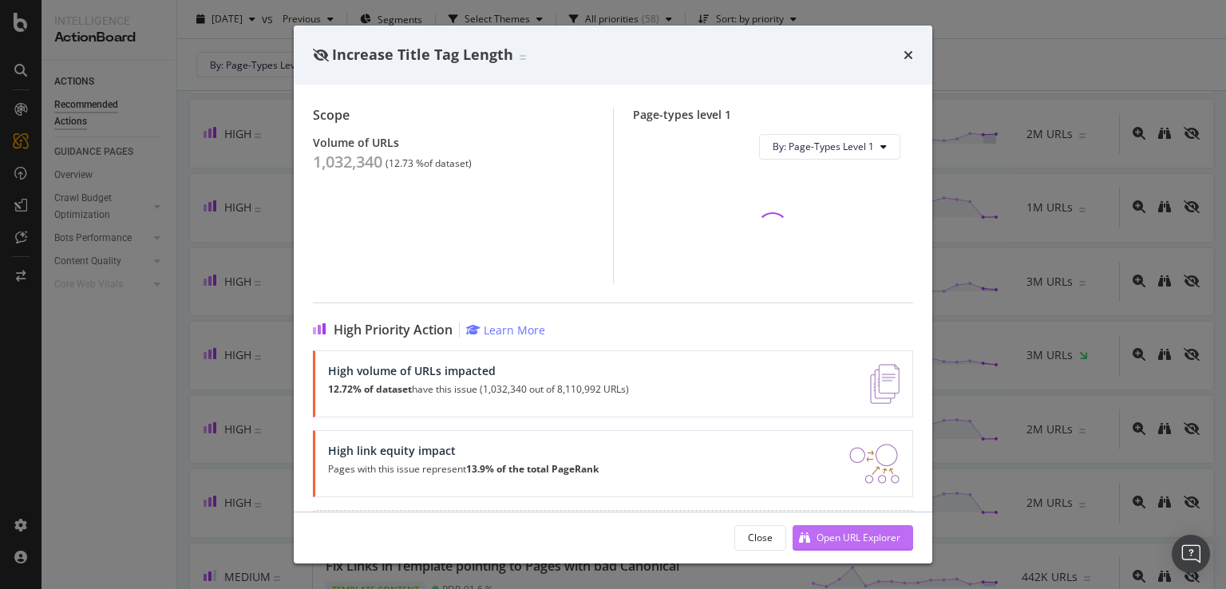
click at [866, 533] on div "Open URL Explorer" at bounding box center [858, 538] width 84 height 14
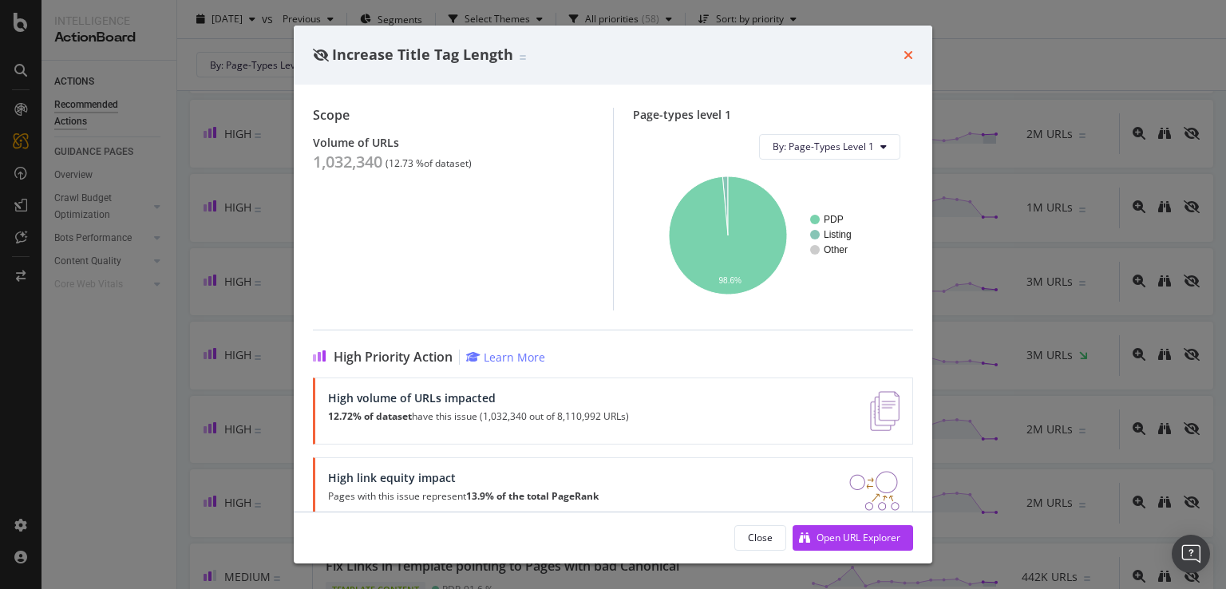
click at [906, 49] on icon "times" at bounding box center [908, 55] width 10 height 13
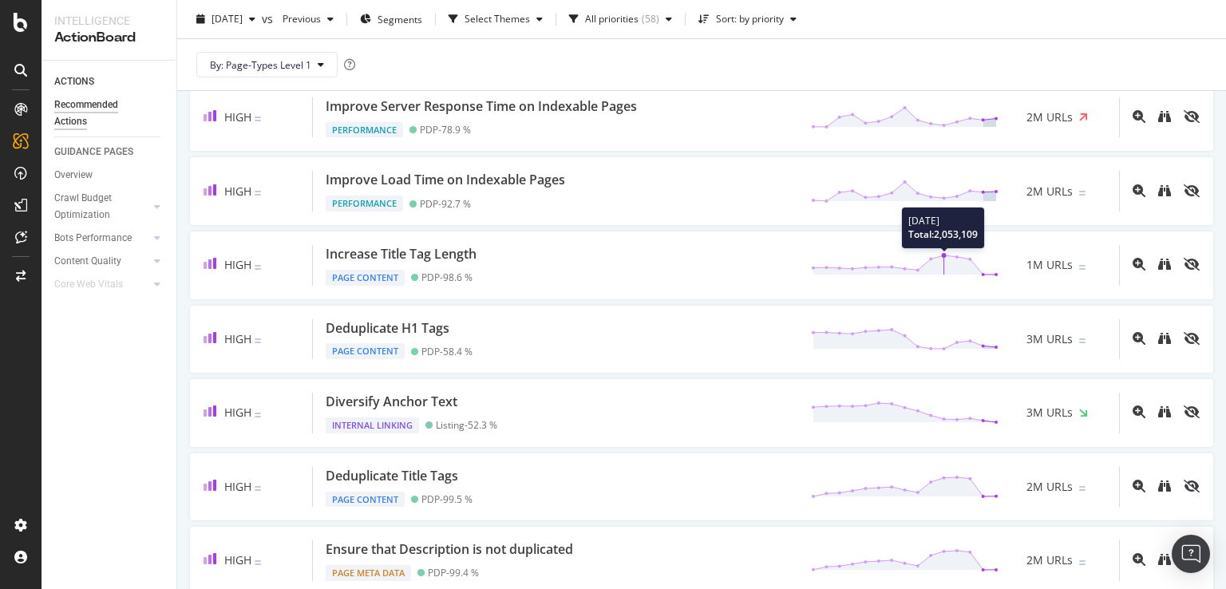
scroll to position [160, 0]
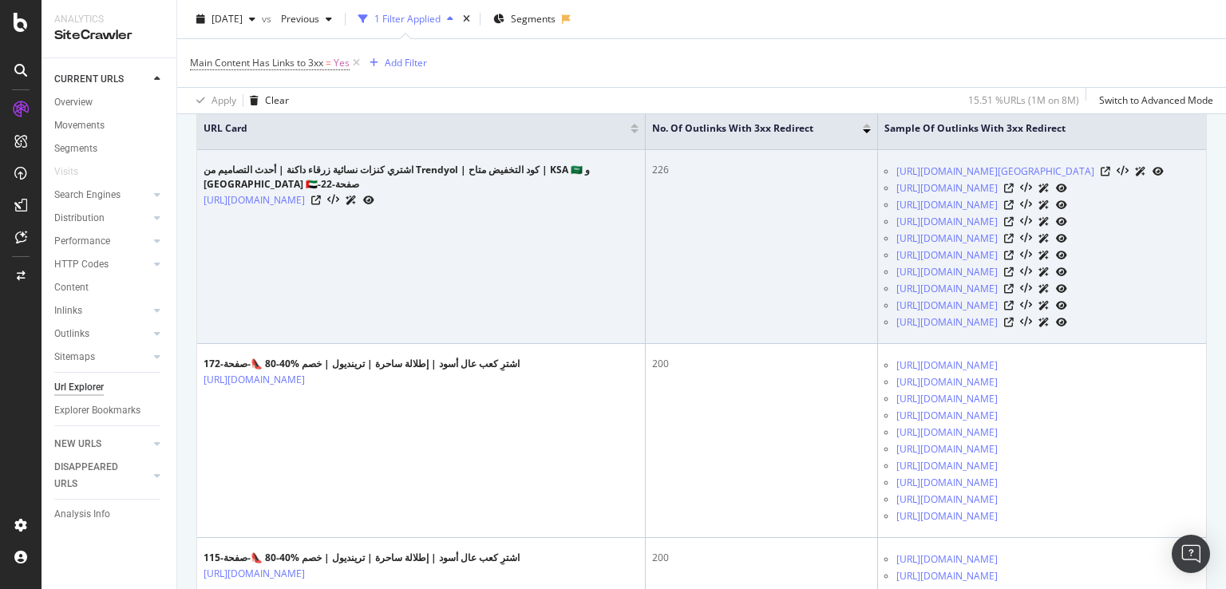
scroll to position [399, 0]
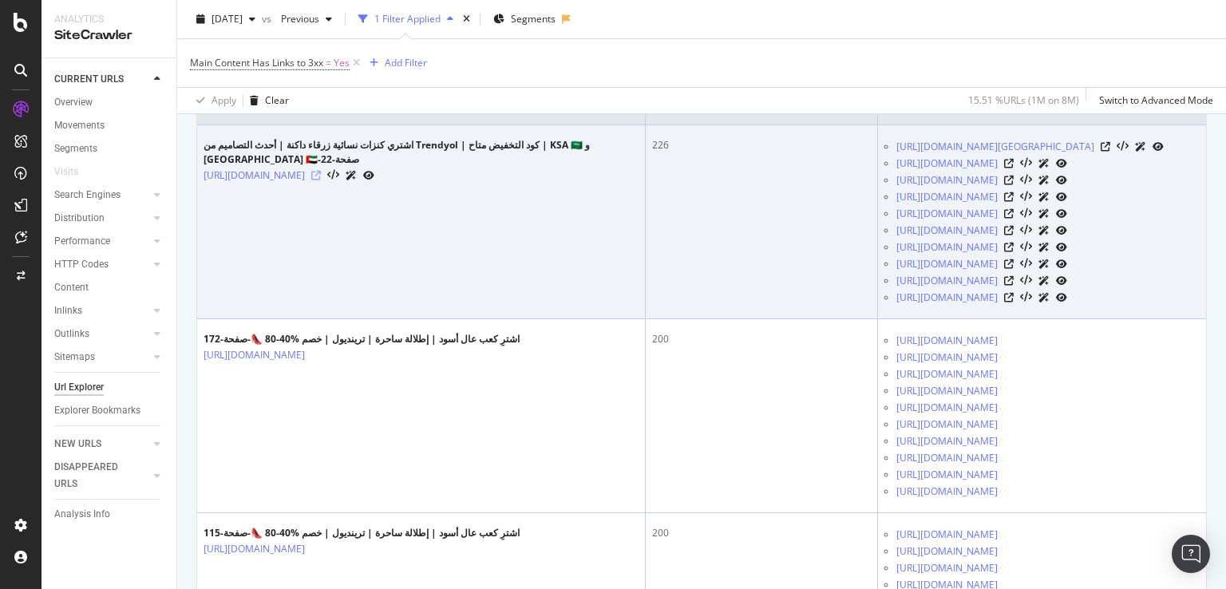
click at [321, 180] on icon at bounding box center [316, 176] width 10 height 10
click at [1110, 152] on icon at bounding box center [1105, 147] width 10 height 10
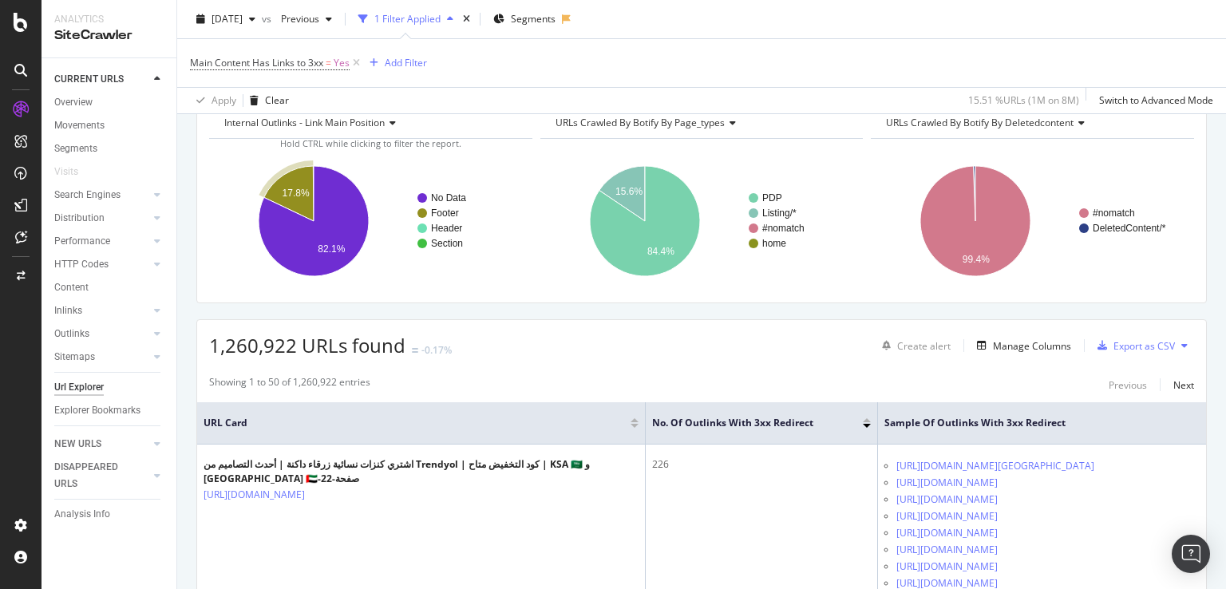
scroll to position [0, 0]
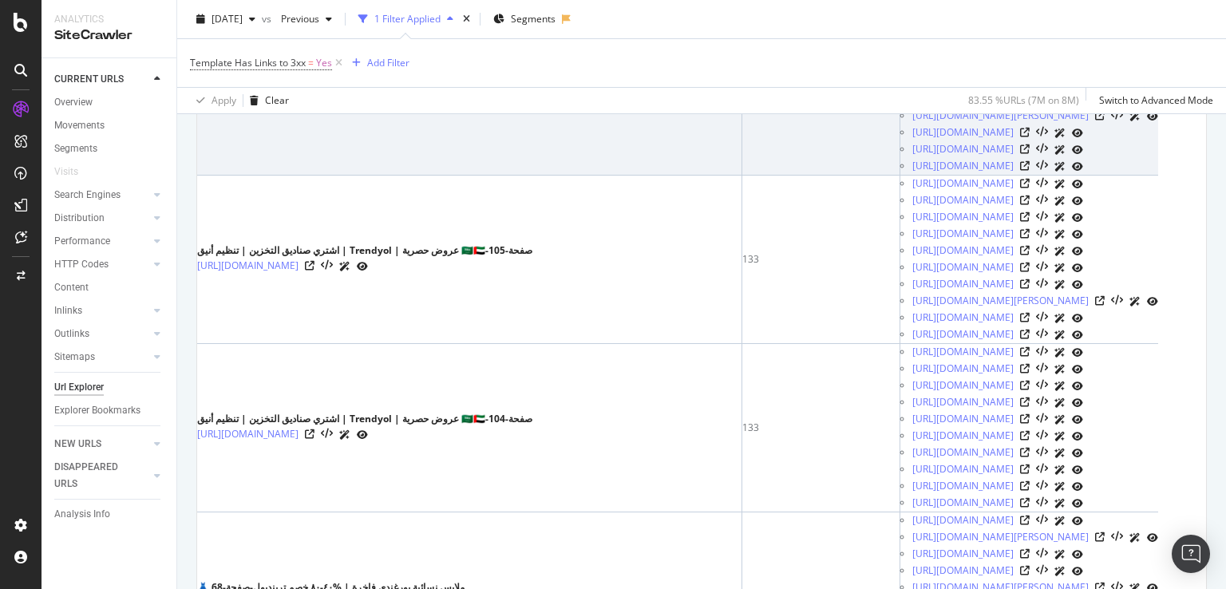
scroll to position [344, 0]
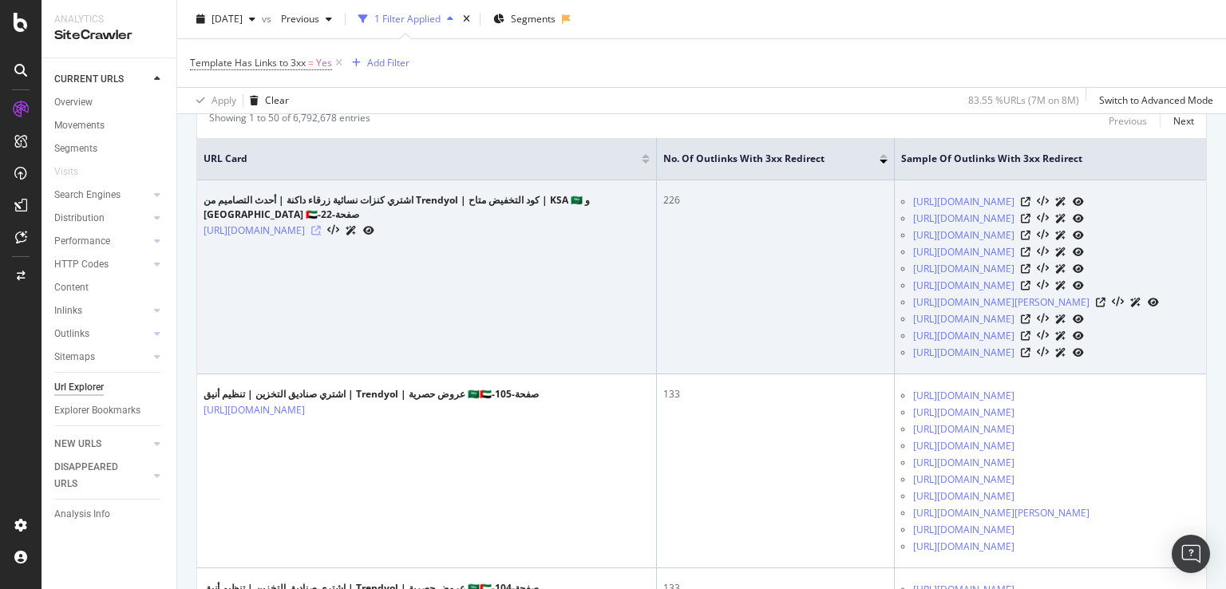
click at [321, 235] on icon at bounding box center [316, 231] width 10 height 10
click at [1030, 207] on icon at bounding box center [1026, 202] width 10 height 10
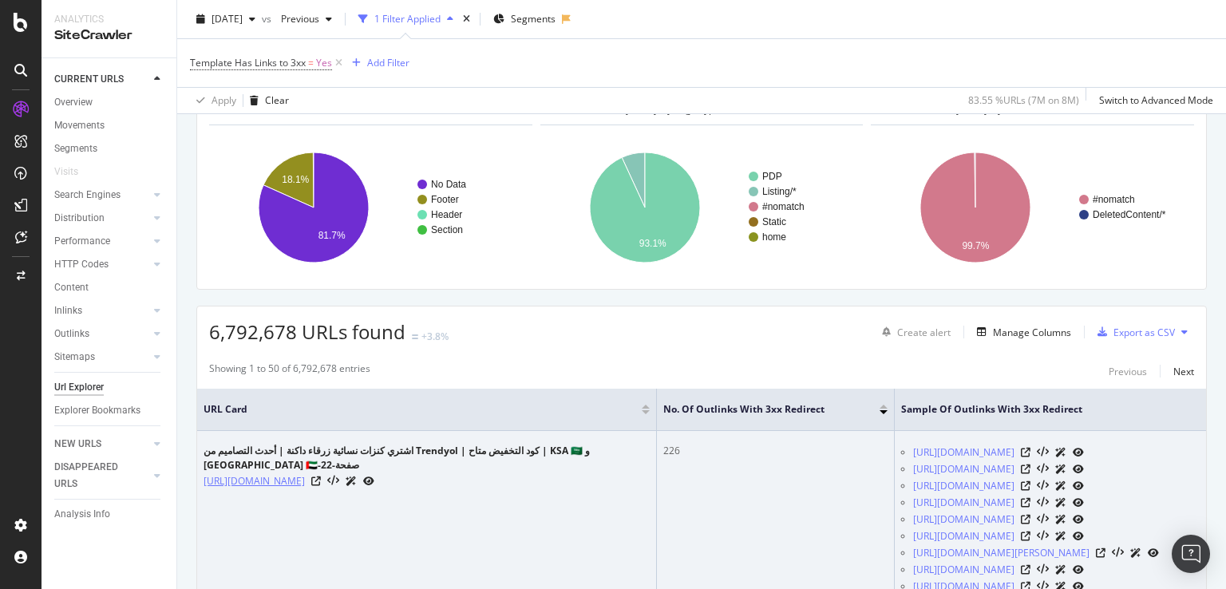
scroll to position [319, 0]
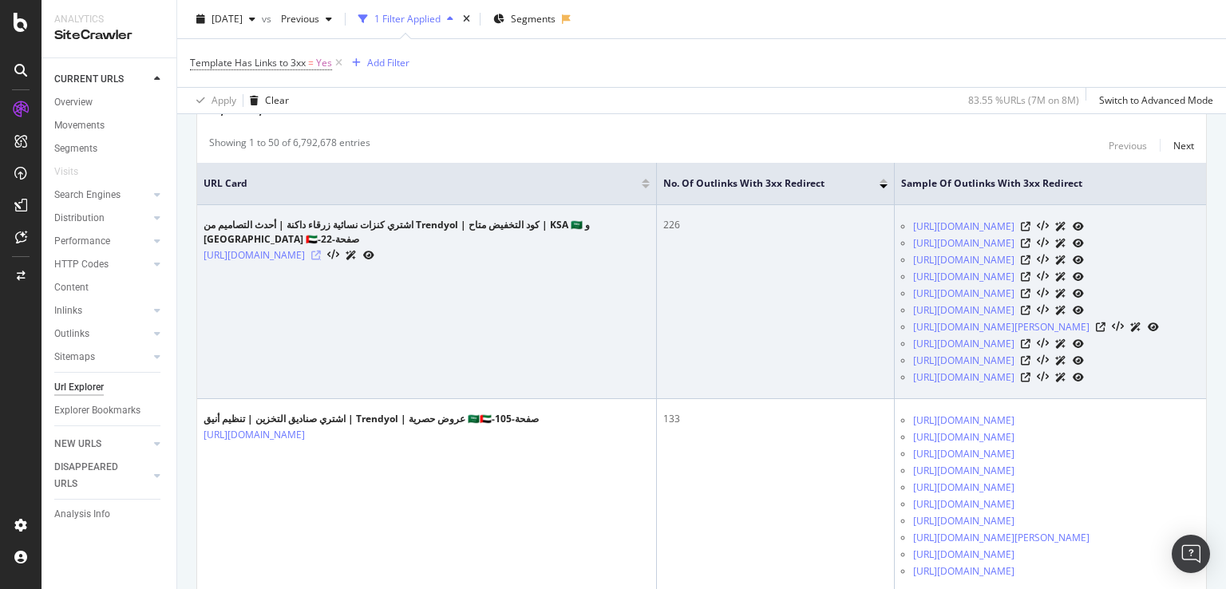
click at [321, 260] on icon at bounding box center [316, 256] width 10 height 10
click at [1030, 298] on icon at bounding box center [1026, 294] width 10 height 10
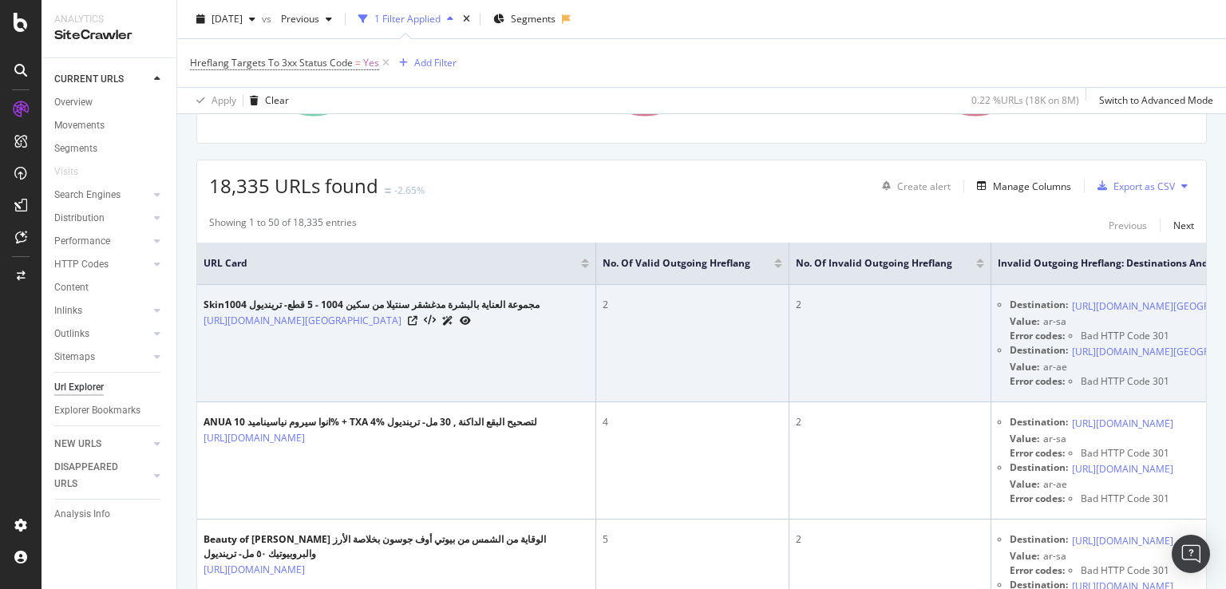
scroll to position [319, 0]
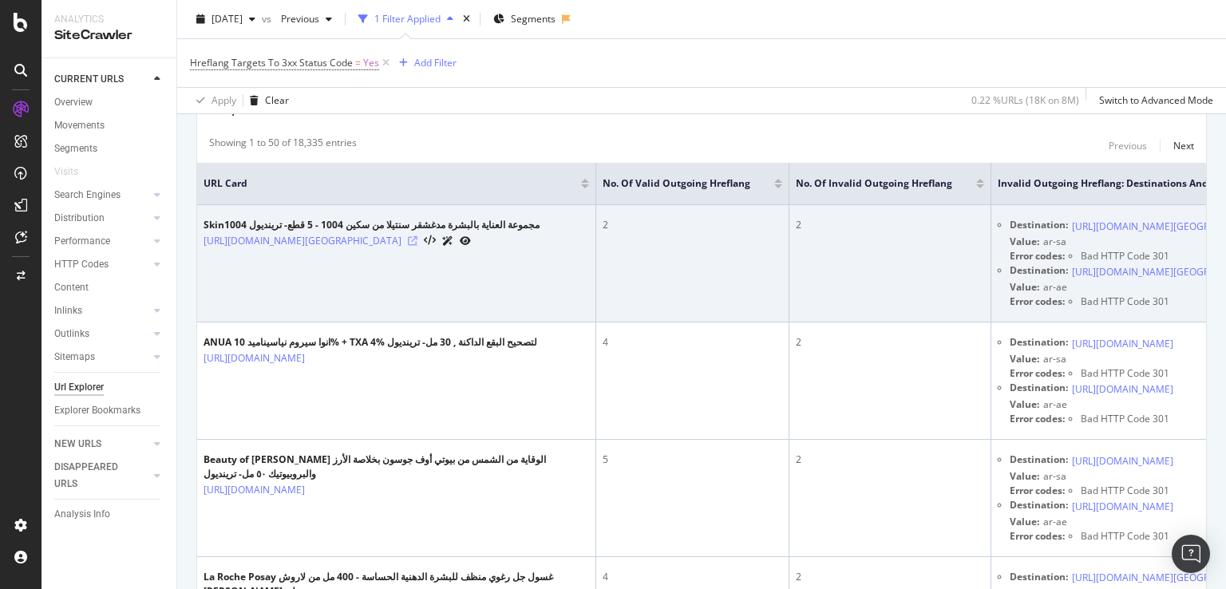
click at [417, 246] on icon at bounding box center [413, 241] width 10 height 10
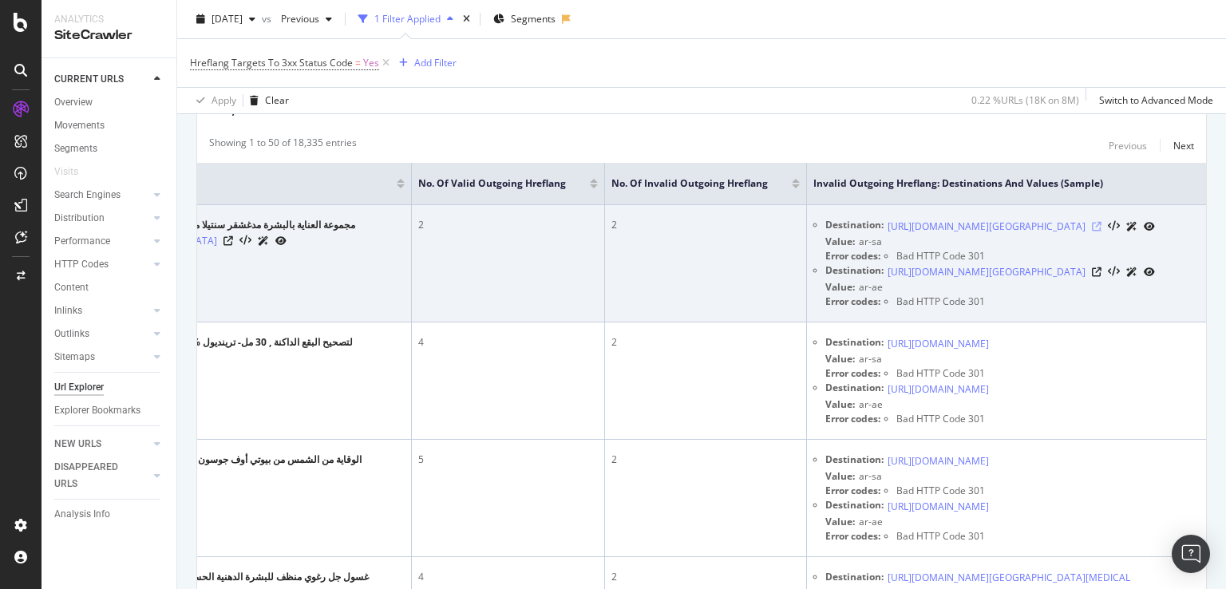
click at [1101, 231] on icon at bounding box center [1097, 227] width 10 height 10
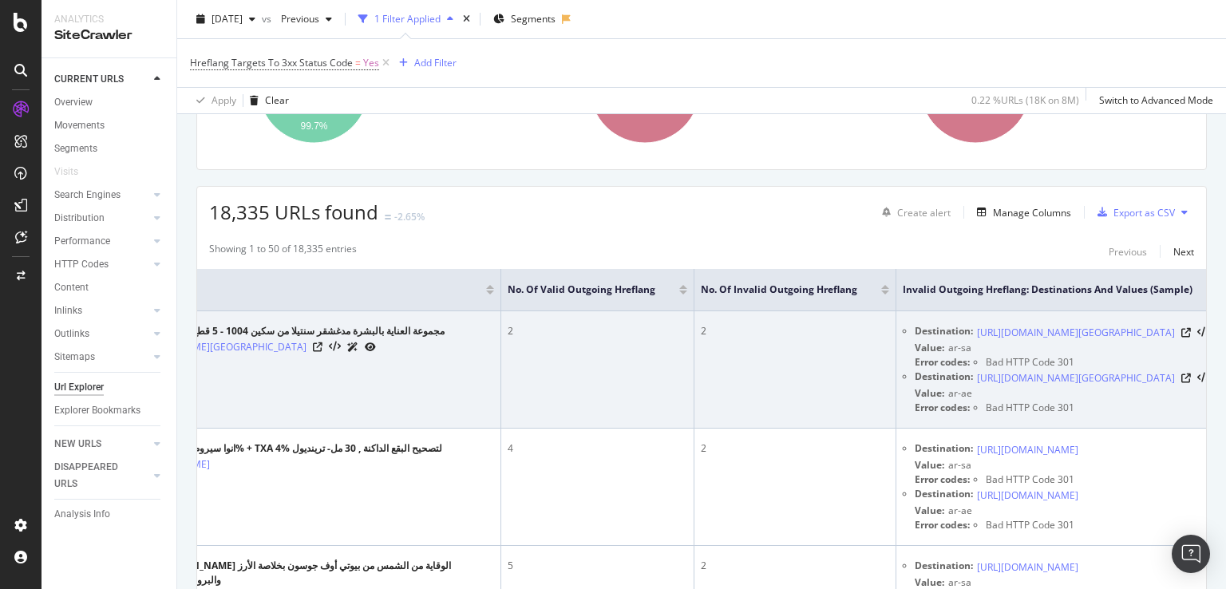
scroll to position [239, 0]
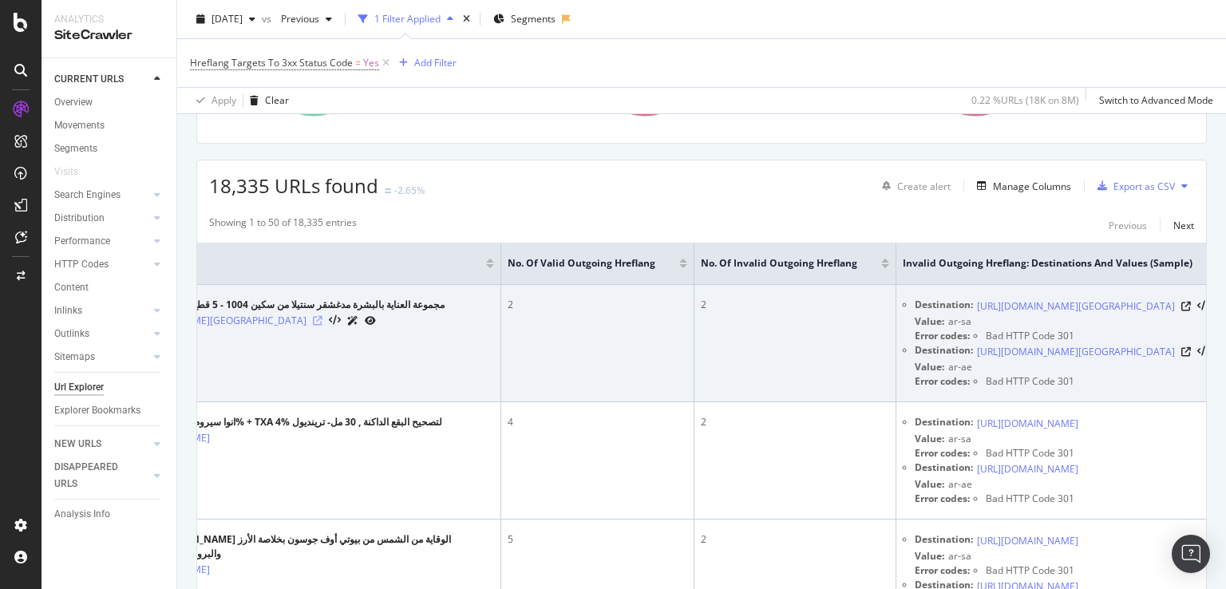
click at [322, 326] on icon at bounding box center [318, 321] width 10 height 10
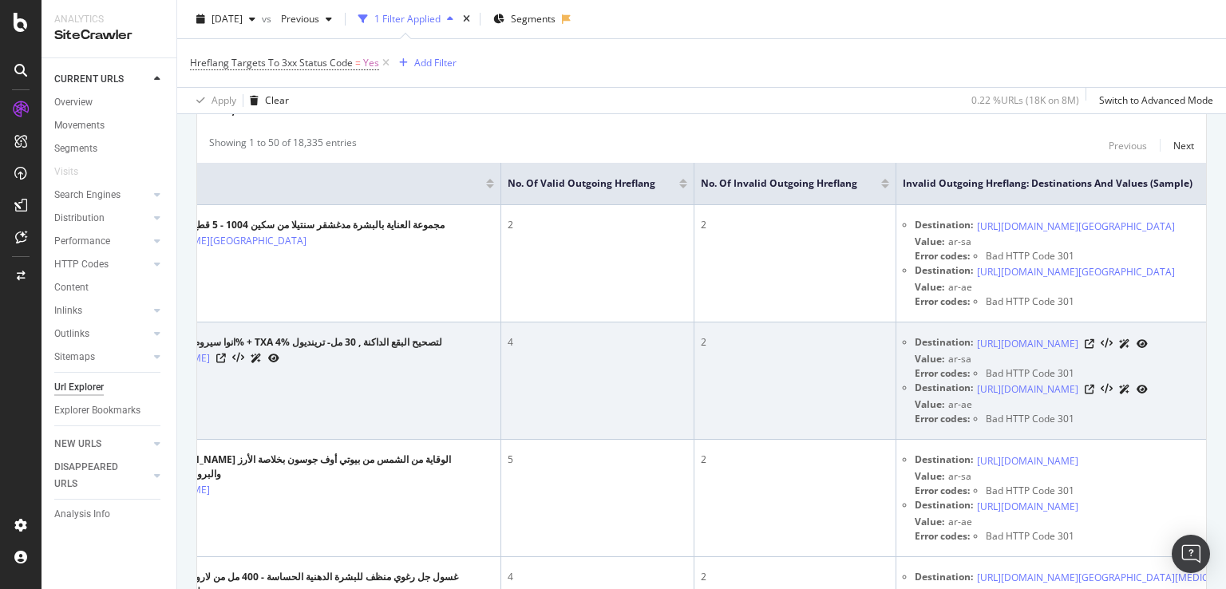
scroll to position [399, 0]
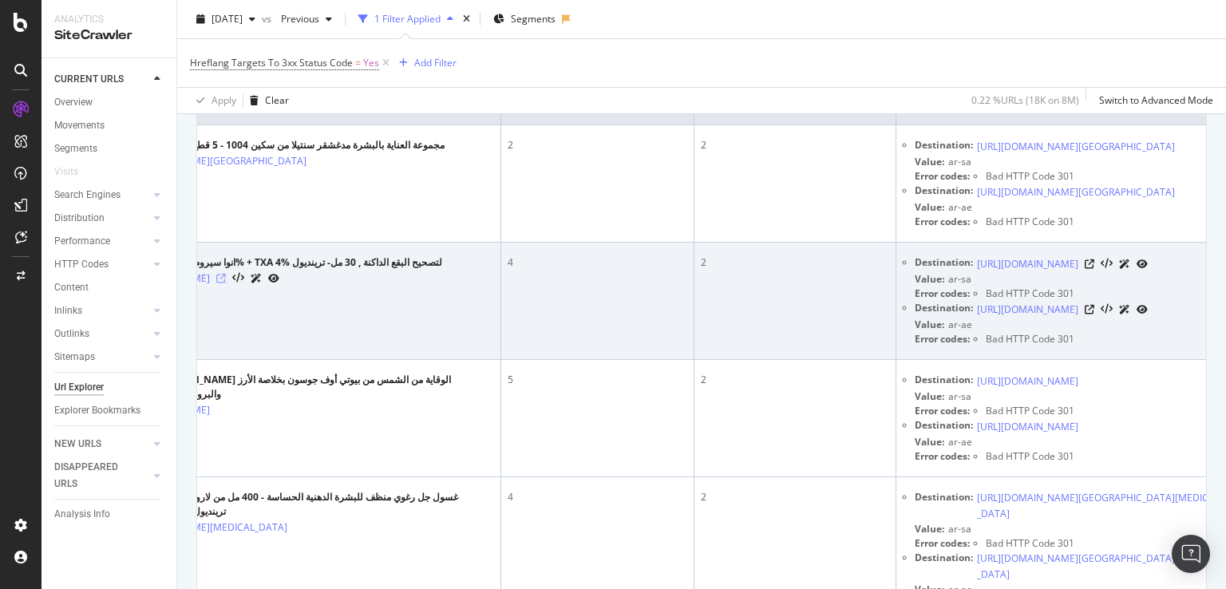
click at [226, 283] on icon at bounding box center [221, 279] width 10 height 10
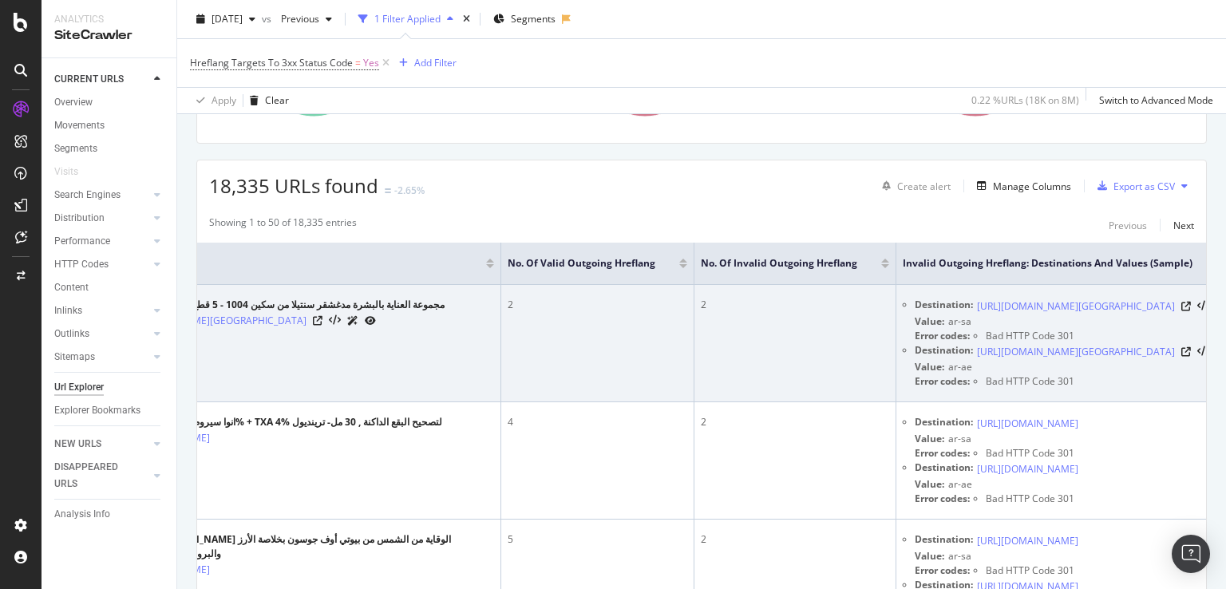
scroll to position [0, 194]
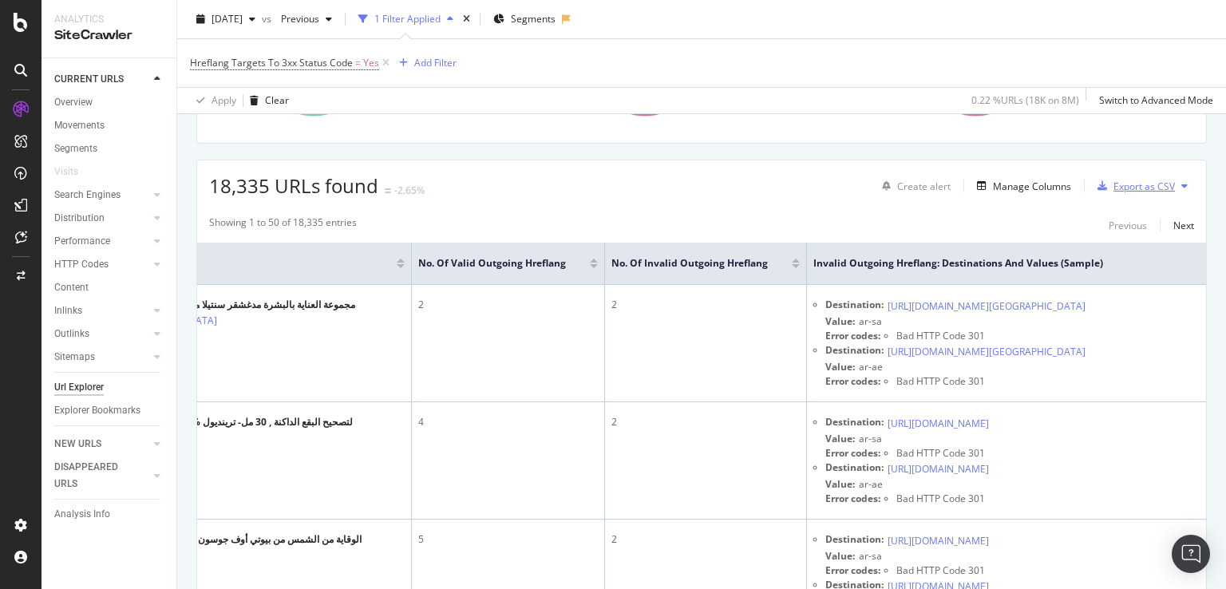
click at [1136, 187] on div "Export as CSV" at bounding box center [1143, 187] width 61 height 14
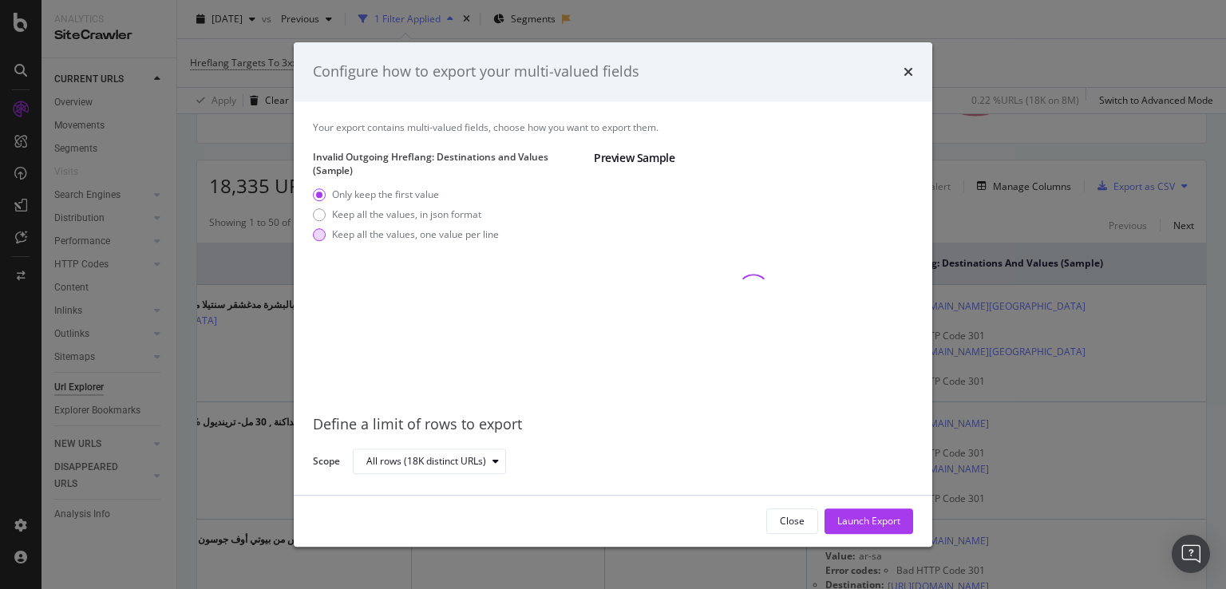
click at [361, 234] on div "Keep all the values, one value per line" at bounding box center [415, 235] width 167 height 14
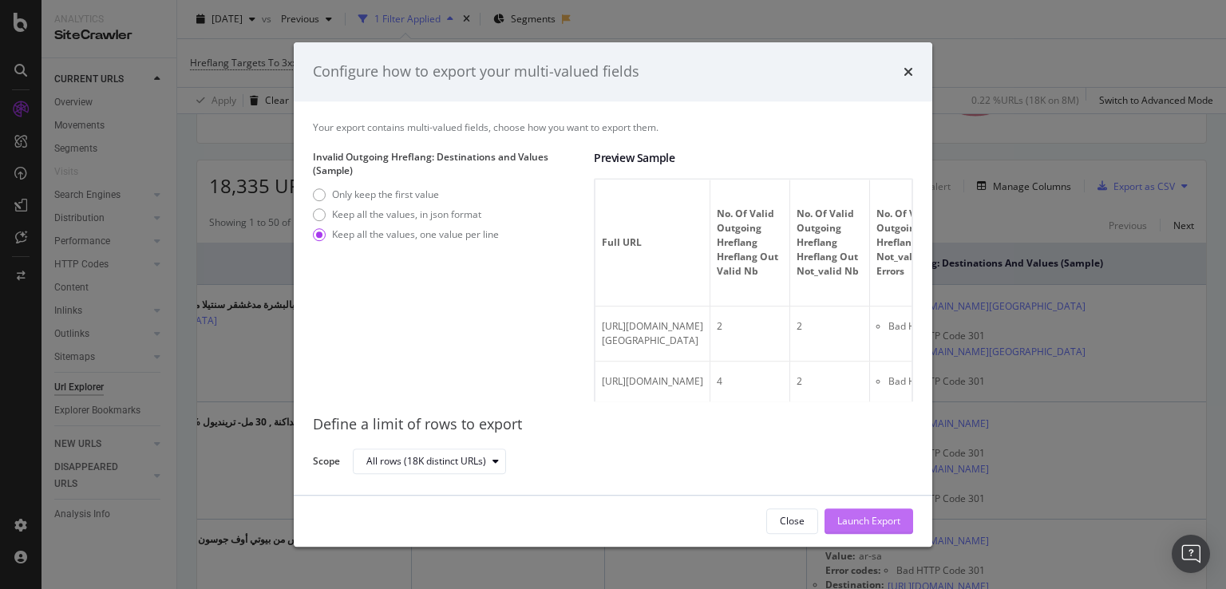
click at [855, 516] on div "Launch Export" at bounding box center [868, 521] width 63 height 14
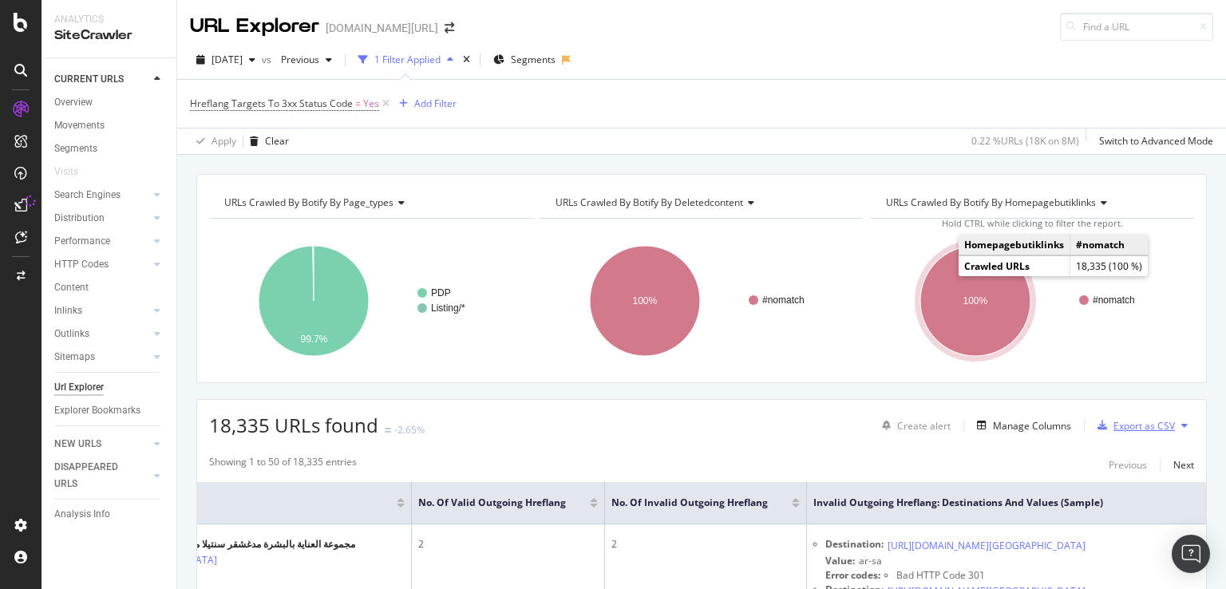
scroll to position [80, 0]
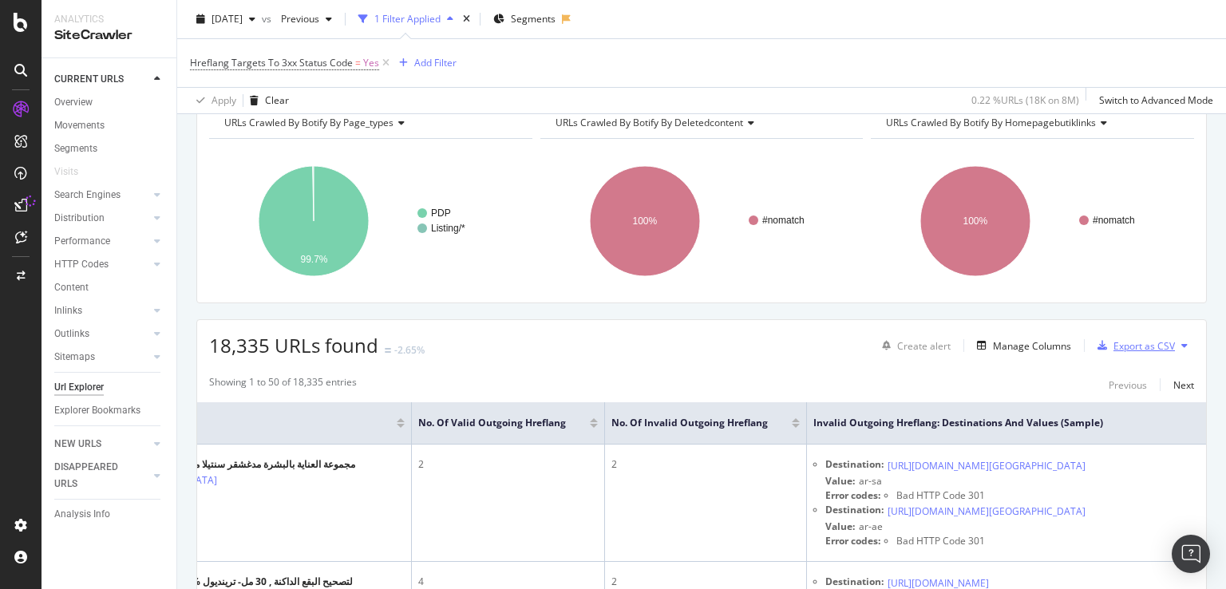
click at [1125, 341] on div "Export as CSV" at bounding box center [1143, 346] width 61 height 14
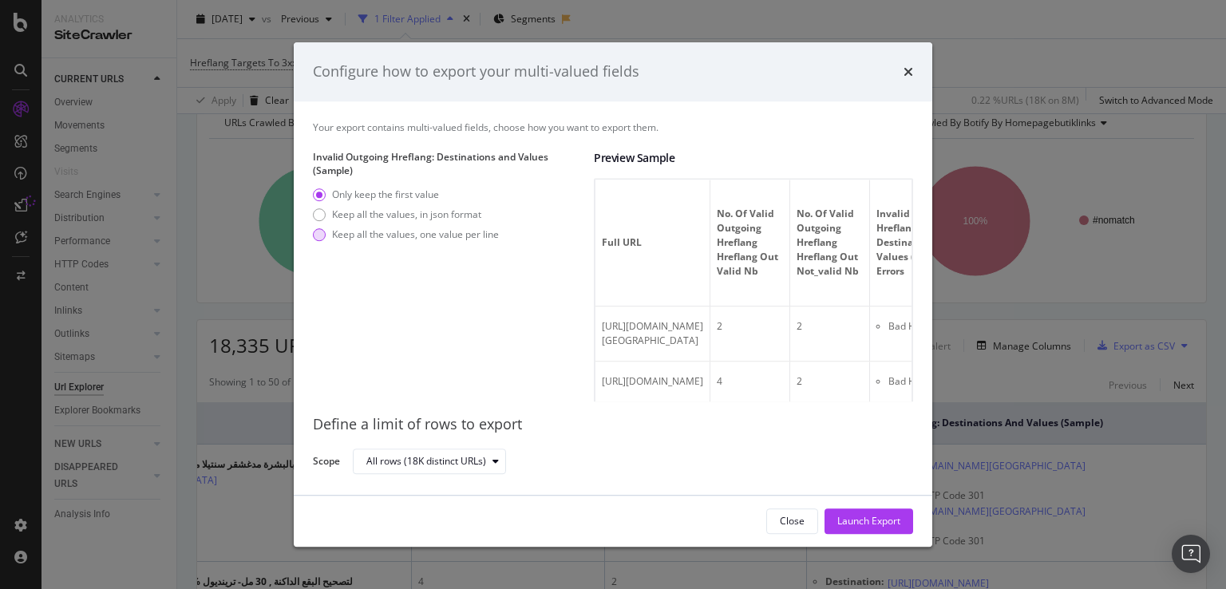
click at [360, 228] on div "Keep all the values, one value per line" at bounding box center [415, 235] width 167 height 14
click at [460, 460] on div "All rows (18K distinct URLs)" at bounding box center [426, 461] width 120 height 10
click at [440, 513] on div "Define a limit" at bounding box center [437, 515] width 155 height 20
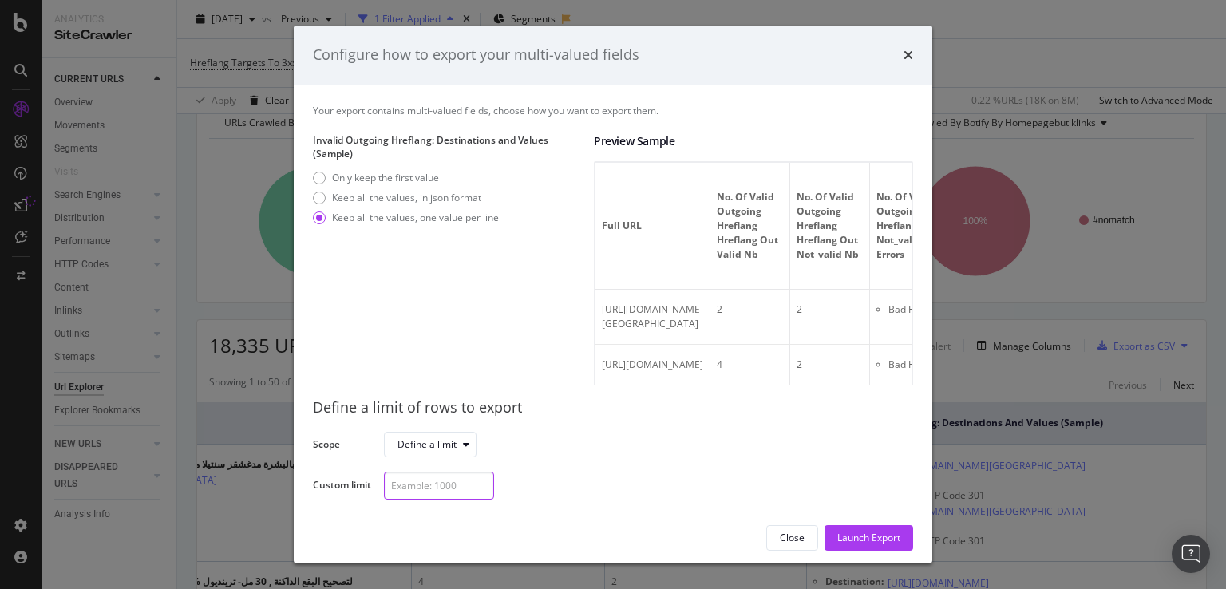
click at [452, 485] on input "modal" at bounding box center [439, 486] width 110 height 28
type input "100"
click at [842, 538] on div "Launch Export" at bounding box center [868, 538] width 63 height 14
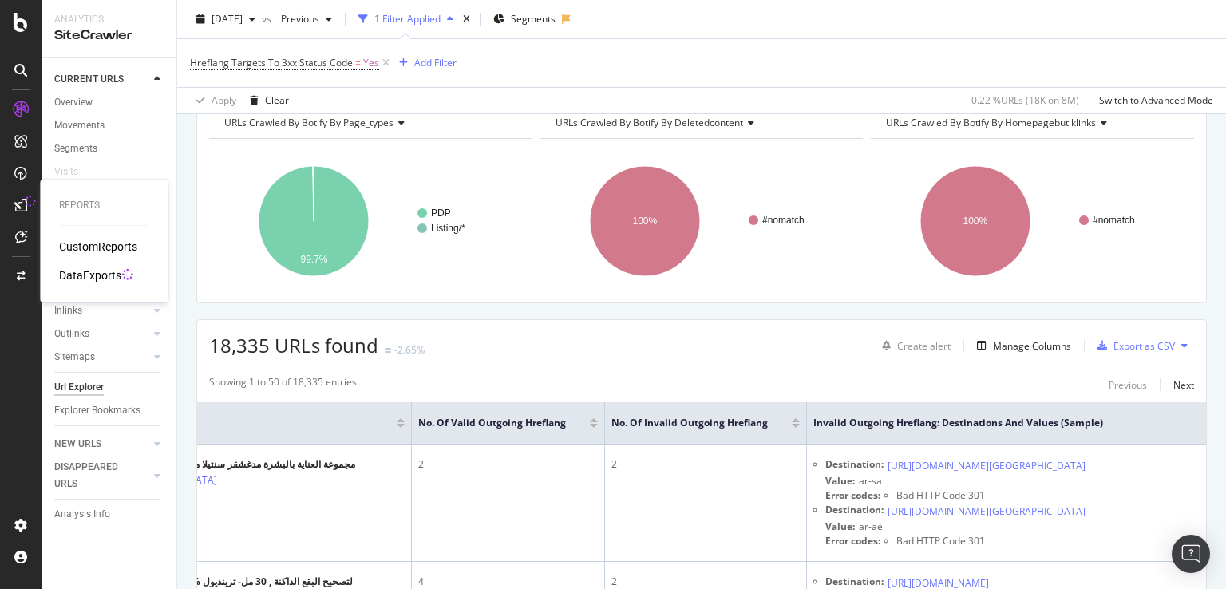
click at [81, 278] on div "DataExports" at bounding box center [90, 275] width 62 height 16
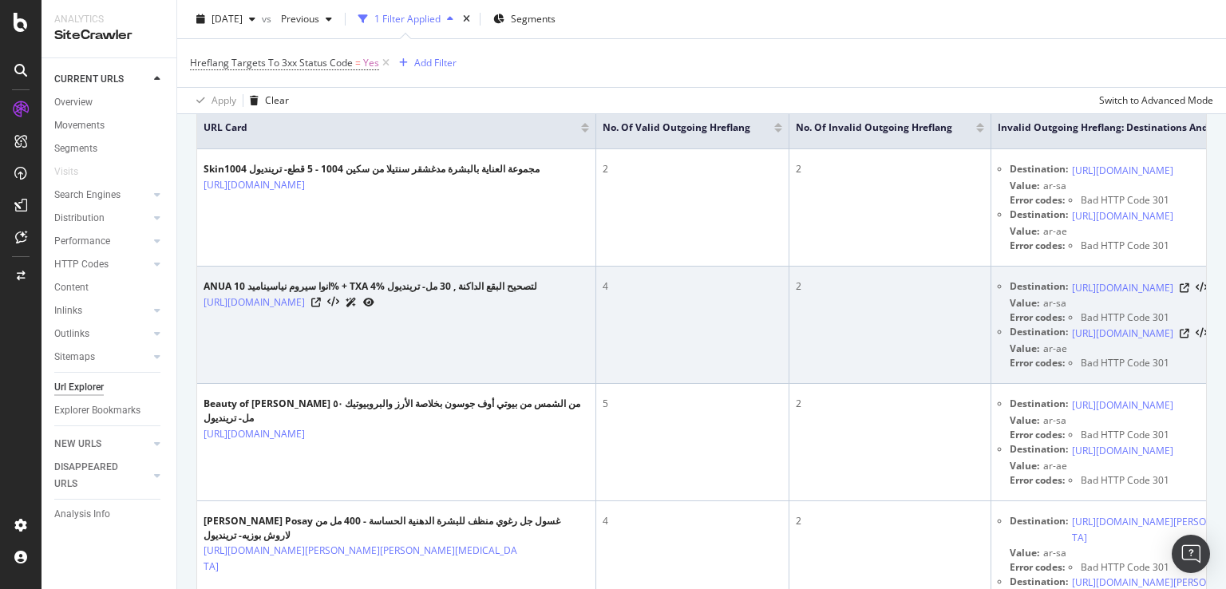
scroll to position [399, 0]
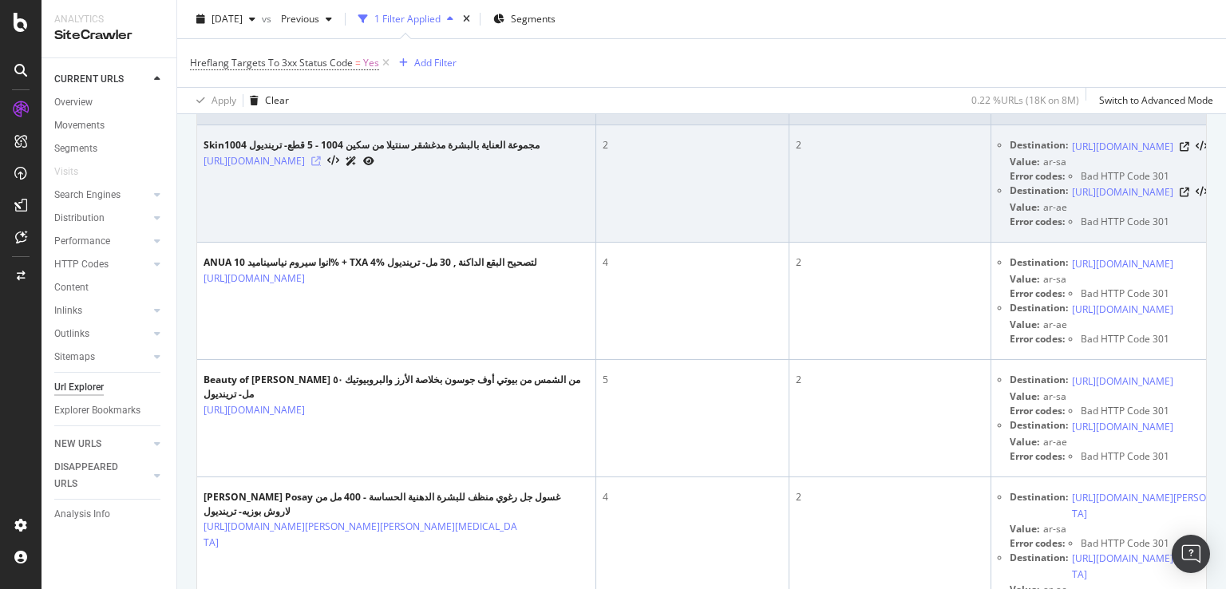
click at [321, 166] on icon at bounding box center [316, 161] width 10 height 10
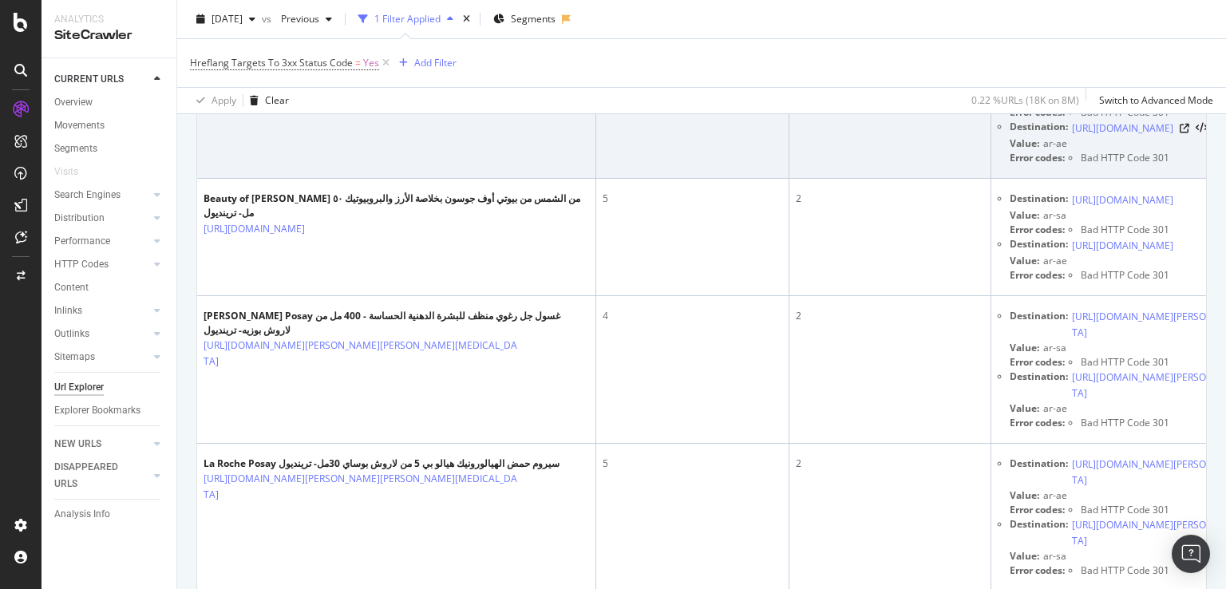
scroll to position [559, 0]
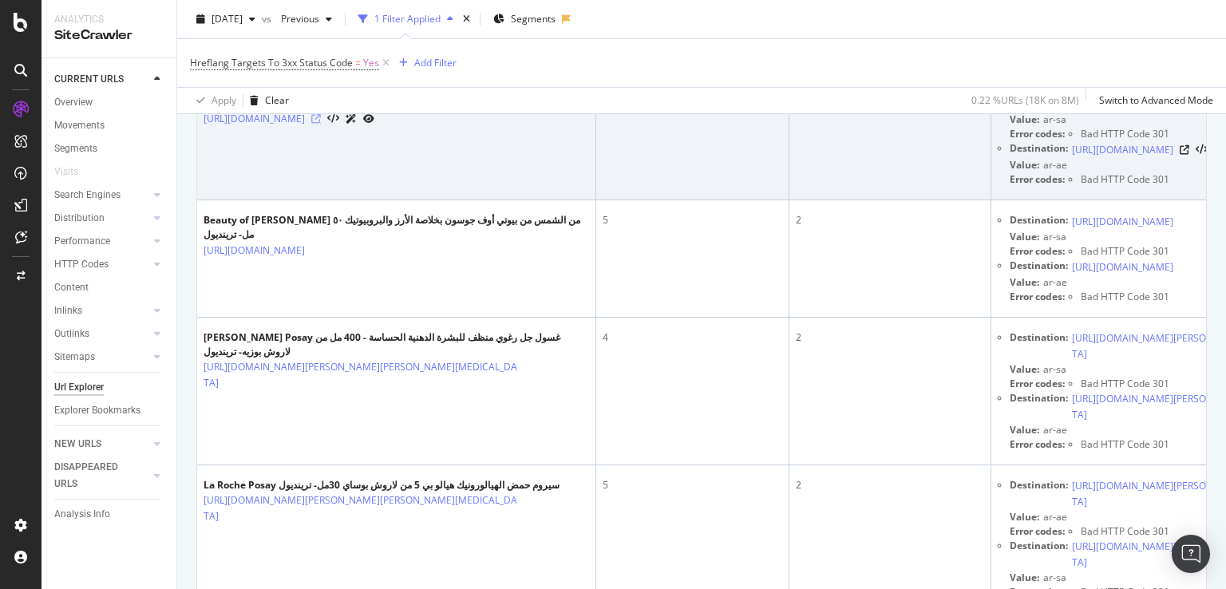
click at [321, 124] on icon at bounding box center [316, 119] width 10 height 10
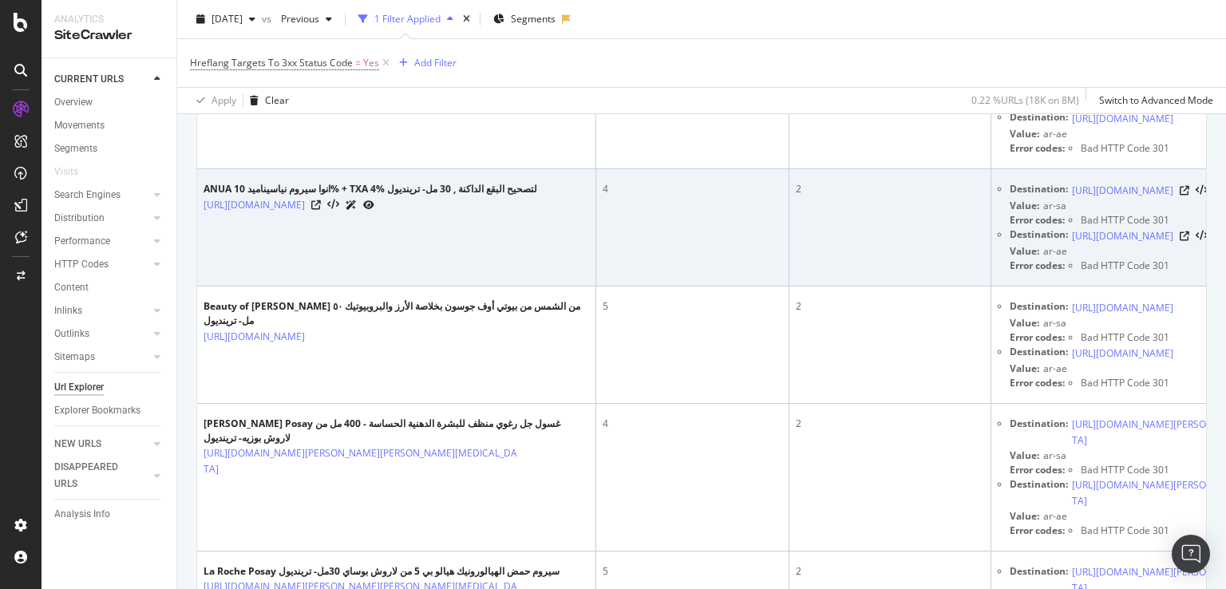
scroll to position [399, 0]
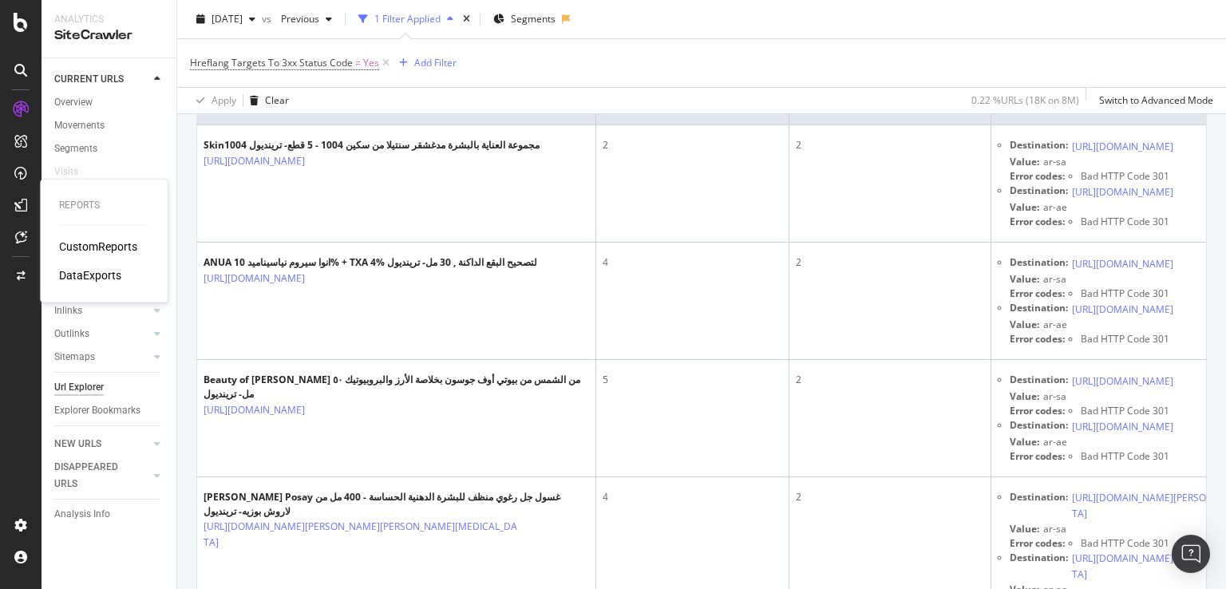
click at [24, 212] on div at bounding box center [21, 205] width 26 height 26
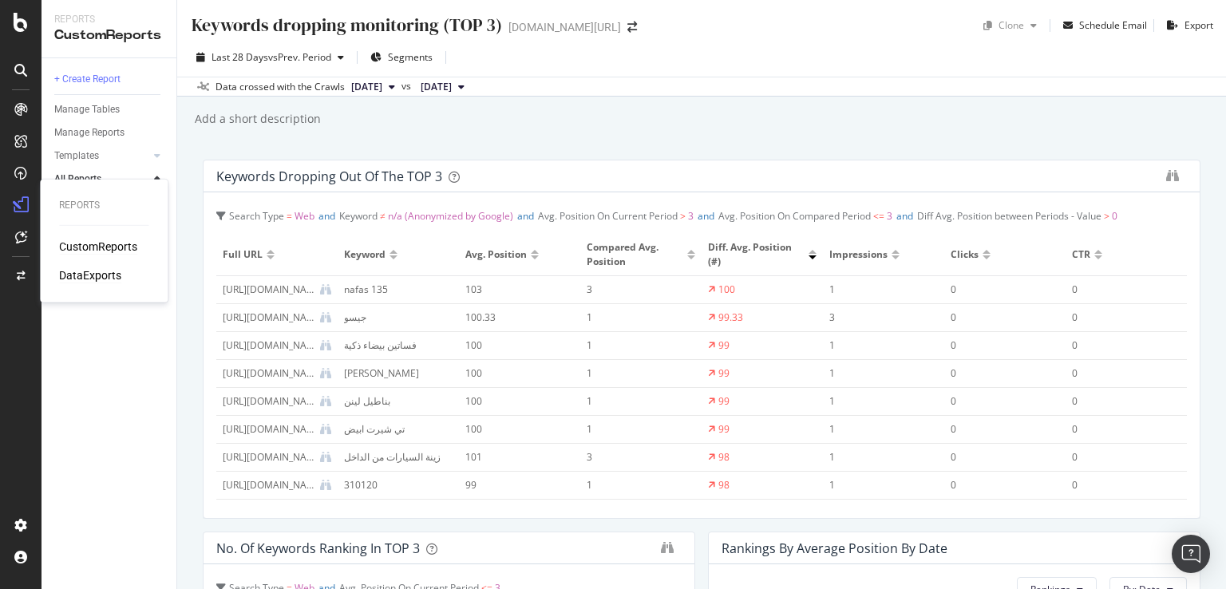
click at [98, 272] on div "DataExports" at bounding box center [90, 275] width 62 height 16
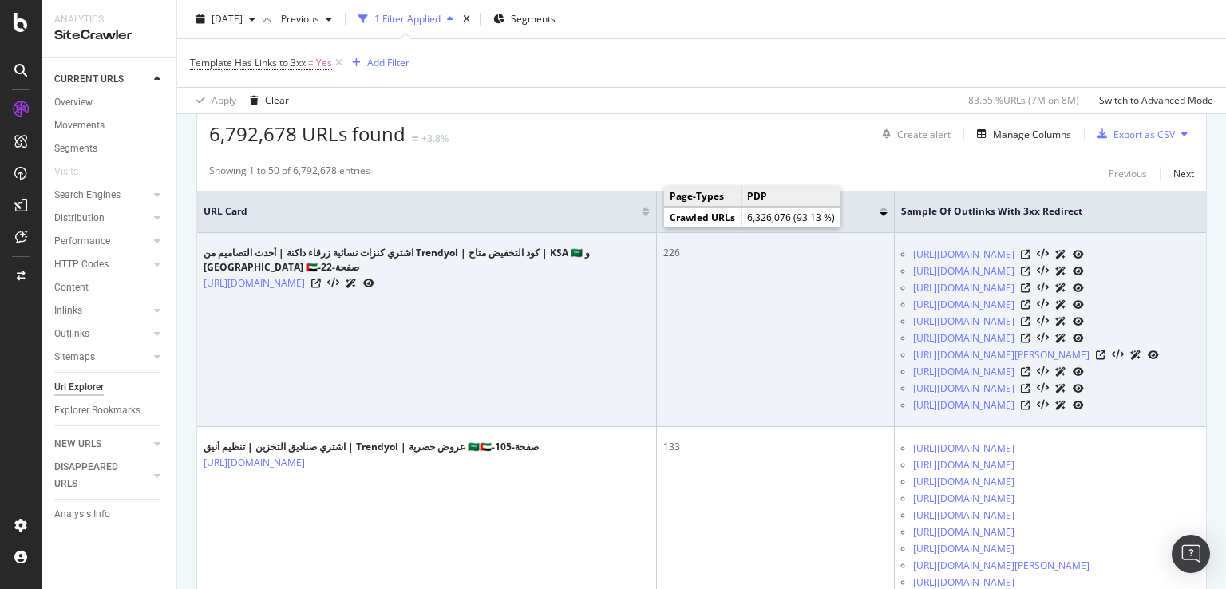
scroll to position [319, 0]
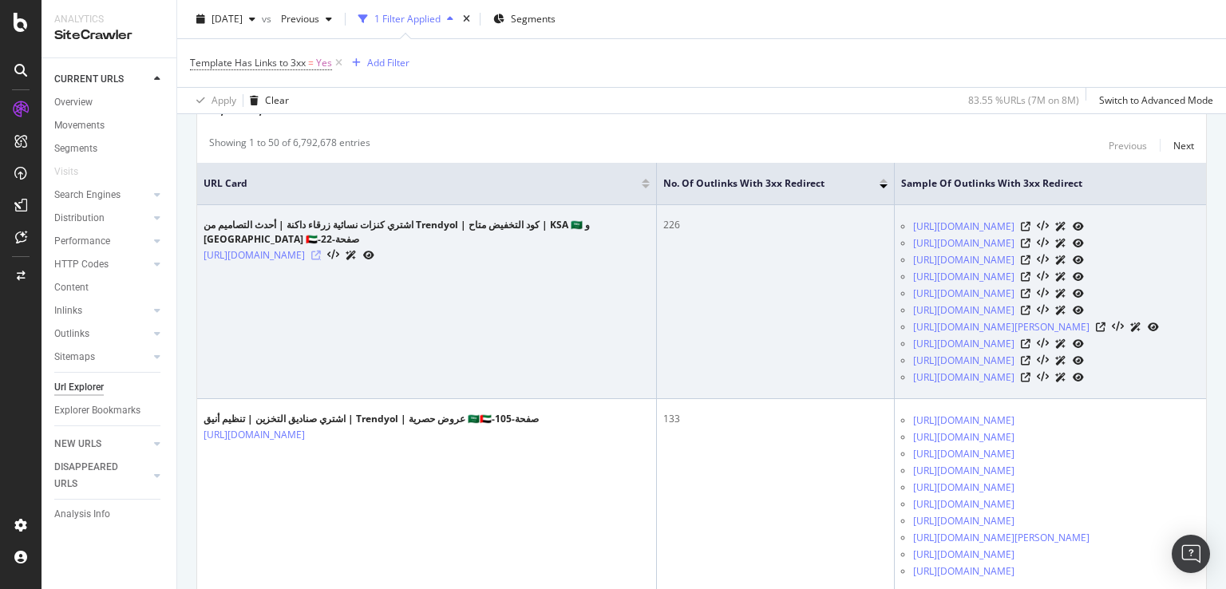
click at [321, 260] on icon at bounding box center [316, 256] width 10 height 10
click at [1084, 235] on div at bounding box center [1052, 226] width 63 height 17
click at [1030, 231] on icon at bounding box center [1026, 227] width 10 height 10
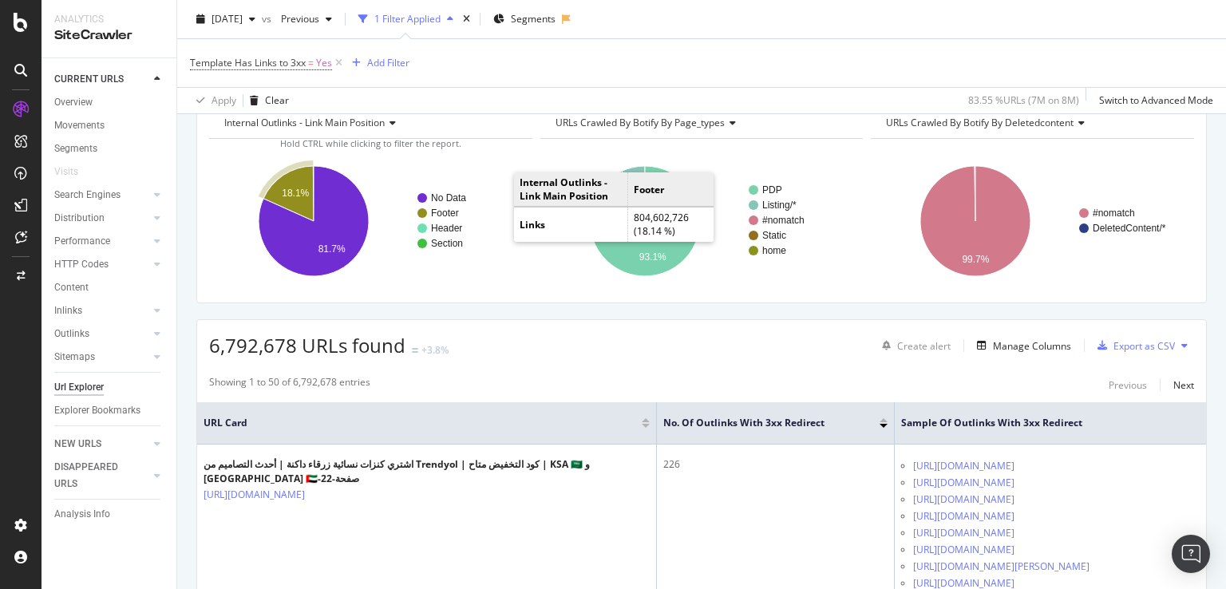
scroll to position [0, 0]
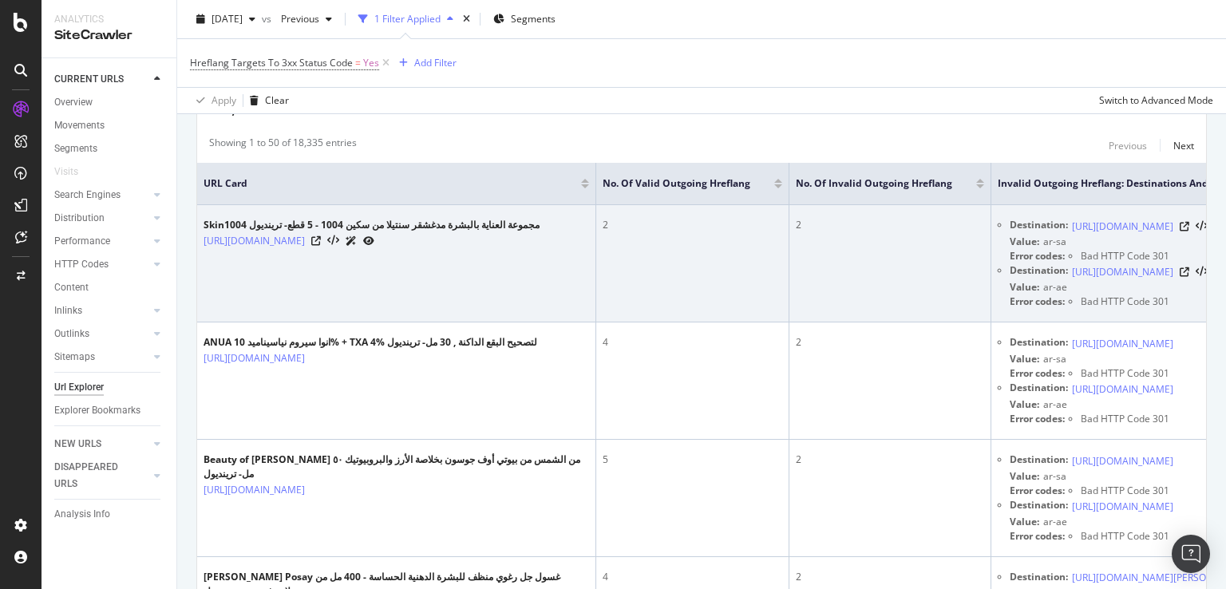
scroll to position [0, 194]
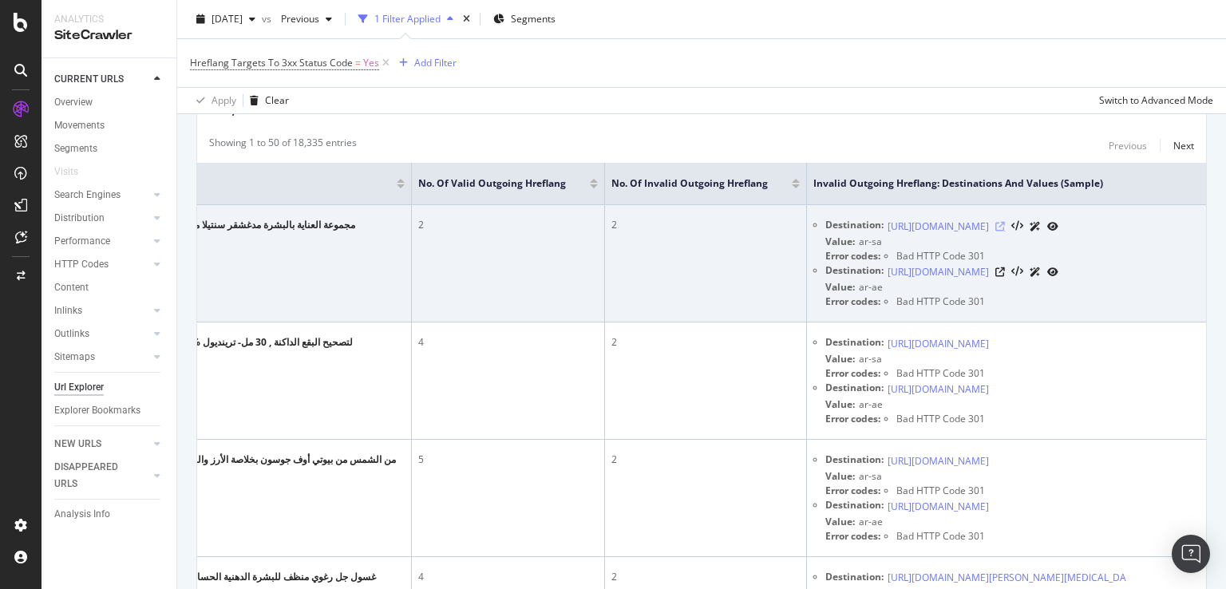
click at [1005, 231] on icon at bounding box center [1000, 227] width 10 height 10
click at [1005, 277] on icon at bounding box center [1000, 272] width 10 height 10
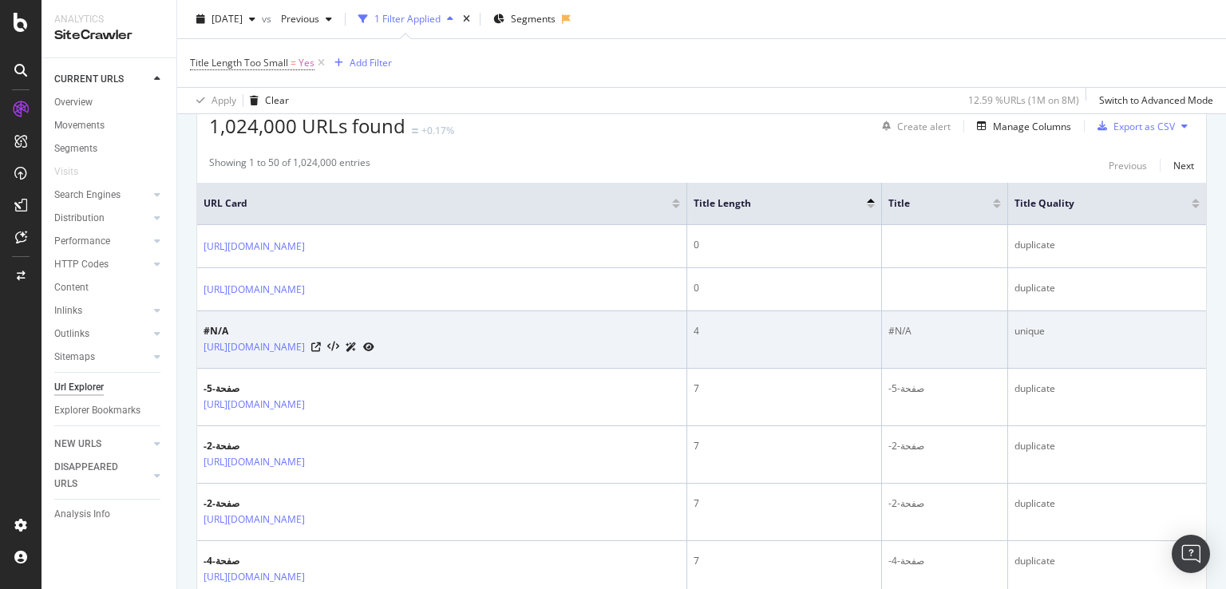
scroll to position [344, 0]
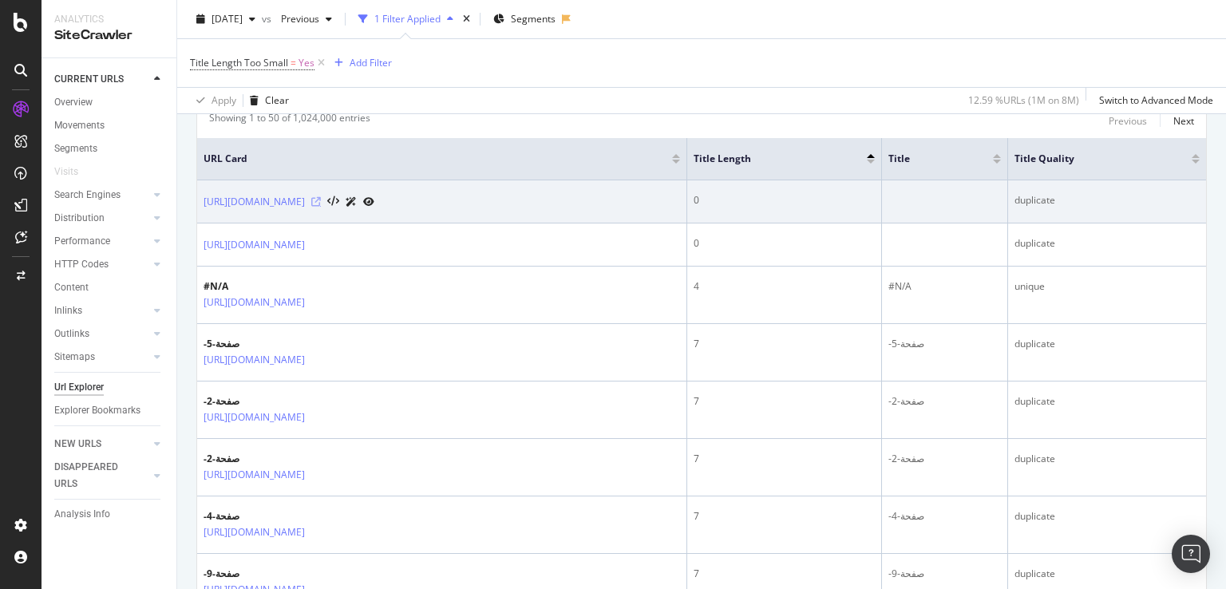
click at [321, 201] on icon at bounding box center [316, 202] width 10 height 10
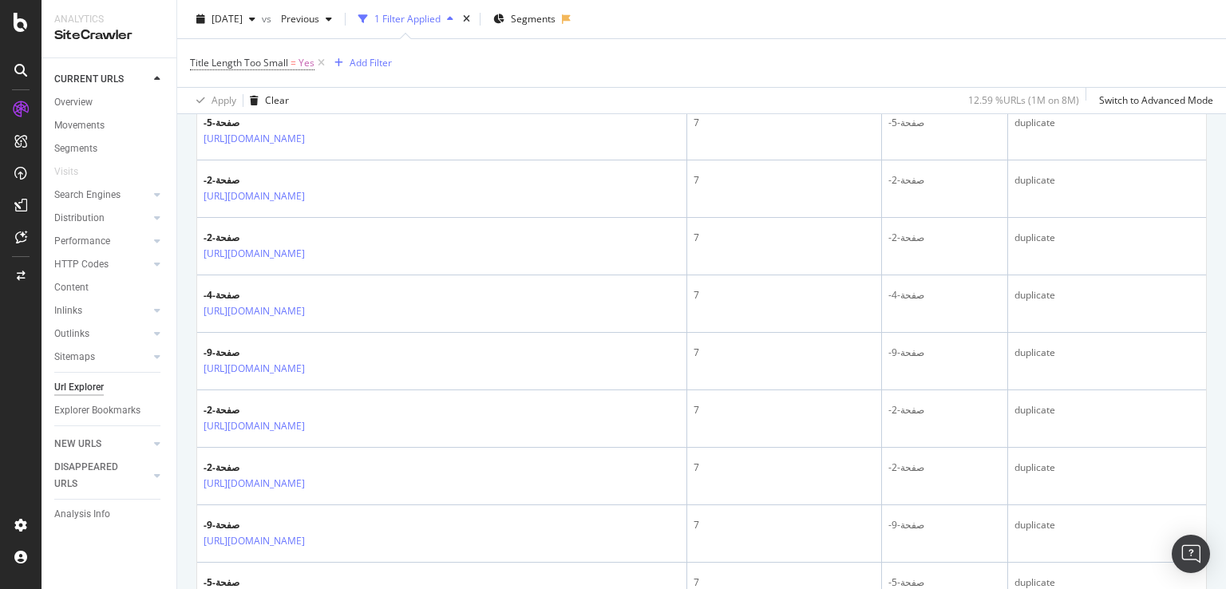
scroll to position [743, 0]
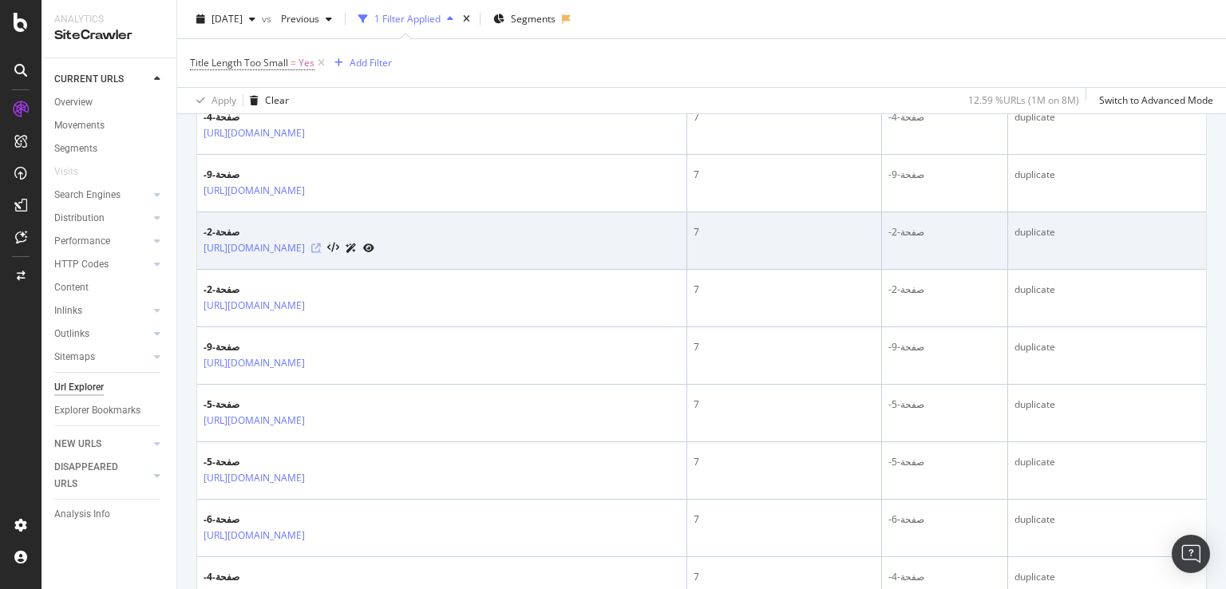
click at [321, 243] on icon at bounding box center [316, 248] width 10 height 10
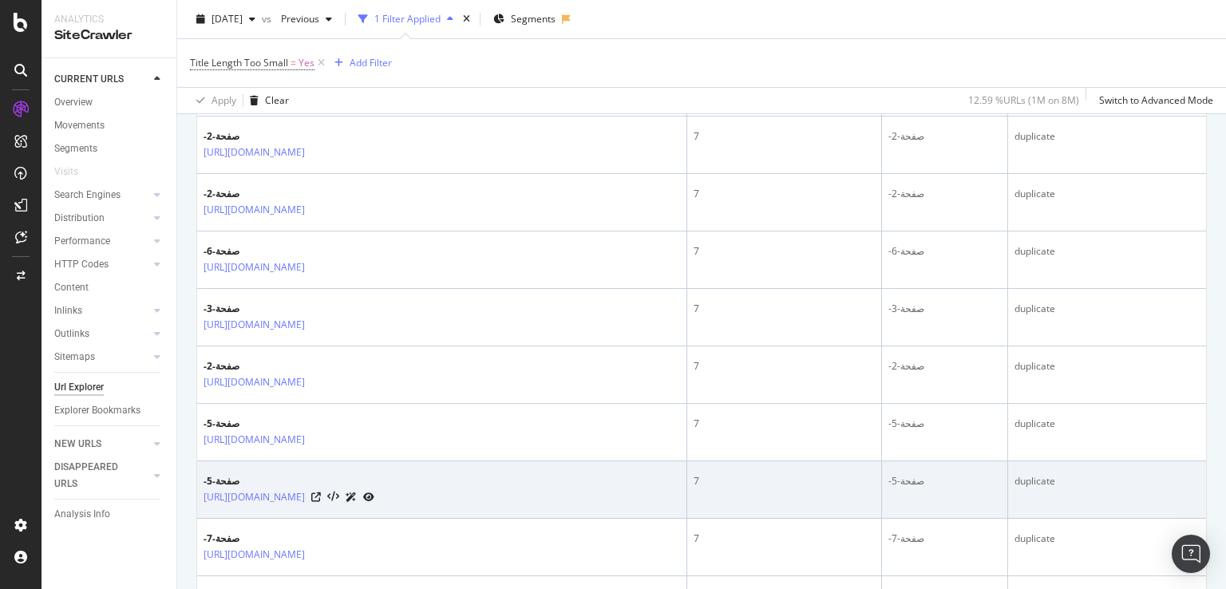
scroll to position [1940, 0]
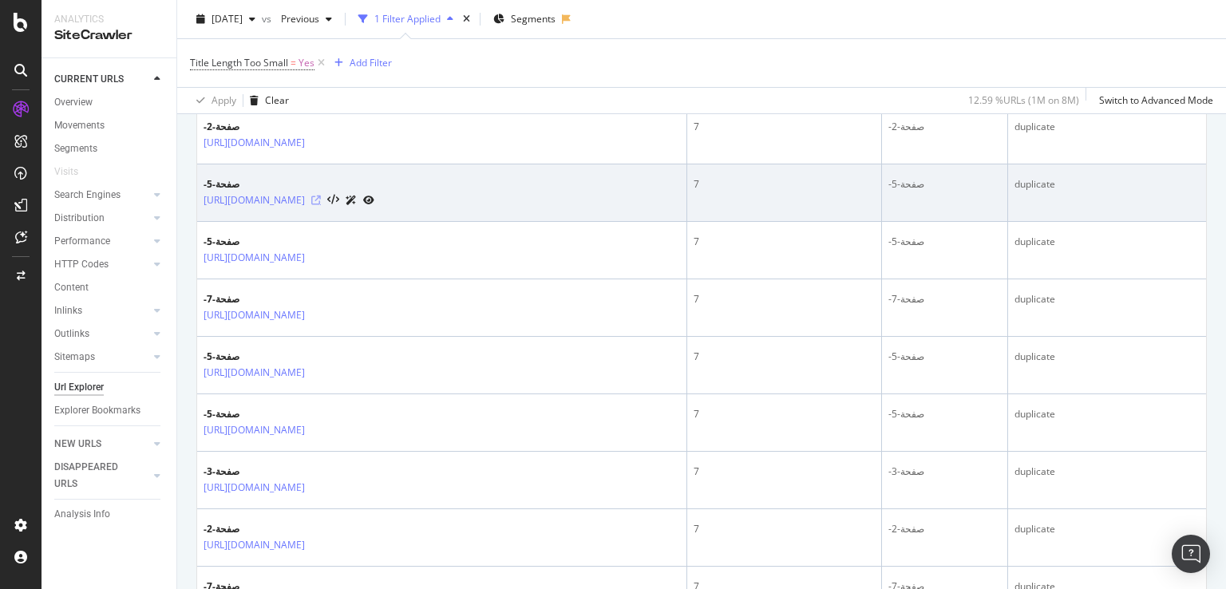
click at [321, 196] on icon at bounding box center [316, 200] width 10 height 10
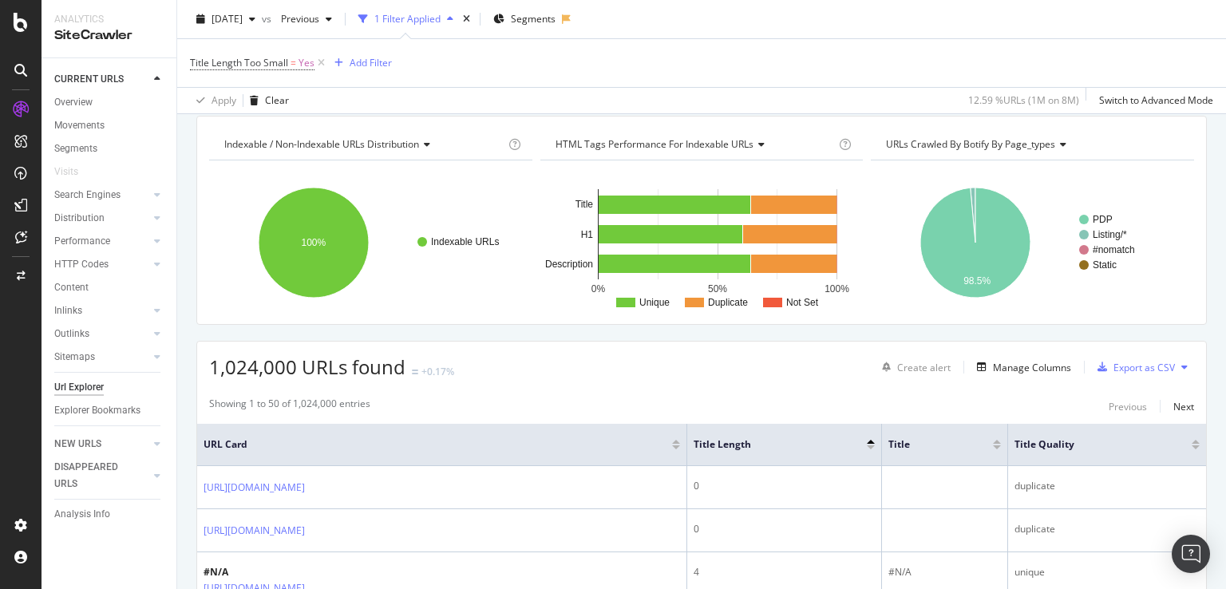
scroll to position [160, 0]
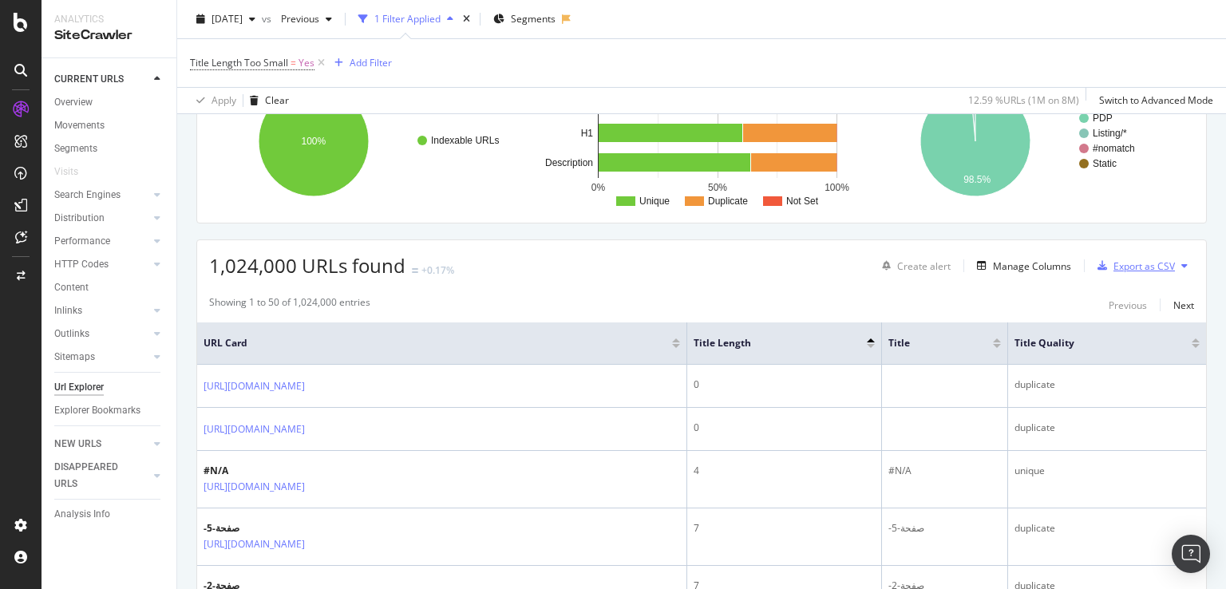
click at [1119, 266] on div "Export as CSV" at bounding box center [1143, 266] width 61 height 14
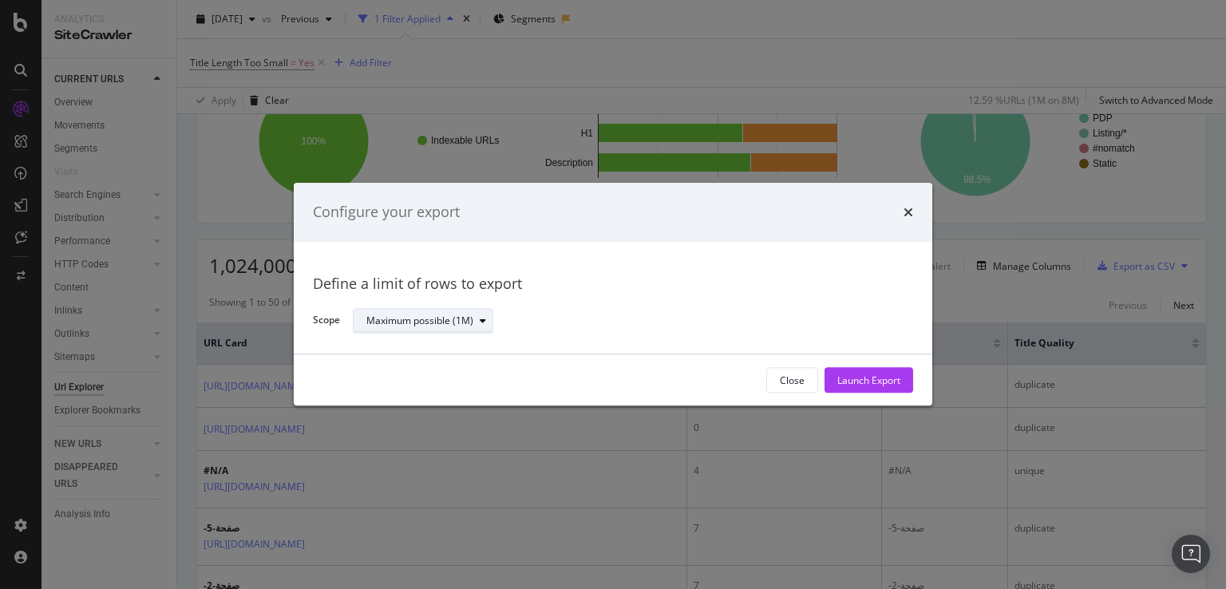
click at [418, 324] on div "Maximum possible (1M)" at bounding box center [419, 321] width 107 height 10
click at [431, 372] on div "Define a limit" at bounding box center [402, 375] width 59 height 14
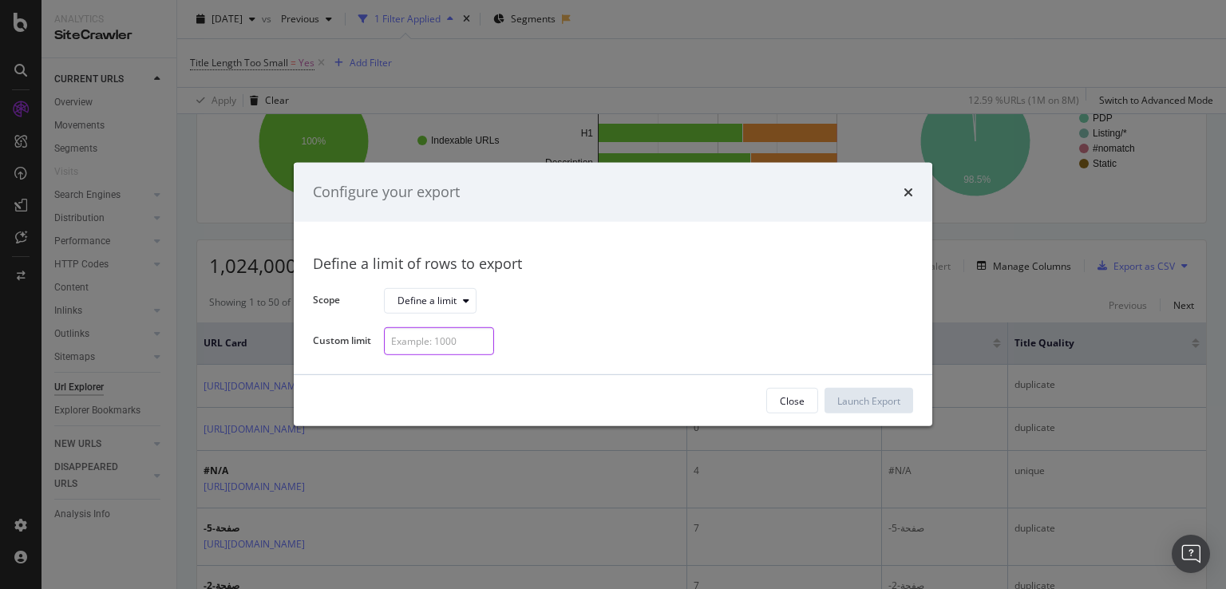
click at [440, 341] on input "modal" at bounding box center [439, 341] width 110 height 28
type input "100"
click at [859, 409] on div "Launch Export" at bounding box center [868, 401] width 63 height 24
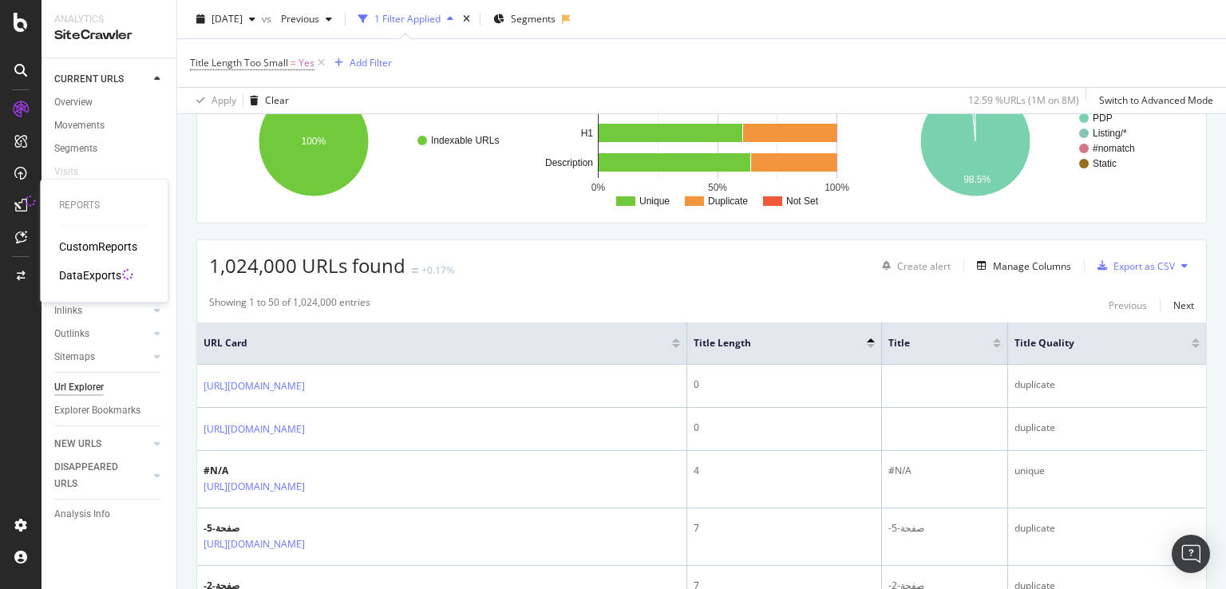
click at [19, 210] on icon at bounding box center [20, 205] width 13 height 13
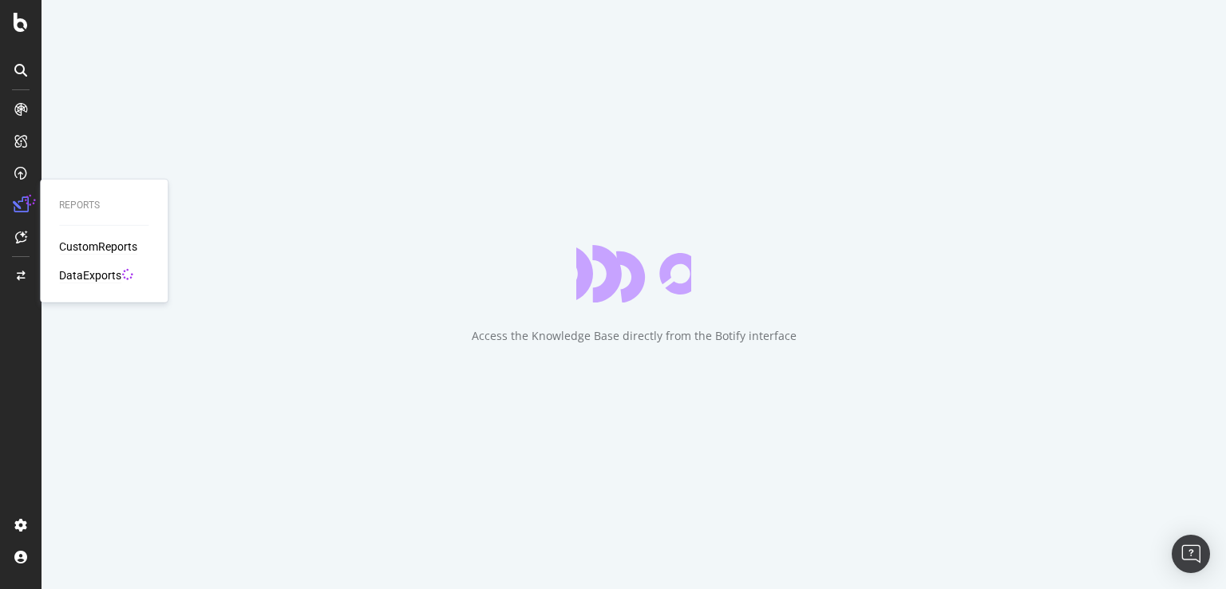
click at [82, 276] on div "DataExports" at bounding box center [90, 275] width 62 height 16
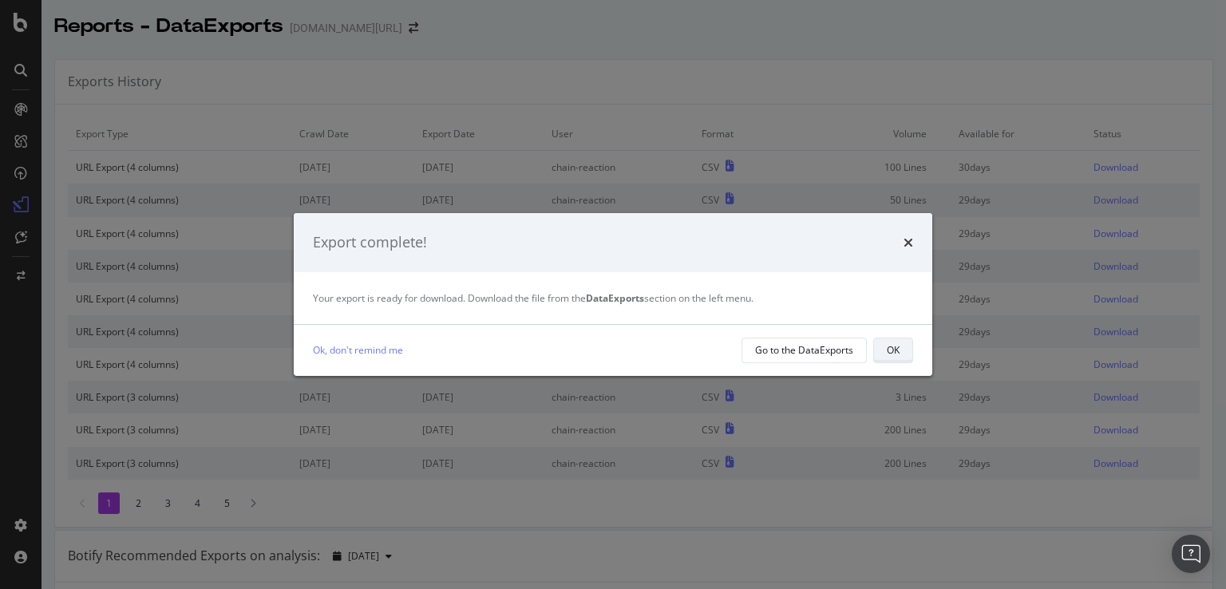
click at [896, 355] on div "OK" at bounding box center [892, 350] width 13 height 14
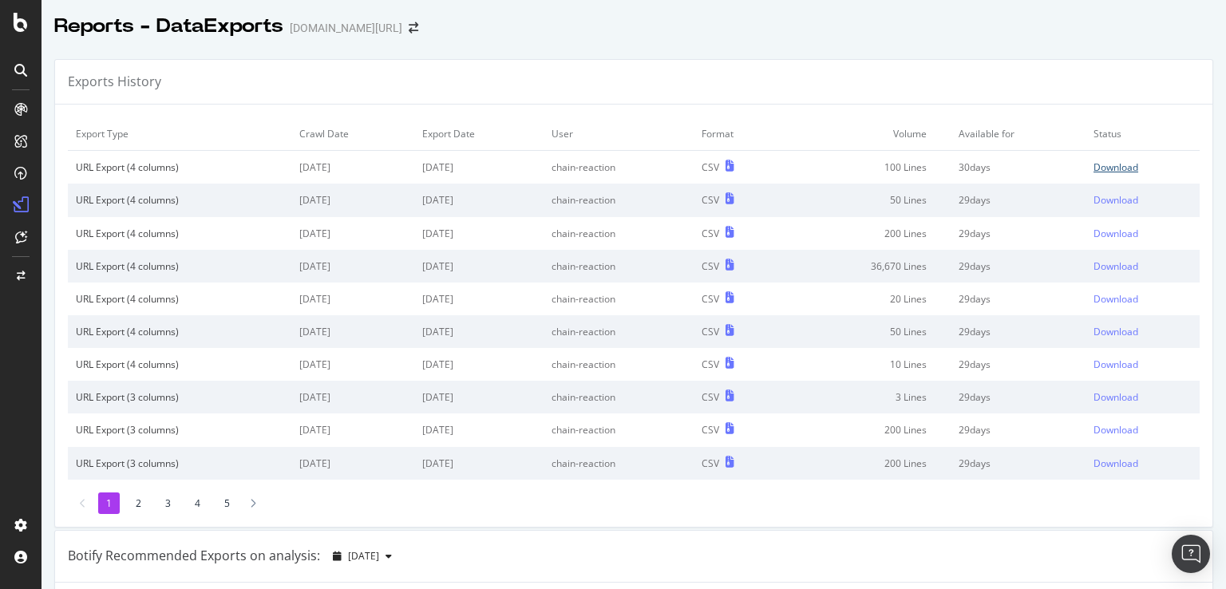
click at [1097, 169] on div "Download" at bounding box center [1115, 167] width 45 height 14
